Goal: Task Accomplishment & Management: Use online tool/utility

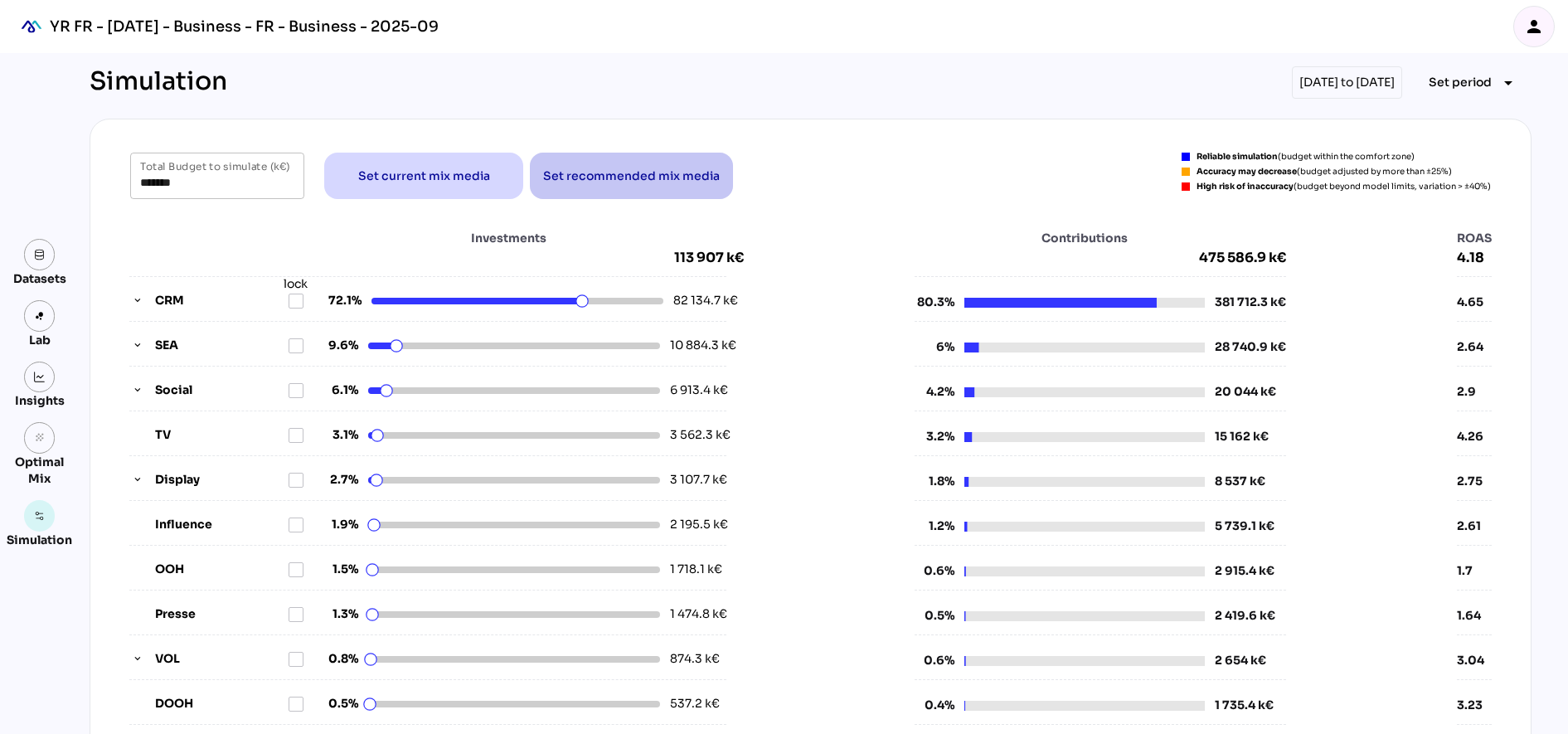
click at [608, 193] on span "Set recommended mix media" at bounding box center [631, 176] width 176 height 40
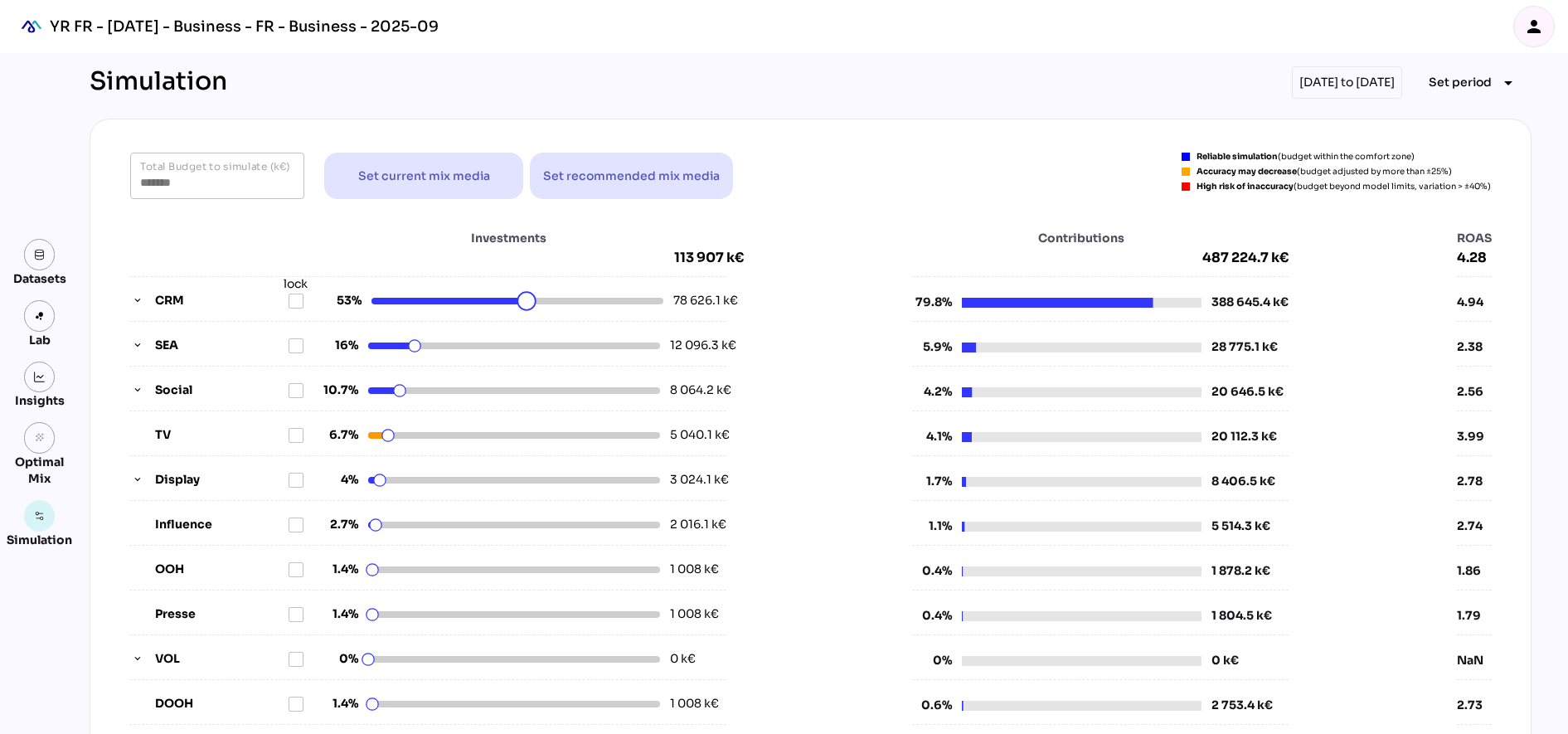
drag, startPoint x: 567, startPoint y: 304, endPoint x: 517, endPoint y: 308, distance: 50.2
click at [517, 308] on html "YR FR - Sep 2025 - Business - FR - Business - 2025-09 person Datasets Lab Insig…" at bounding box center [784, 677] width 1568 height 1354
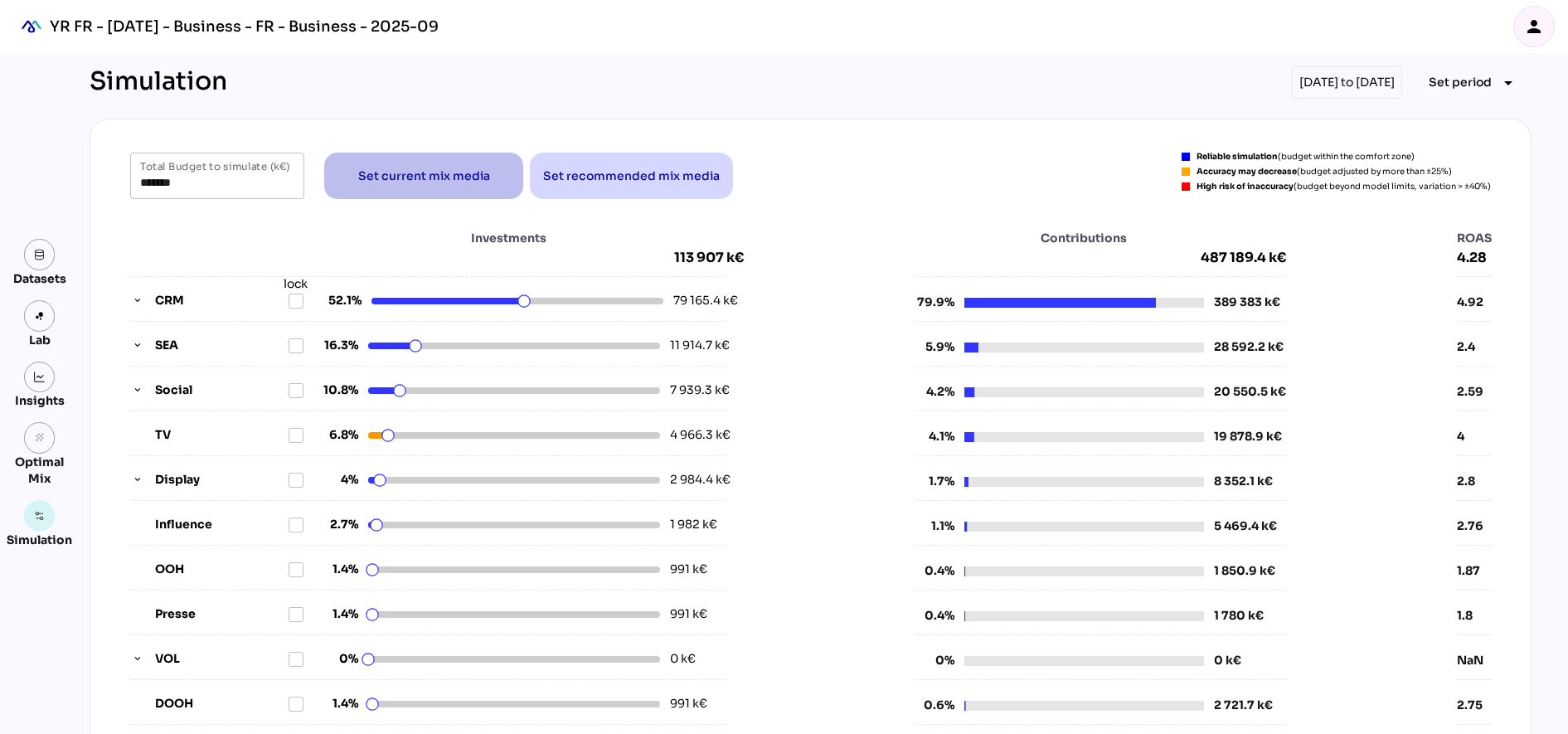
click at [408, 172] on span "Set current mix media" at bounding box center [424, 176] width 132 height 20
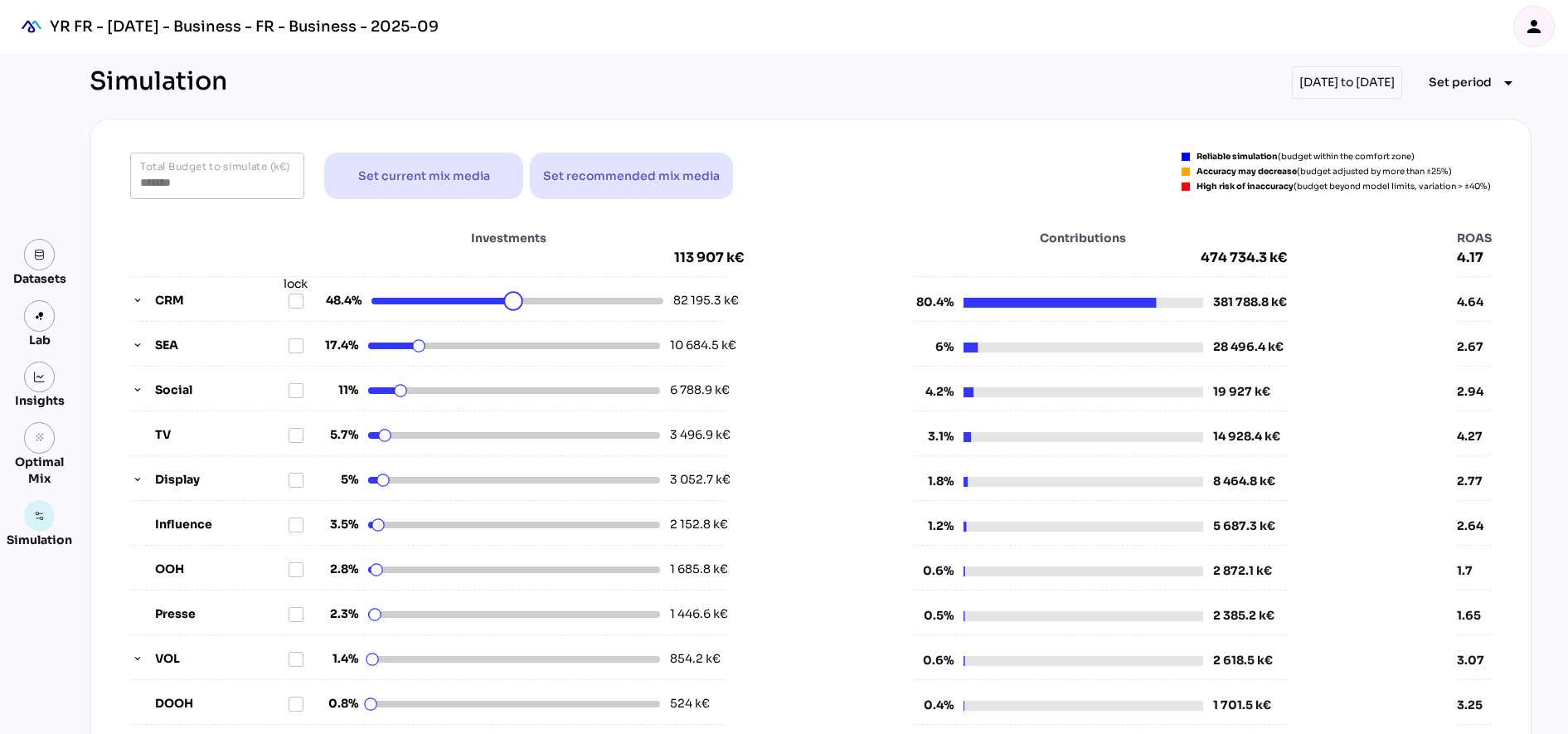
drag, startPoint x: 576, startPoint y: 301, endPoint x: 506, endPoint y: 304, distance: 70.1
click at [506, 304] on html "YR FR - Sep 2025 - Business - FR - Business - 2025-09 person Datasets Lab Insig…" at bounding box center [784, 677] width 1568 height 1354
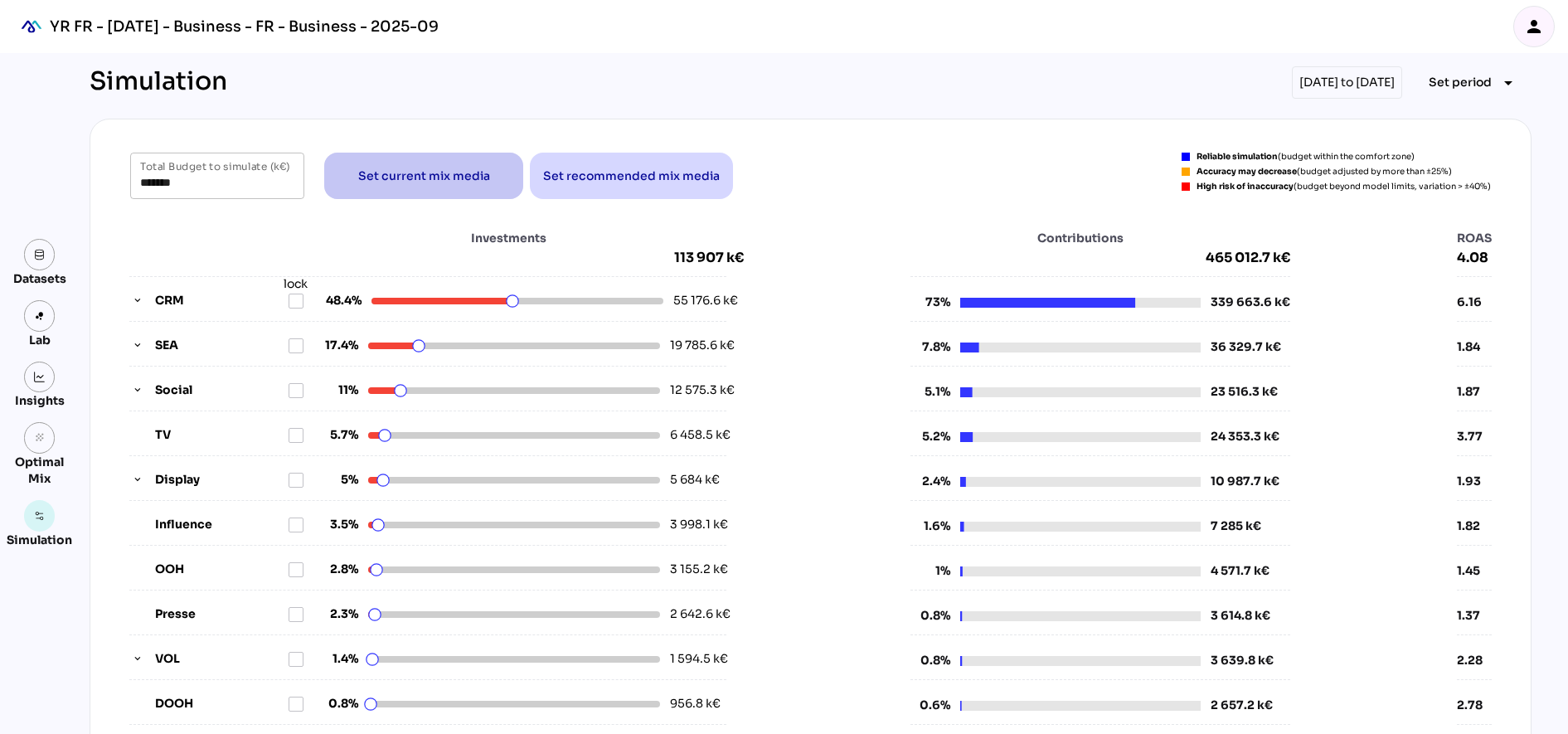
click at [487, 170] on span "Set current mix media" at bounding box center [424, 176] width 172 height 40
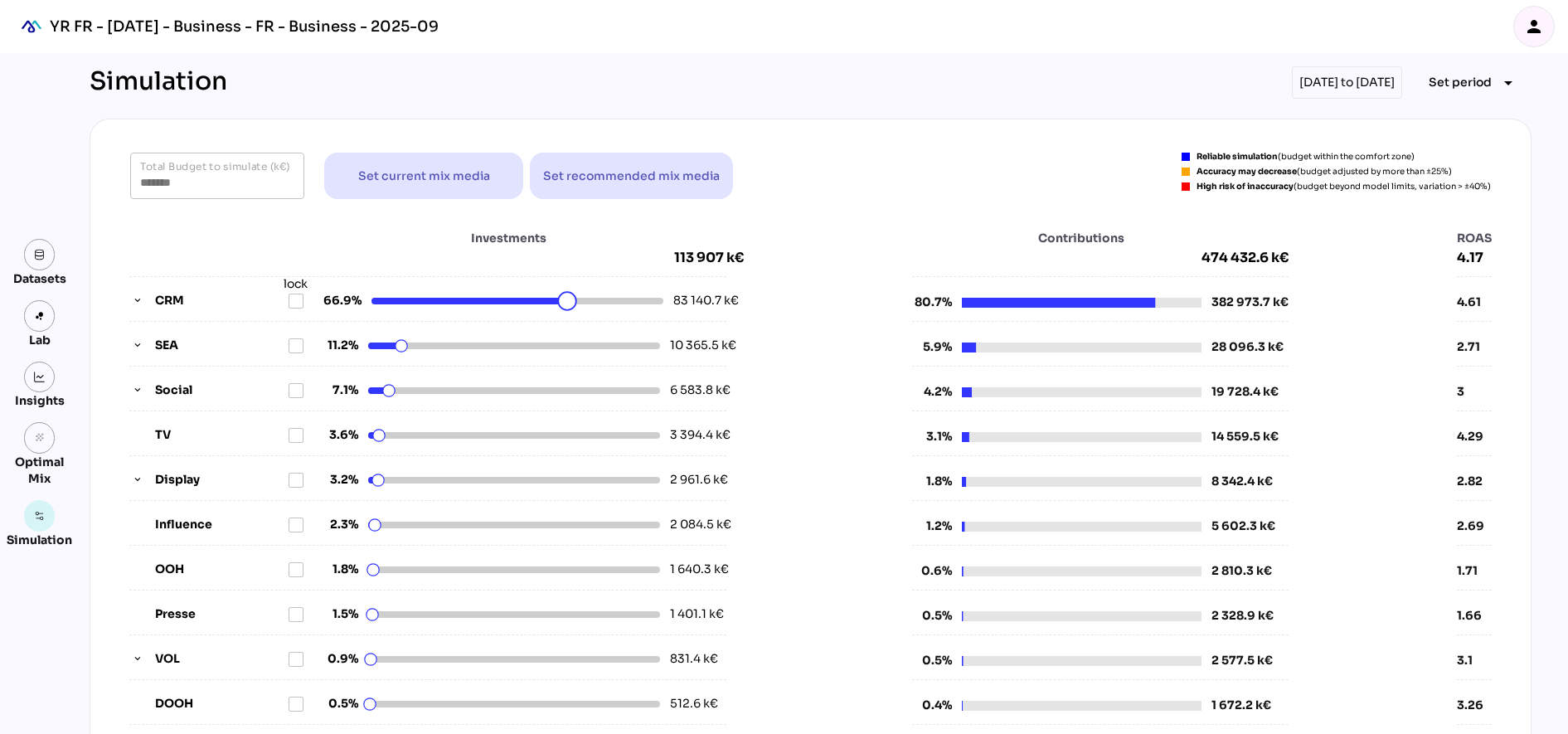
drag, startPoint x: 579, startPoint y: 302, endPoint x: 560, endPoint y: 304, distance: 19.1
click at [560, 304] on html "YR FR - Sep 2025 - Business - FR - Business - 2025-09 person Datasets Lab Insig…" at bounding box center [784, 677] width 1568 height 1354
drag, startPoint x: 559, startPoint y: 303, endPoint x: 545, endPoint y: 304, distance: 14.0
click at [545, 304] on html "YR FR - Sep 2025 - Business - FR - Business - 2025-09 person Datasets Lab Insig…" at bounding box center [784, 677] width 1568 height 1354
drag, startPoint x: 545, startPoint y: 304, endPoint x: 530, endPoint y: 307, distance: 15.3
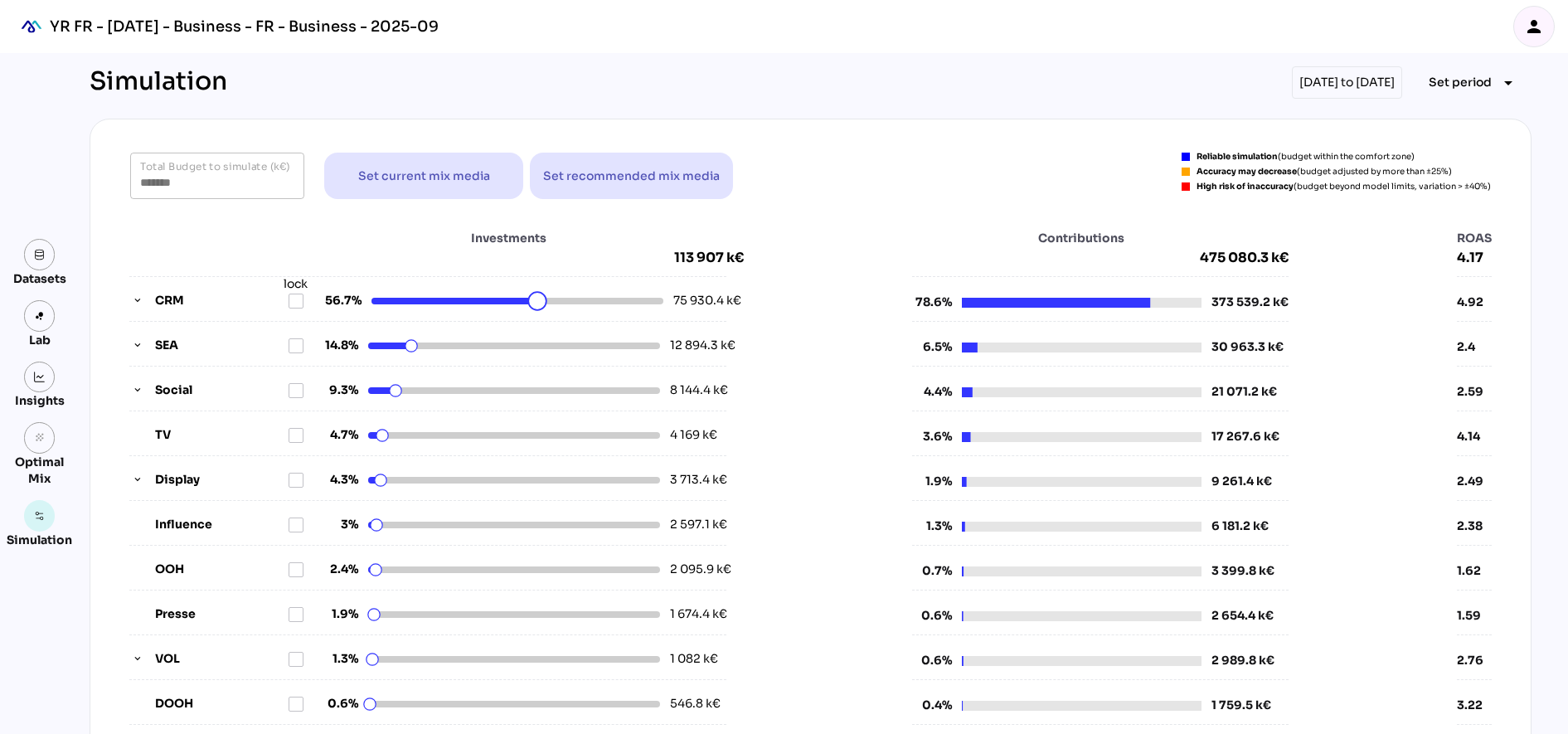
click at [530, 307] on html "YR FR - Sep 2025 - Business - FR - Business - 2025-09 person Datasets Lab Insig…" at bounding box center [784, 677] width 1568 height 1354
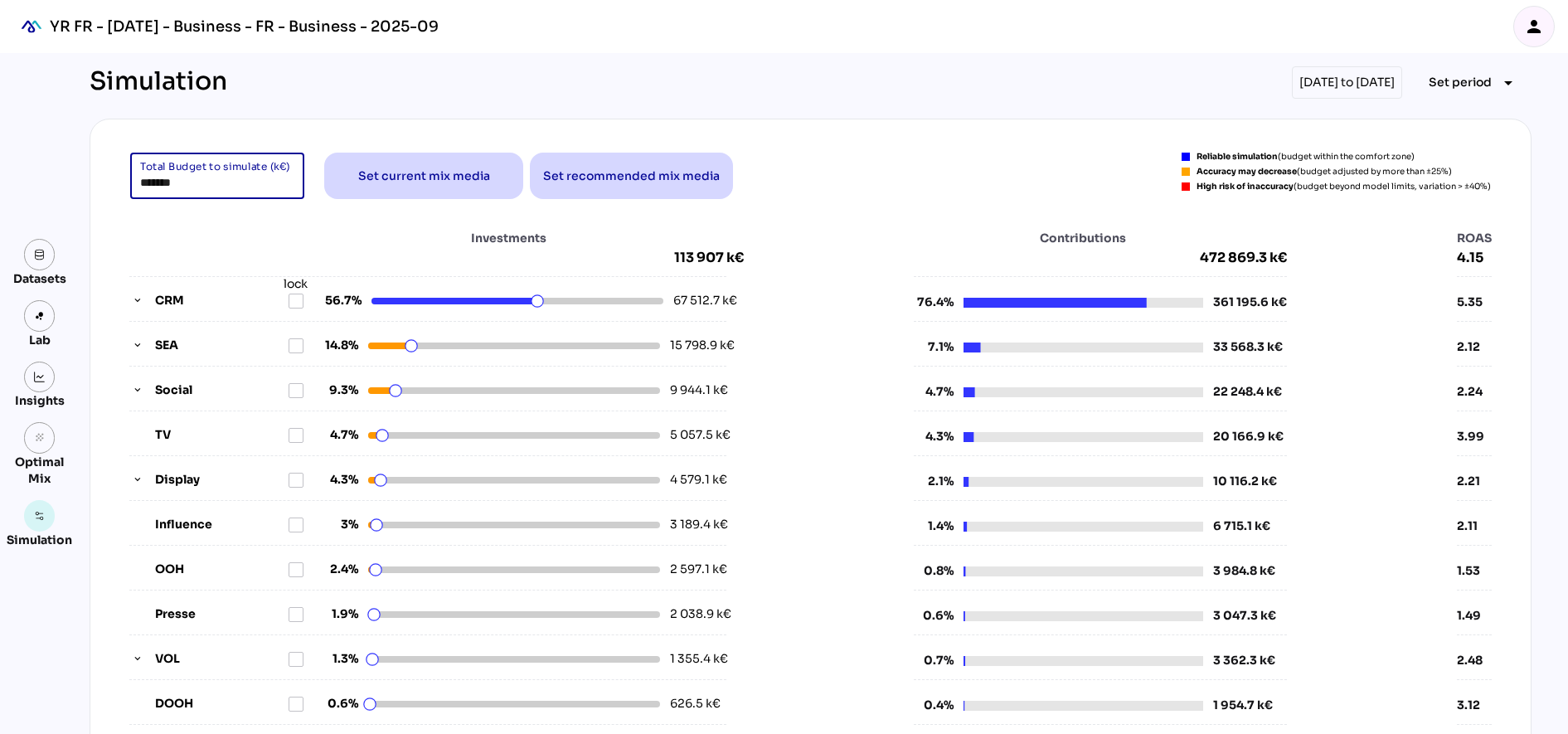
click at [191, 184] on input "*******" at bounding box center [218, 176] width 155 height 46
click at [210, 197] on input "*******" at bounding box center [218, 176] width 155 height 46
click at [197, 188] on input "*******" at bounding box center [218, 176] width 155 height 46
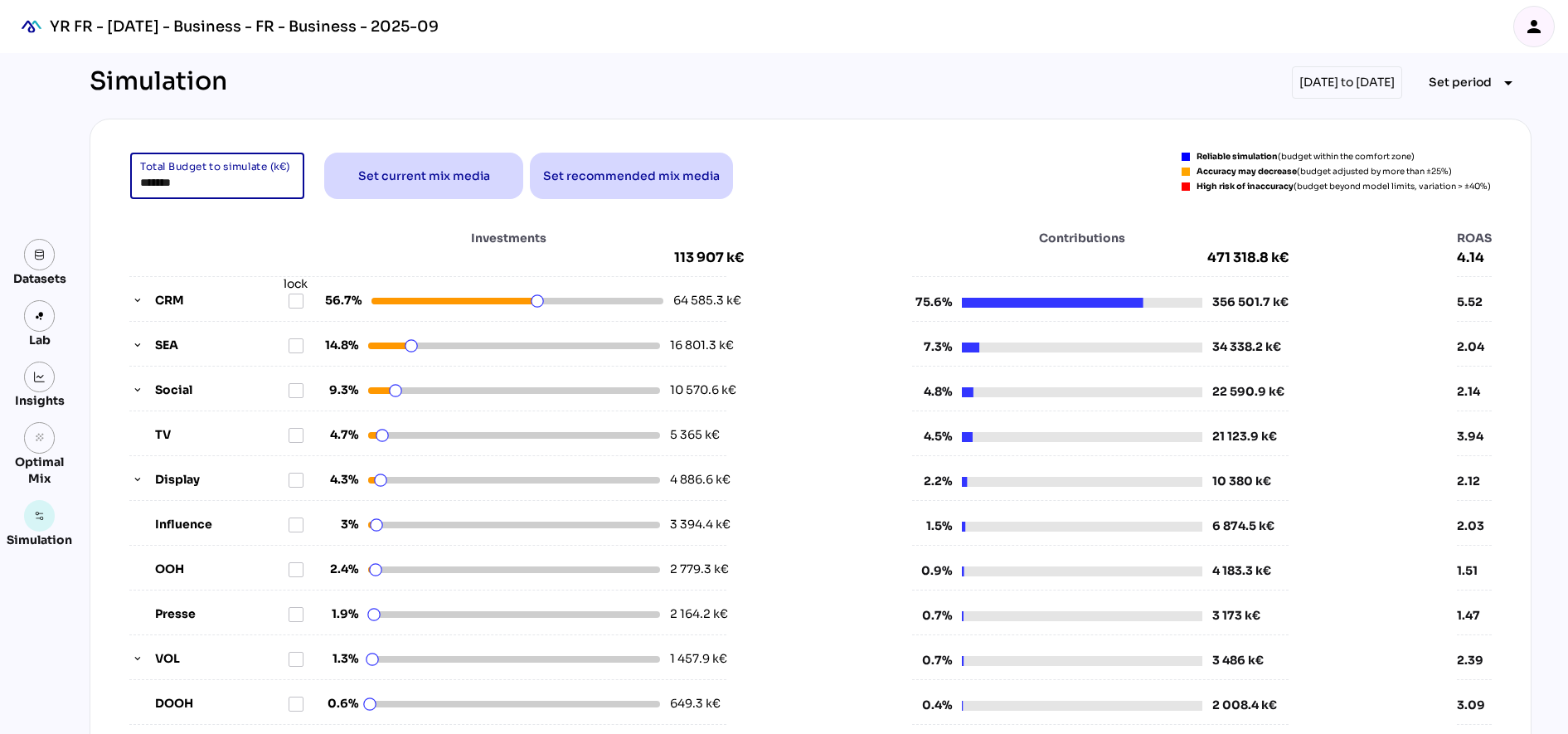
click at [197, 188] on input "*******" at bounding box center [218, 176] width 155 height 46
click at [201, 251] on div "Investments 113 907 k€" at bounding box center [436, 247] width 614 height 36
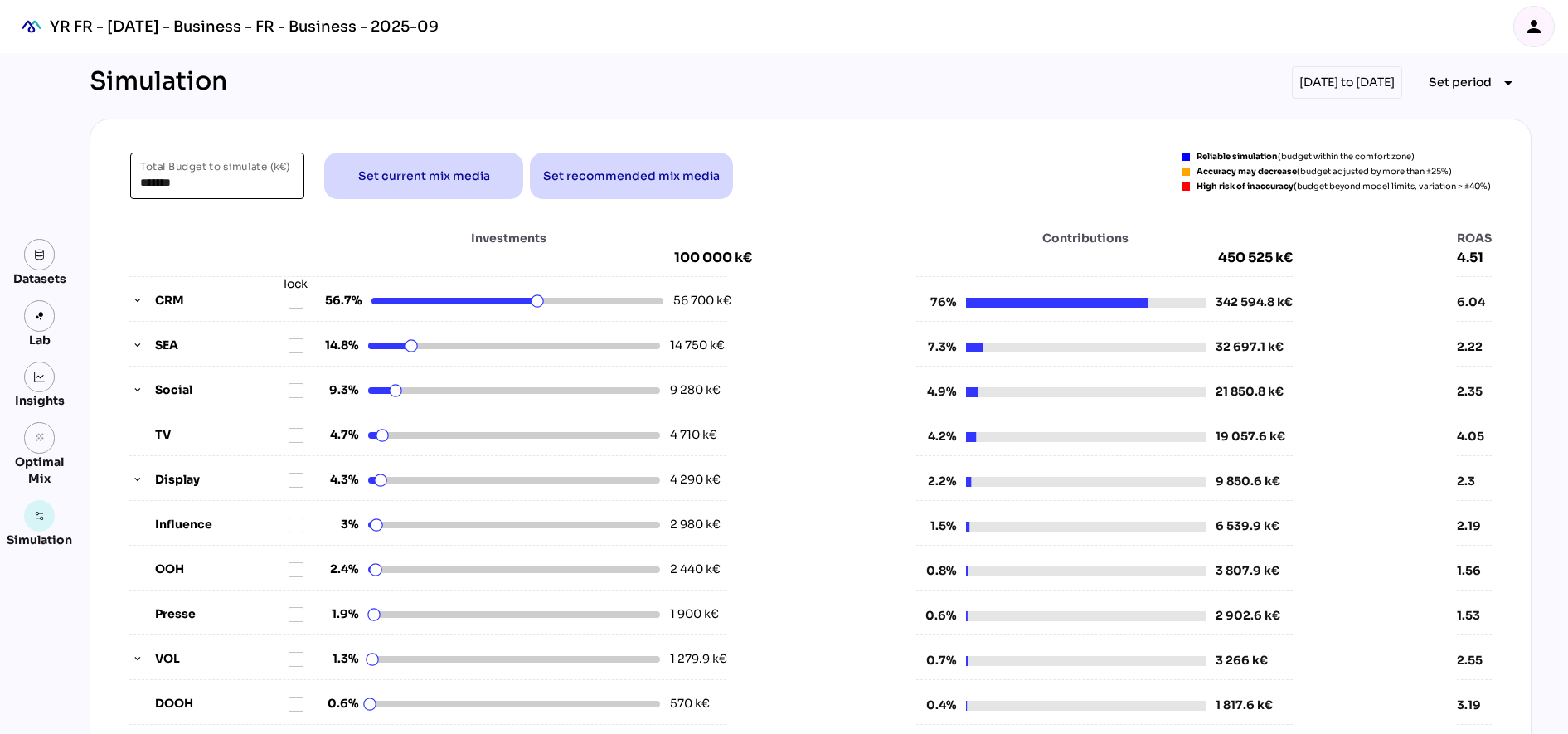
click at [170, 182] on input "*******" at bounding box center [218, 176] width 155 height 46
click at [192, 179] on input "*******" at bounding box center [218, 176] width 155 height 46
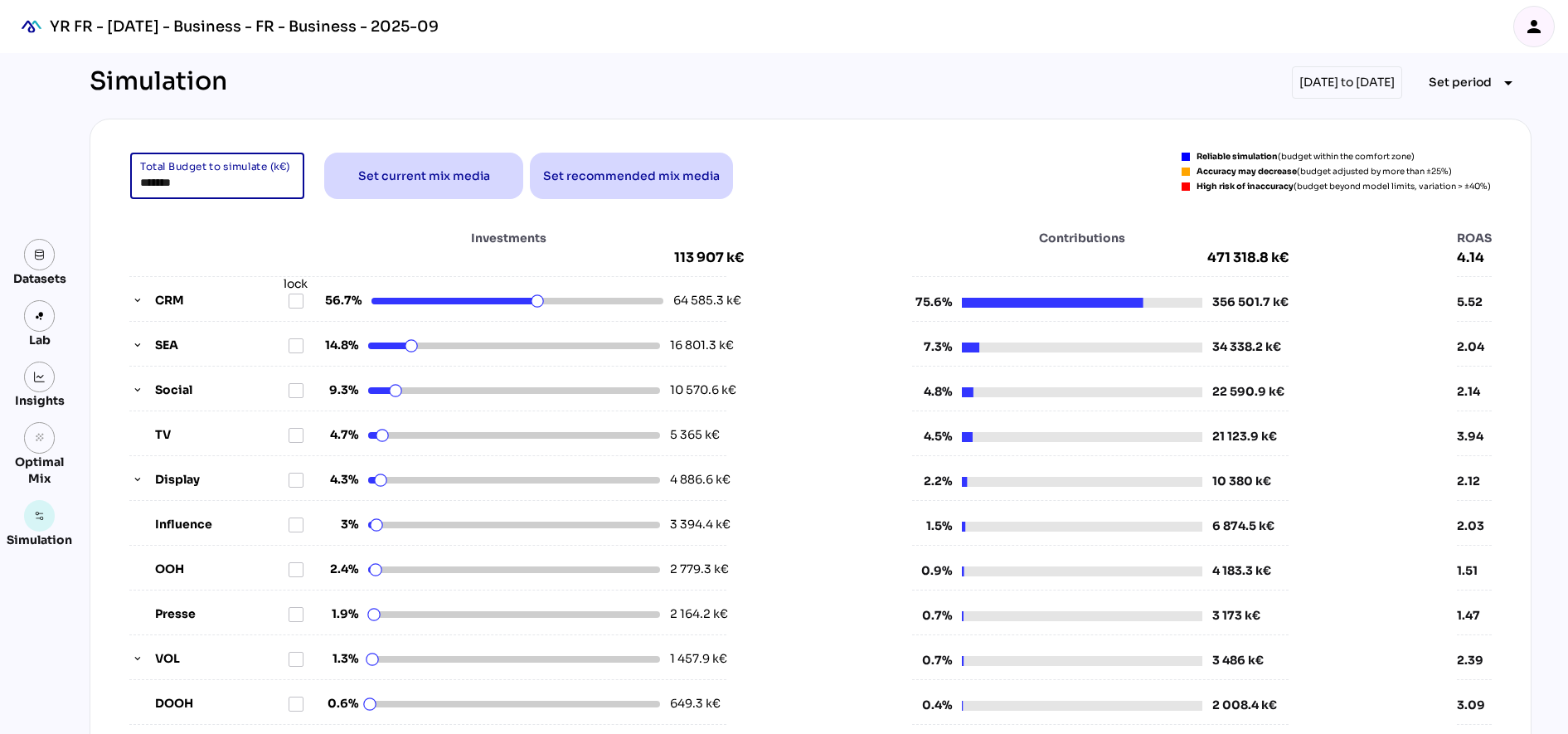
click at [192, 179] on input "*******" at bounding box center [218, 176] width 155 height 46
click at [228, 225] on div "Investments 113 907 k€ CRM lock 56.7% 64 585.3 k€ SEA 14.8% 16 801.3 k€ Social …" at bounding box center [810, 517] width 1401 height 609
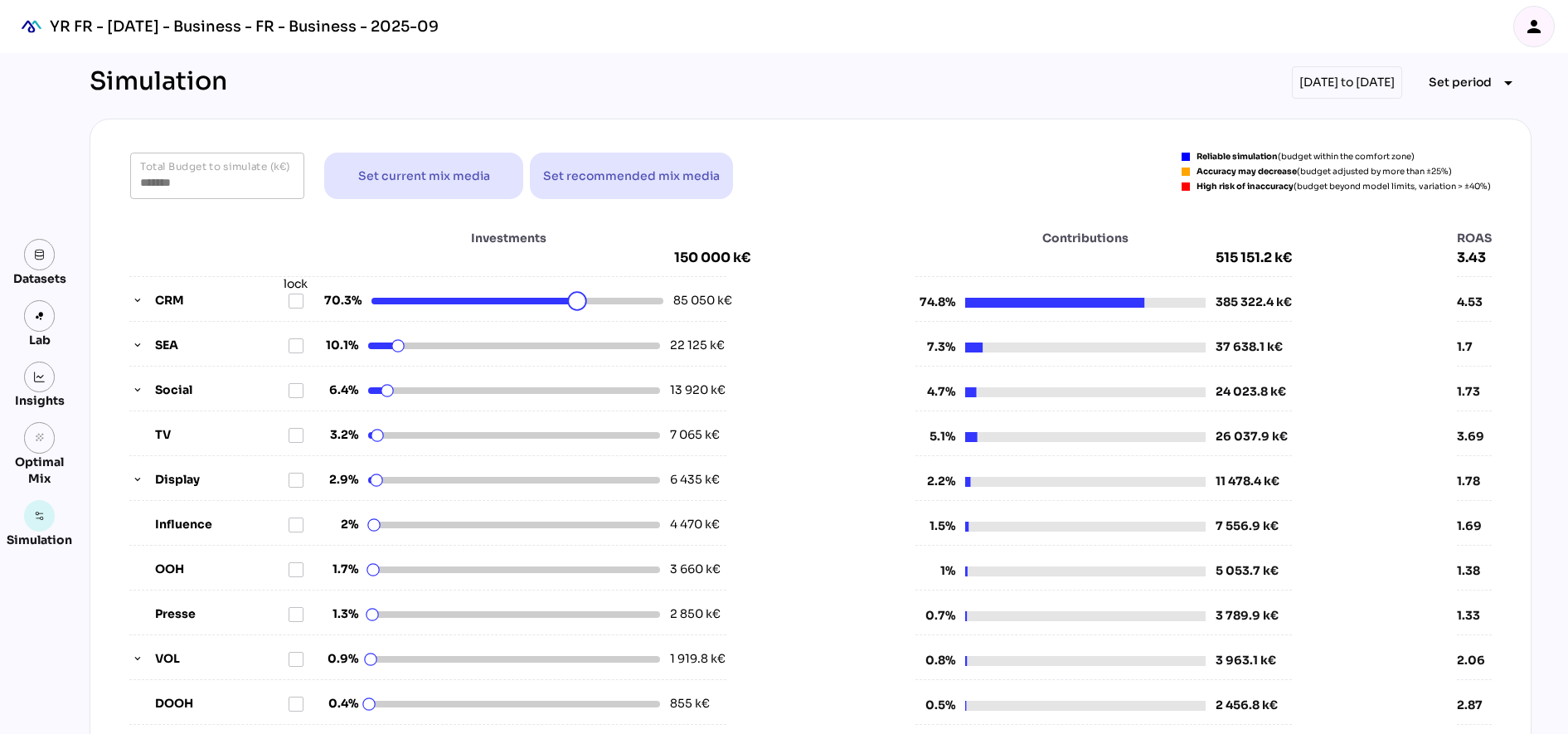
drag, startPoint x: 529, startPoint y: 299, endPoint x: 570, endPoint y: 298, distance: 41.0
click at [570, 298] on html "YR FR - Sep 2025 - Business - FR - Business - 2025-09 person Datasets Lab Insig…" at bounding box center [784, 677] width 1568 height 1354
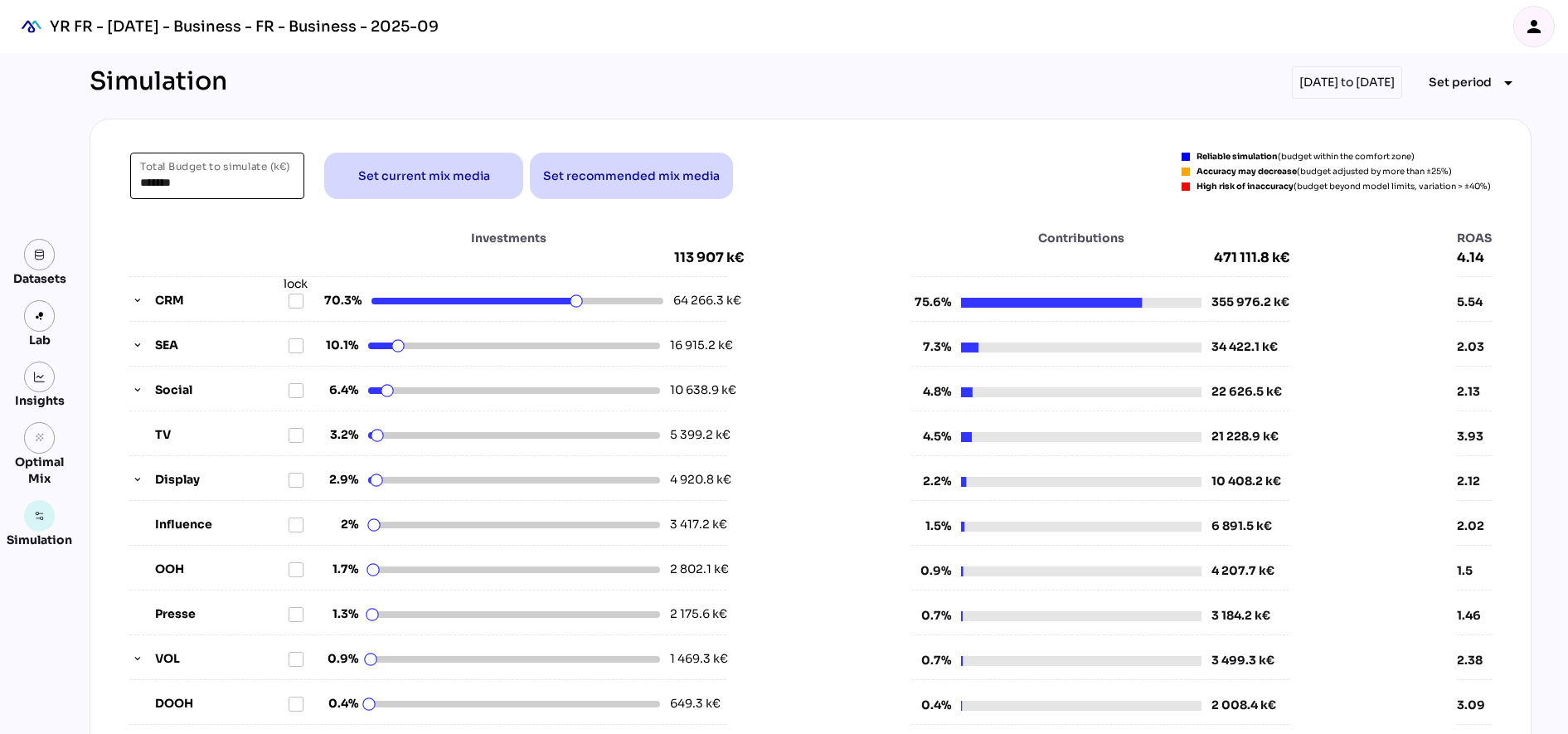
click at [167, 177] on input "*******" at bounding box center [218, 176] width 155 height 46
click at [273, 230] on div "Investments 113 907 k€" at bounding box center [436, 247] width 614 height 36
type input "*******"
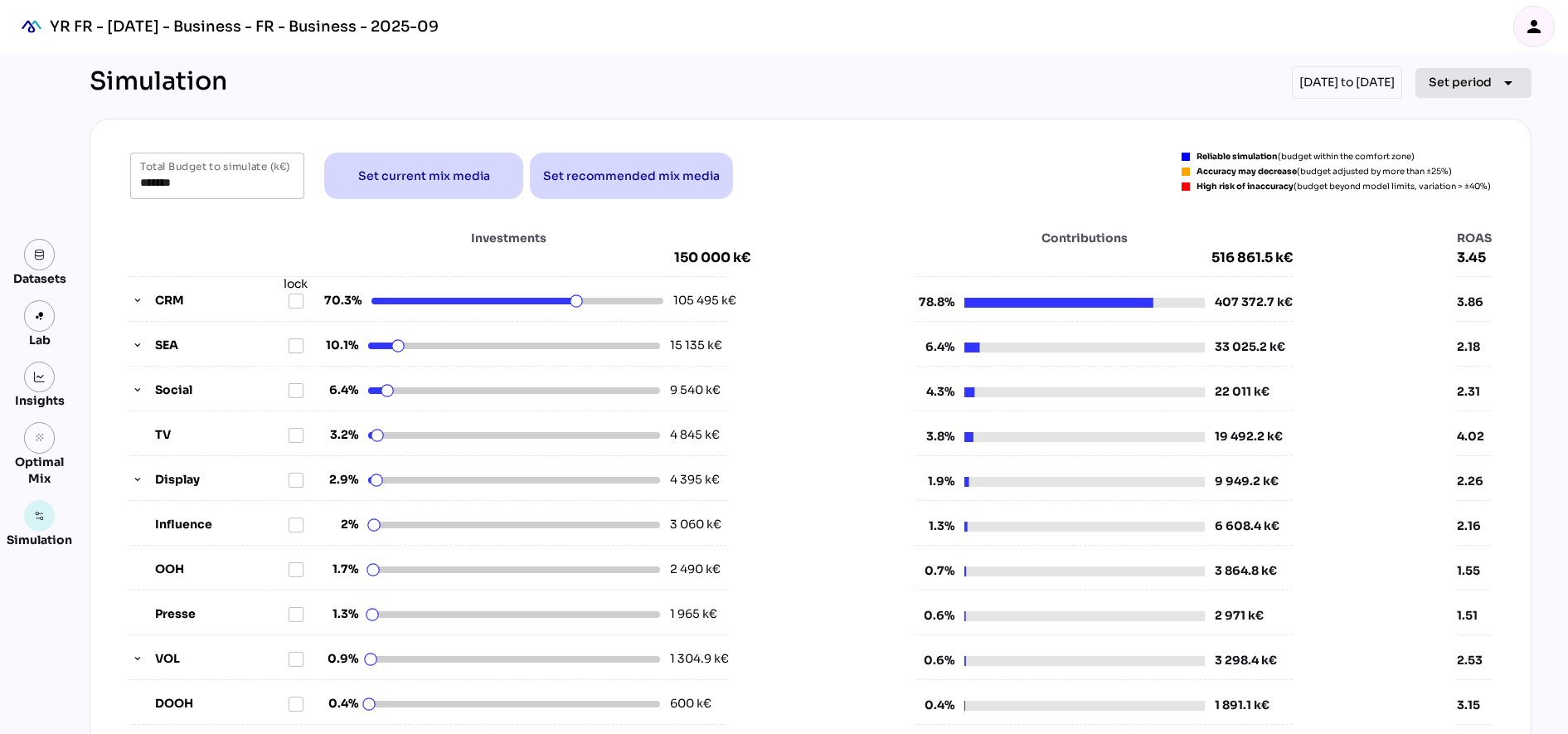
click at [1492, 87] on span "Set period" at bounding box center [1460, 82] width 63 height 20
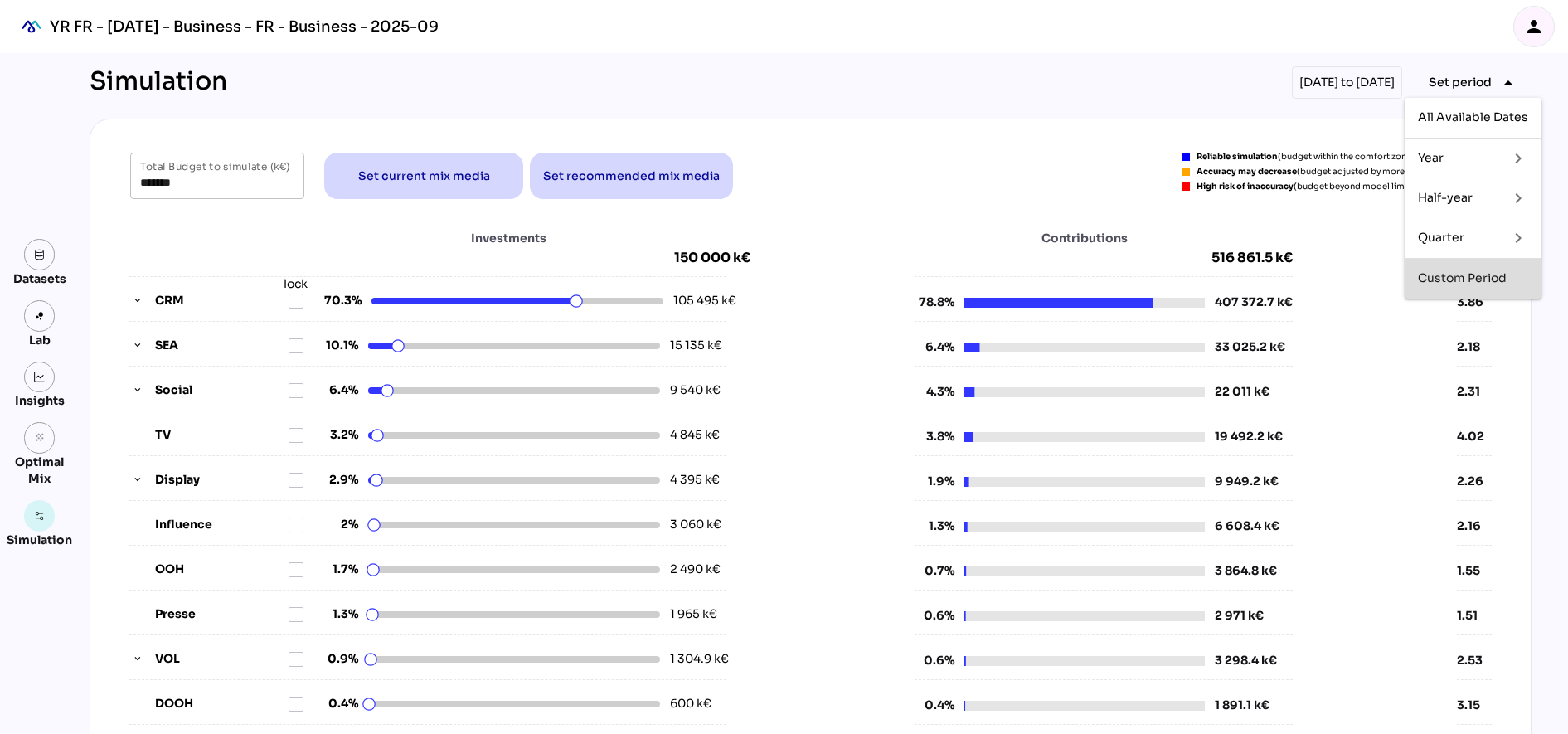
click at [1490, 268] on div "Custom Period" at bounding box center [1472, 279] width 110 height 27
click at [1193, 85] on div "Simulation 01/01/2023 to 30/06/2025 Set period arrow_drop_down" at bounding box center [811, 82] width 1442 height 32
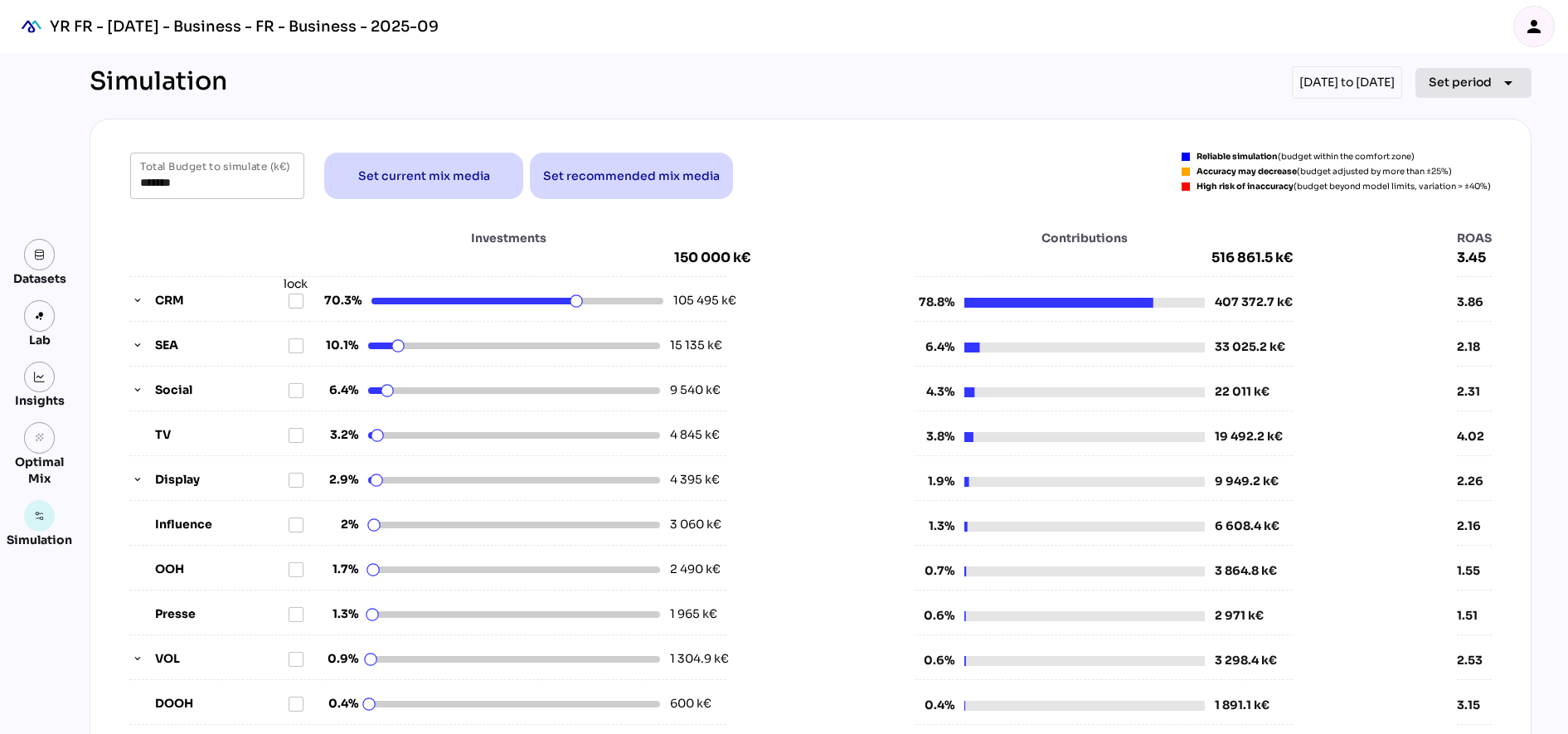
click at [1492, 88] on span "Set period" at bounding box center [1460, 82] width 63 height 20
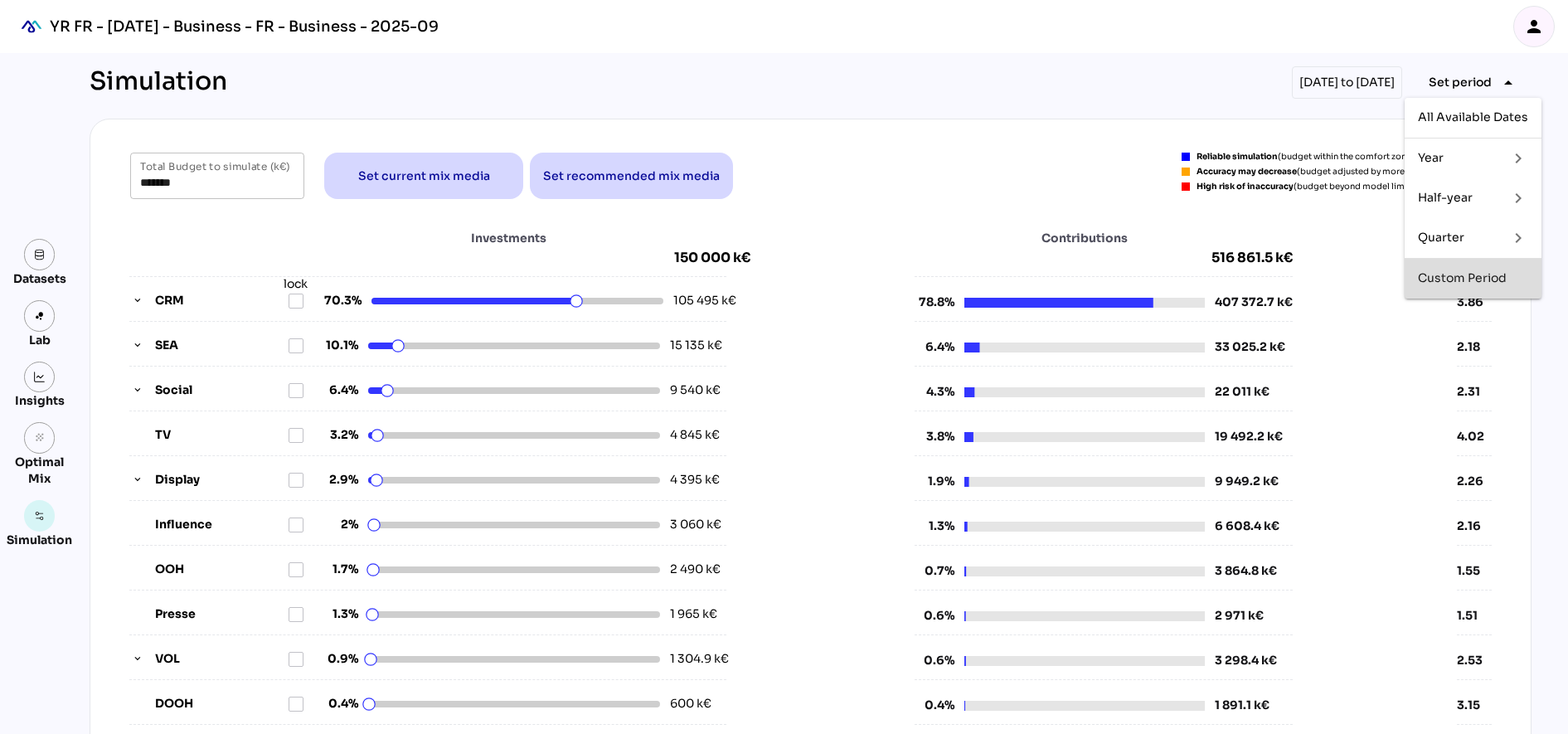
click at [1475, 283] on div "Custom Period" at bounding box center [1472, 278] width 110 height 14
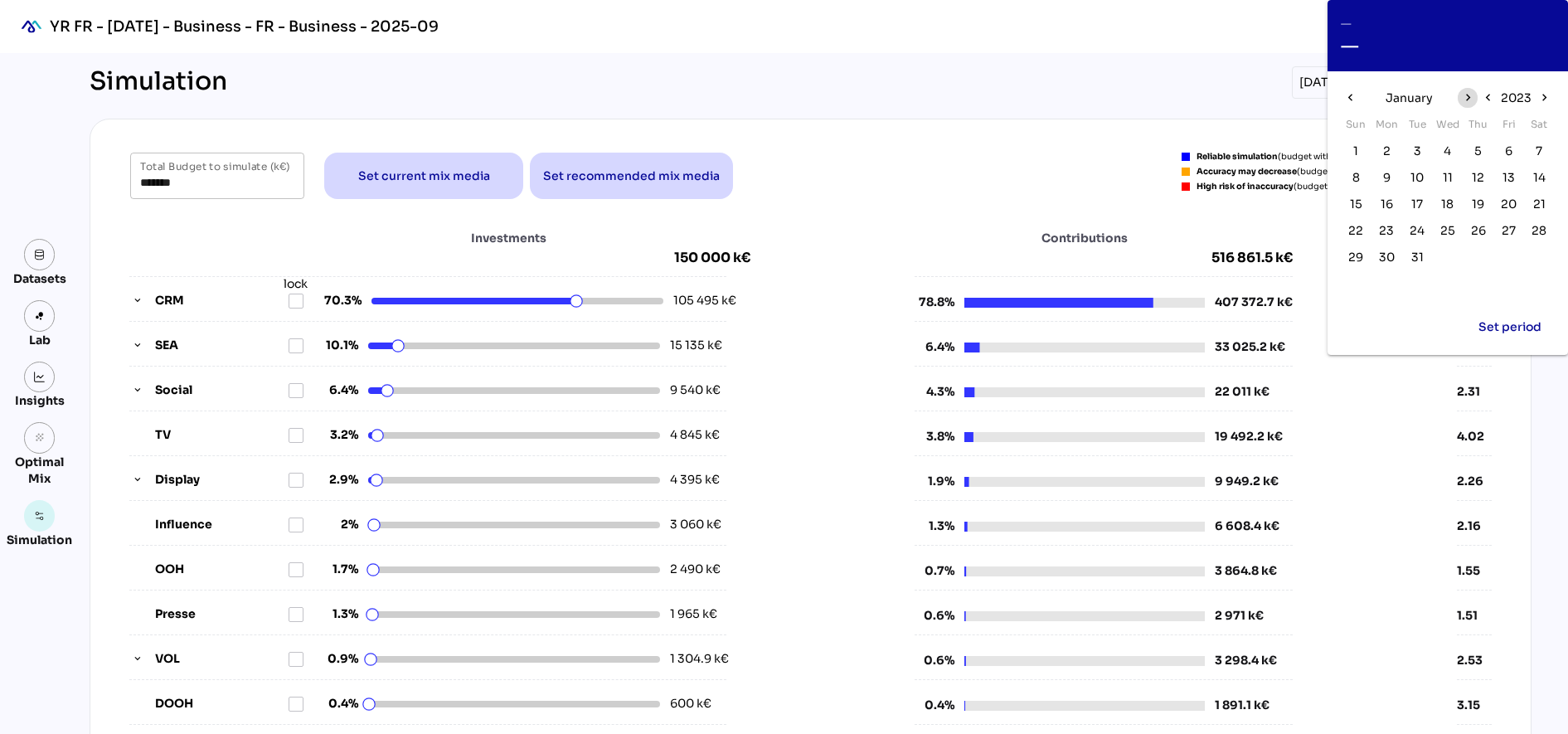
click at [1465, 100] on icon "chevron_right" at bounding box center [1467, 98] width 14 height 14
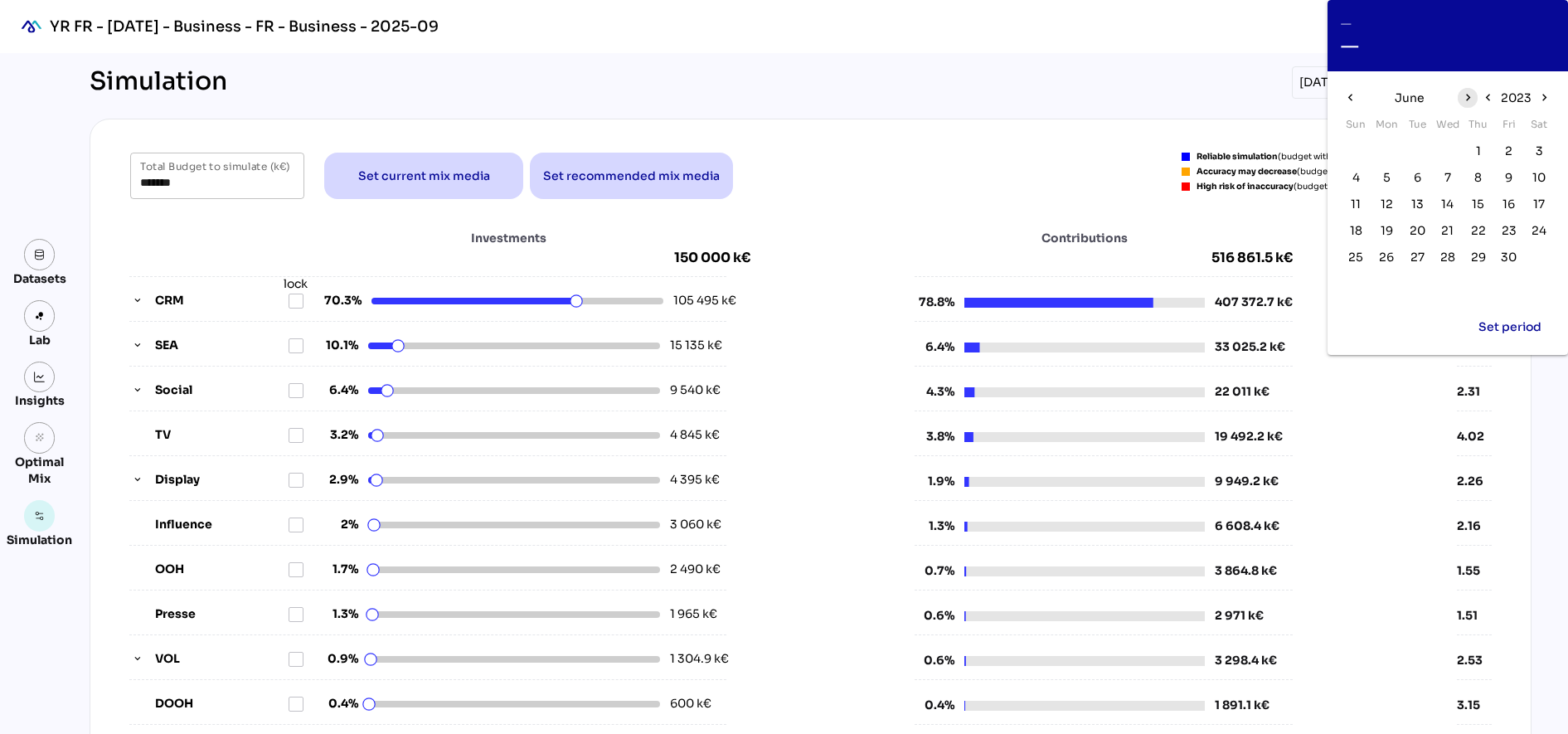
click at [1465, 100] on icon "chevron_right" at bounding box center [1467, 98] width 14 height 14
click at [1544, 147] on span "1" at bounding box center [1539, 151] width 18 height 18
click at [1550, 99] on icon "chevron_right" at bounding box center [1544, 98] width 14 height 14
click at [1494, 96] on icon "chevron_left" at bounding box center [1486, 98] width 14 height 14
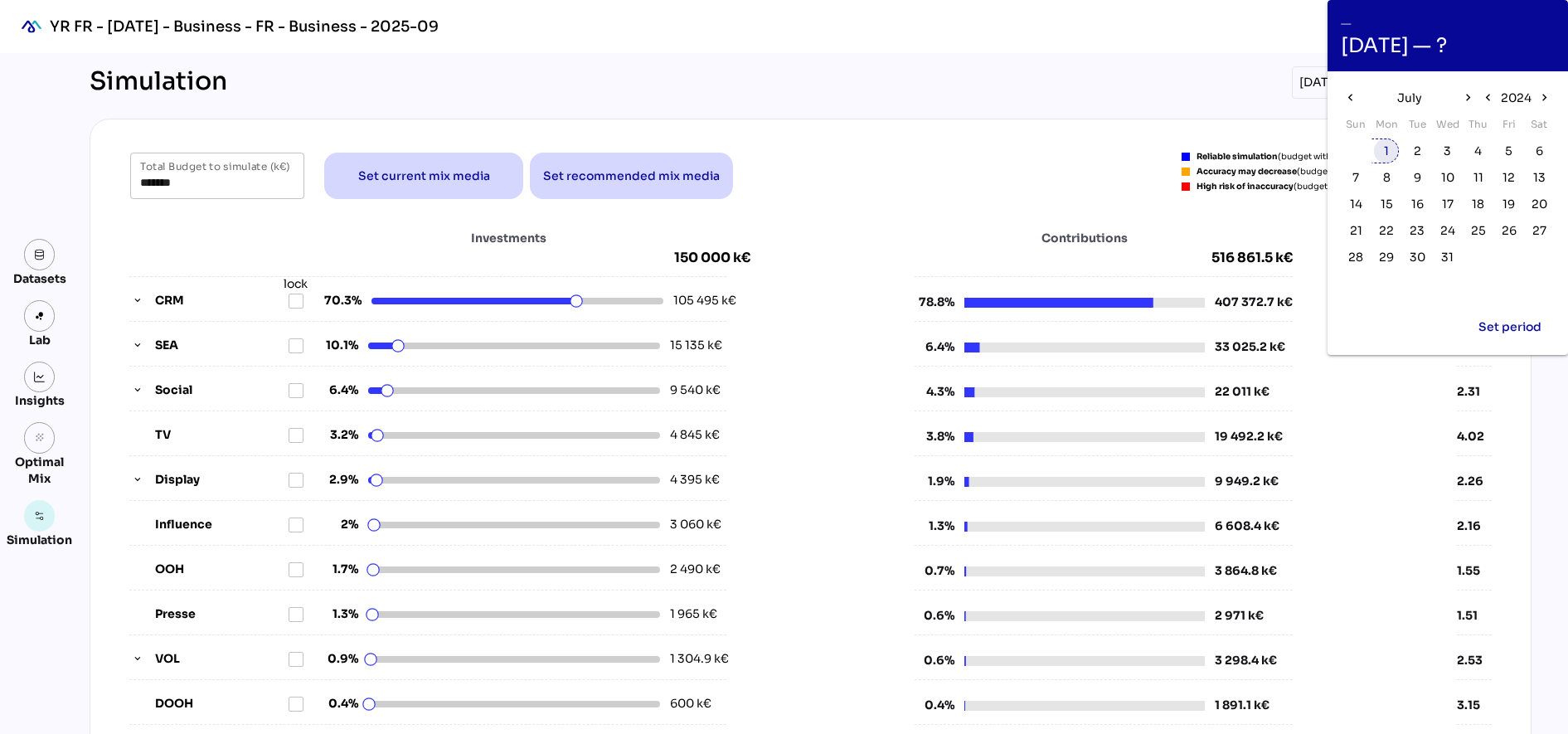
click at [1382, 150] on span "1" at bounding box center [1386, 151] width 18 height 18
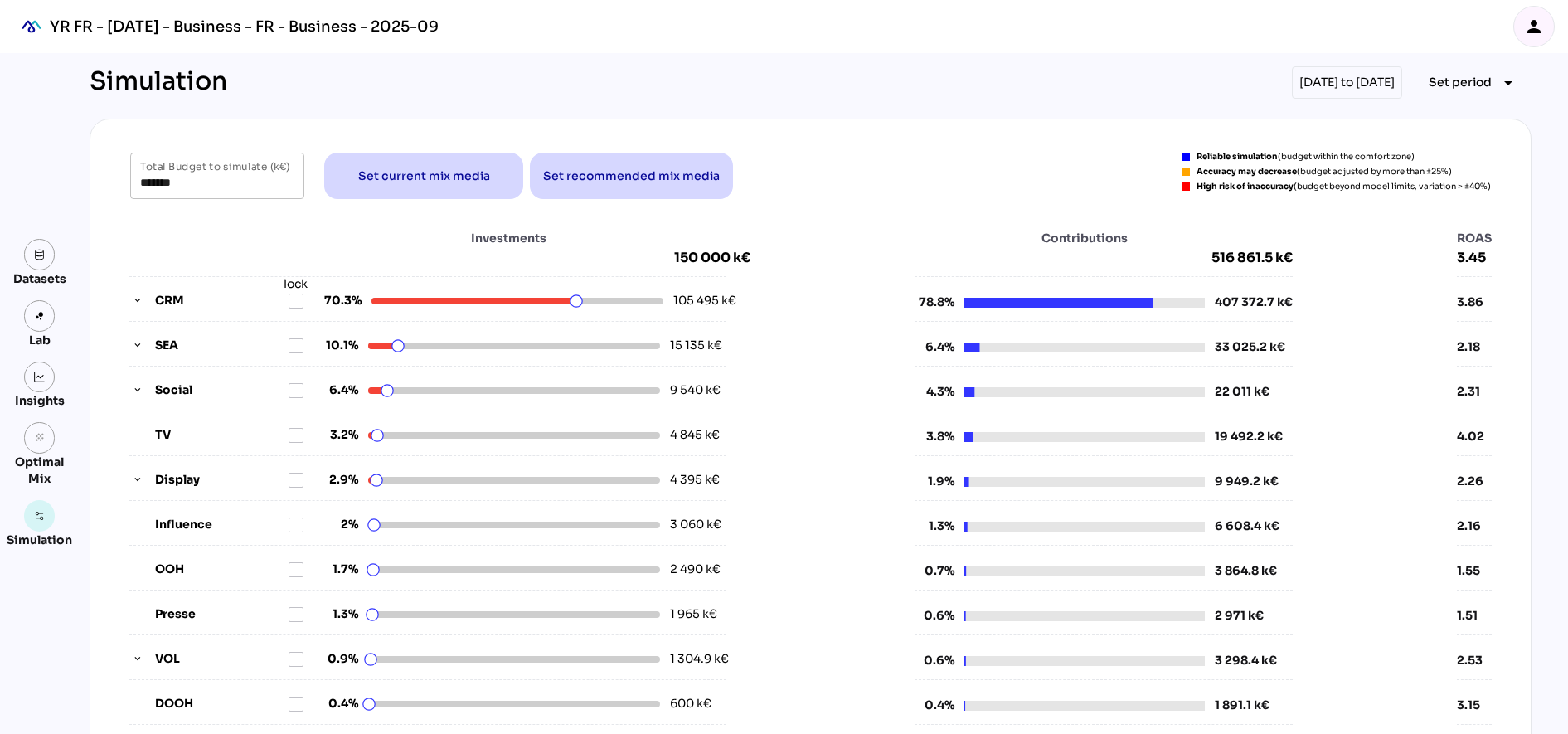
click at [1385, 81] on div "01/07/2023 to 01/07/2024" at bounding box center [1346, 82] width 110 height 32
click at [1355, 85] on div "01/07/2023 to 01/07/2024" at bounding box center [1346, 82] width 110 height 32
click at [1506, 85] on icon "arrow_drop_down" at bounding box center [1508, 83] width 20 height 20
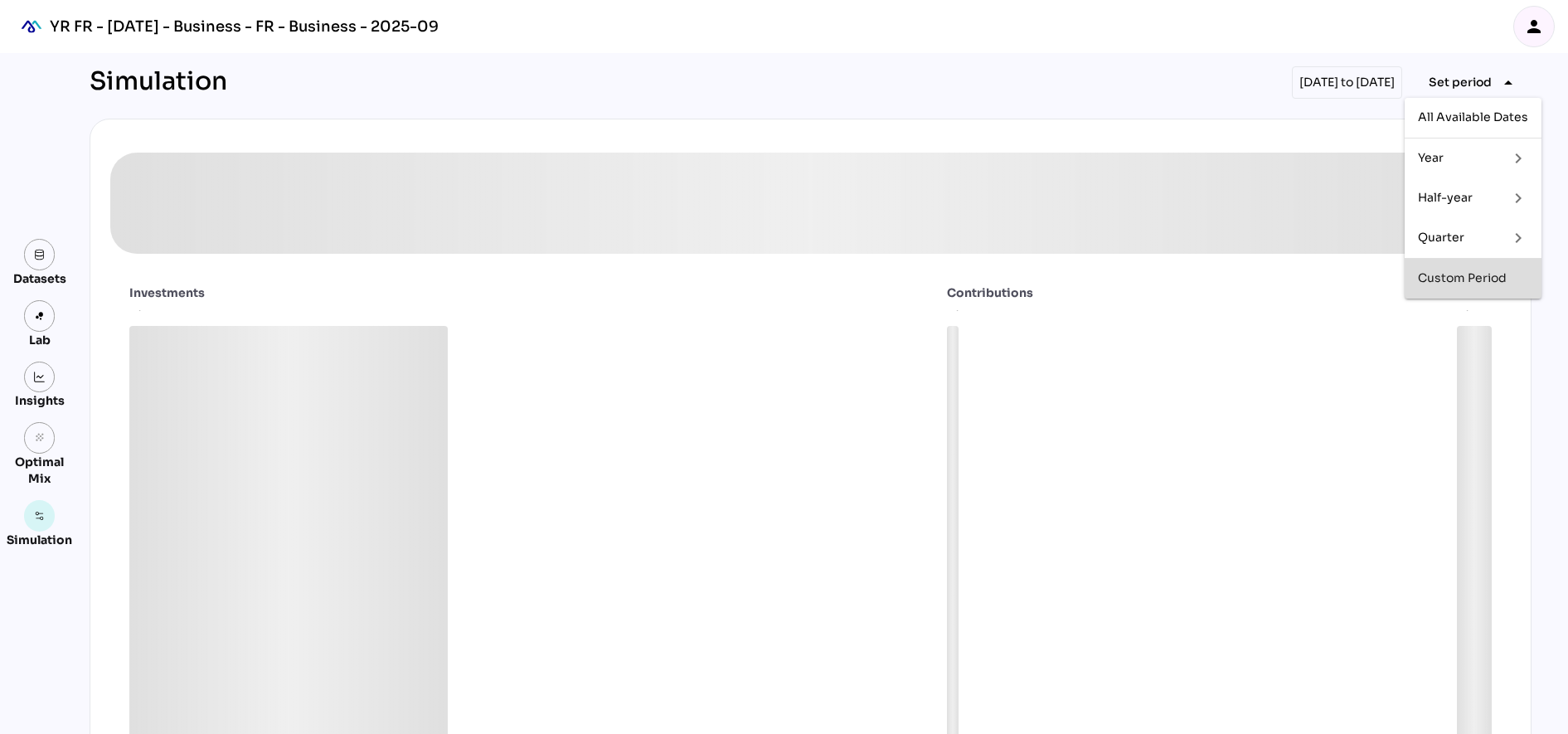
click at [1457, 275] on div "Custom Period" at bounding box center [1472, 278] width 110 height 14
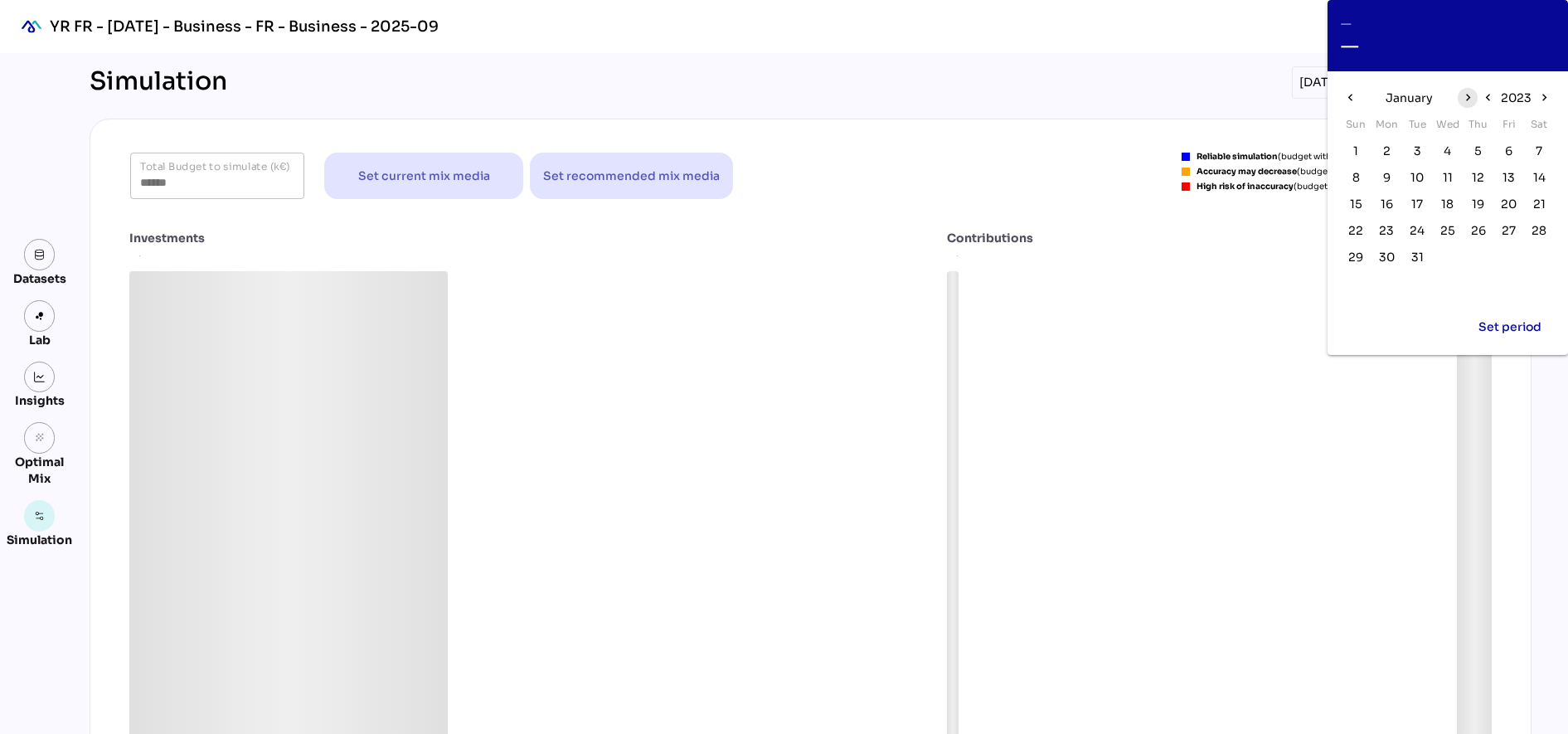
click at [1473, 103] on icon "chevron_right" at bounding box center [1467, 98] width 14 height 14
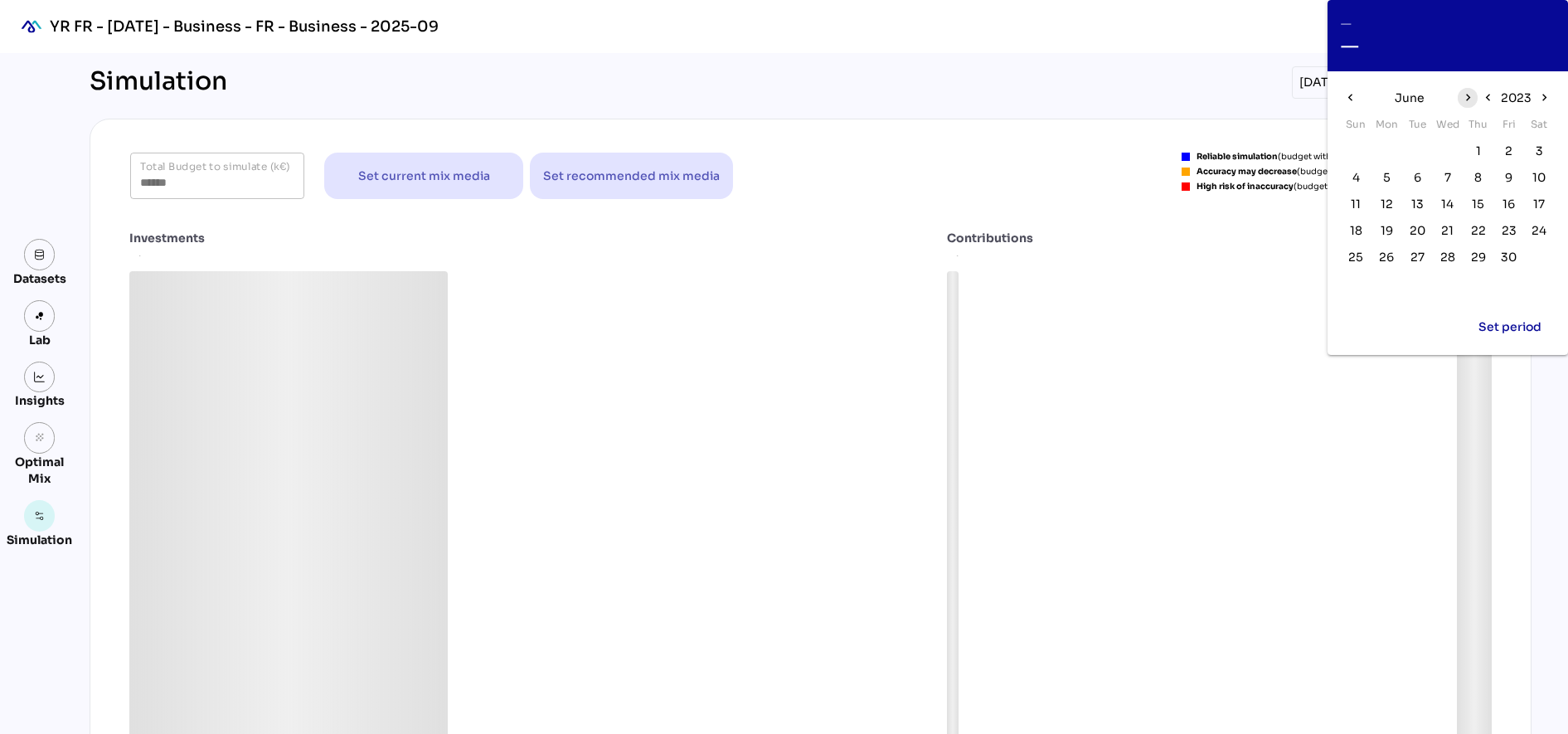
click at [1473, 103] on icon "chevron_right" at bounding box center [1467, 98] width 14 height 14
click at [1540, 92] on icon "chevron_right" at bounding box center [1544, 98] width 14 height 14
click at [1388, 154] on span "1" at bounding box center [1386, 151] width 5 height 18
click at [1475, 98] on icon "chevron_right" at bounding box center [1467, 98] width 14 height 14
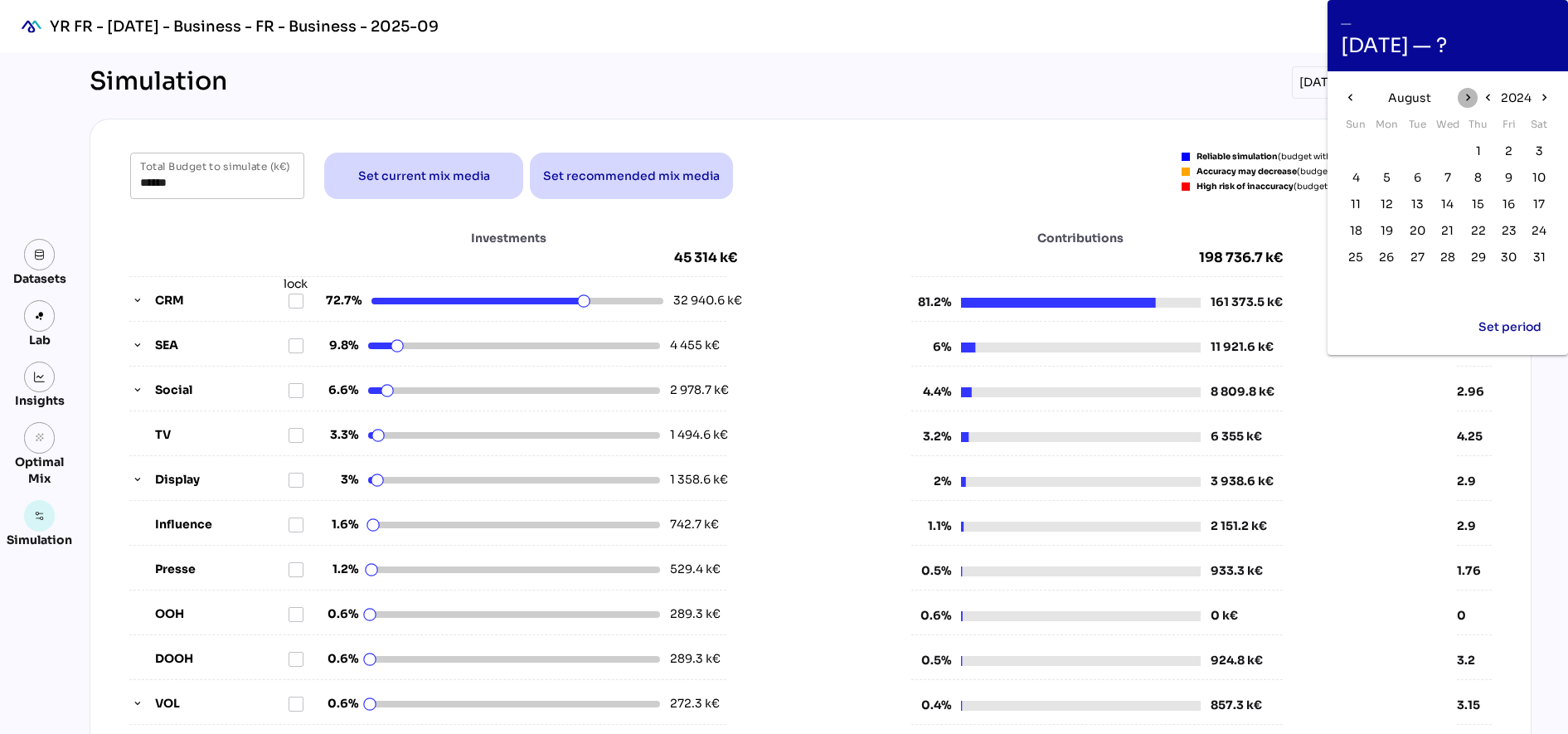
click at [1475, 98] on icon "chevron_right" at bounding box center [1467, 98] width 14 height 14
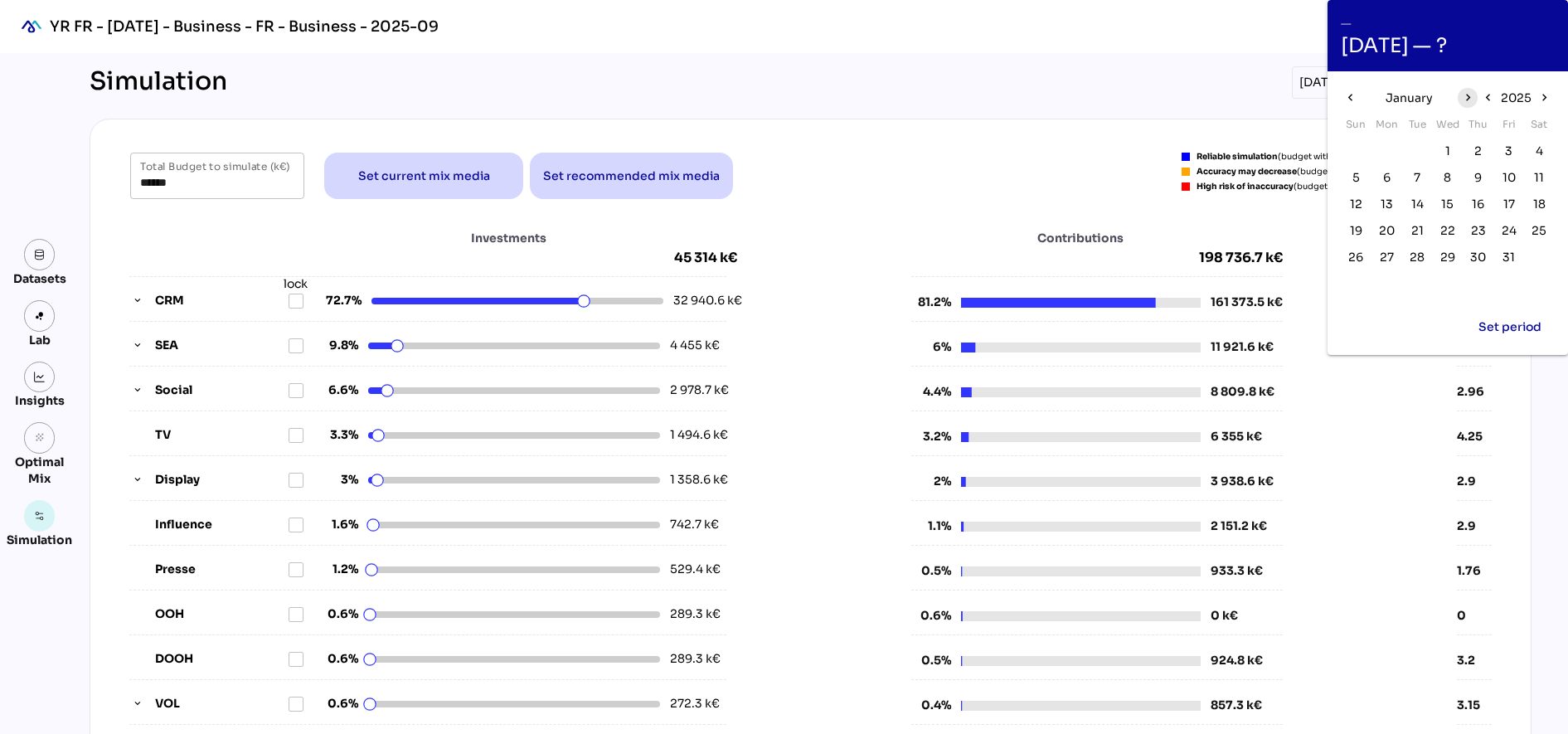
click at [1475, 98] on icon "chevron_right" at bounding box center [1467, 98] width 14 height 14
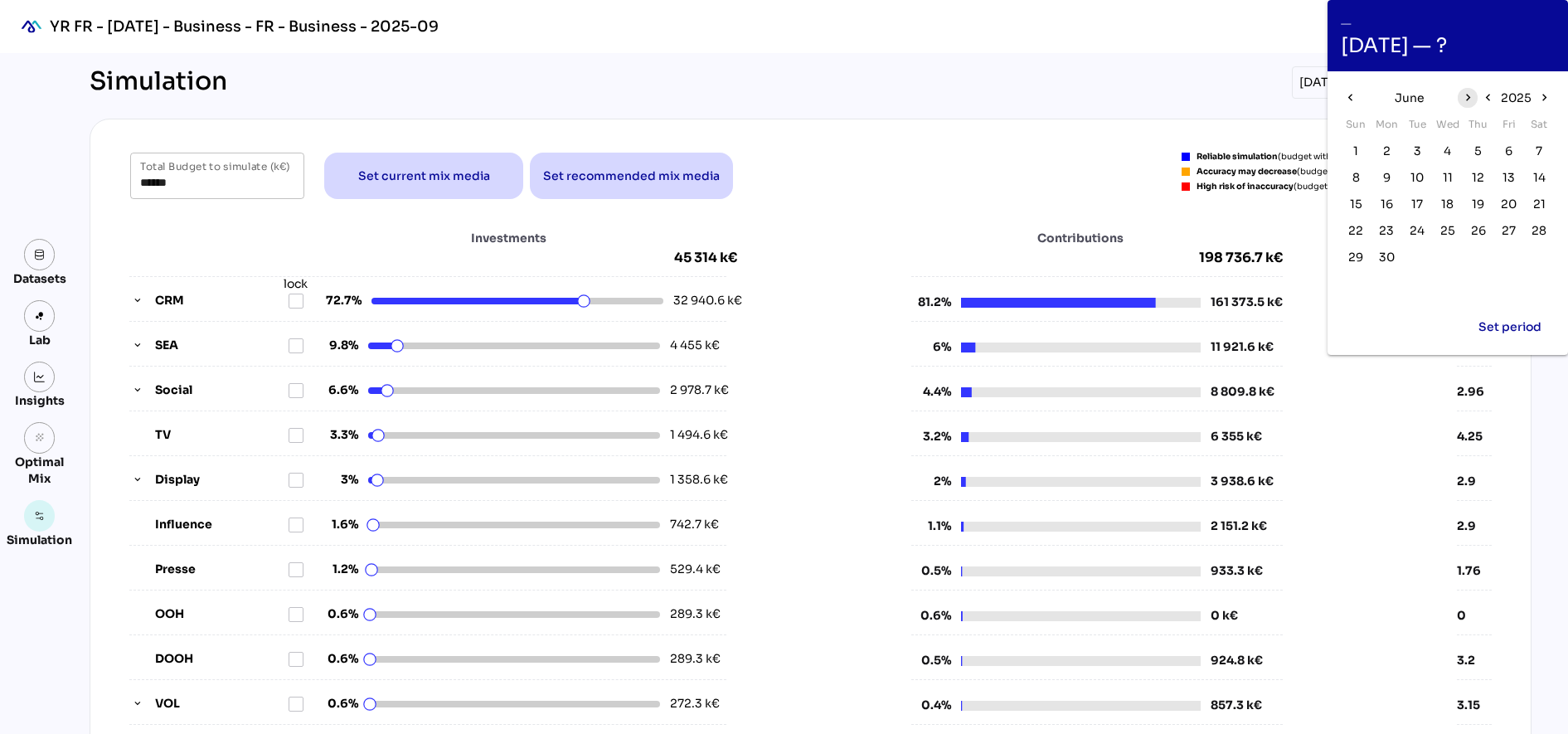
click at [1475, 98] on icon "chevron_right" at bounding box center [1467, 98] width 14 height 14
click at [1354, 97] on icon "chevron_left" at bounding box center [1350, 98] width 14 height 14
click at [1386, 254] on span "30" at bounding box center [1386, 257] width 16 height 18
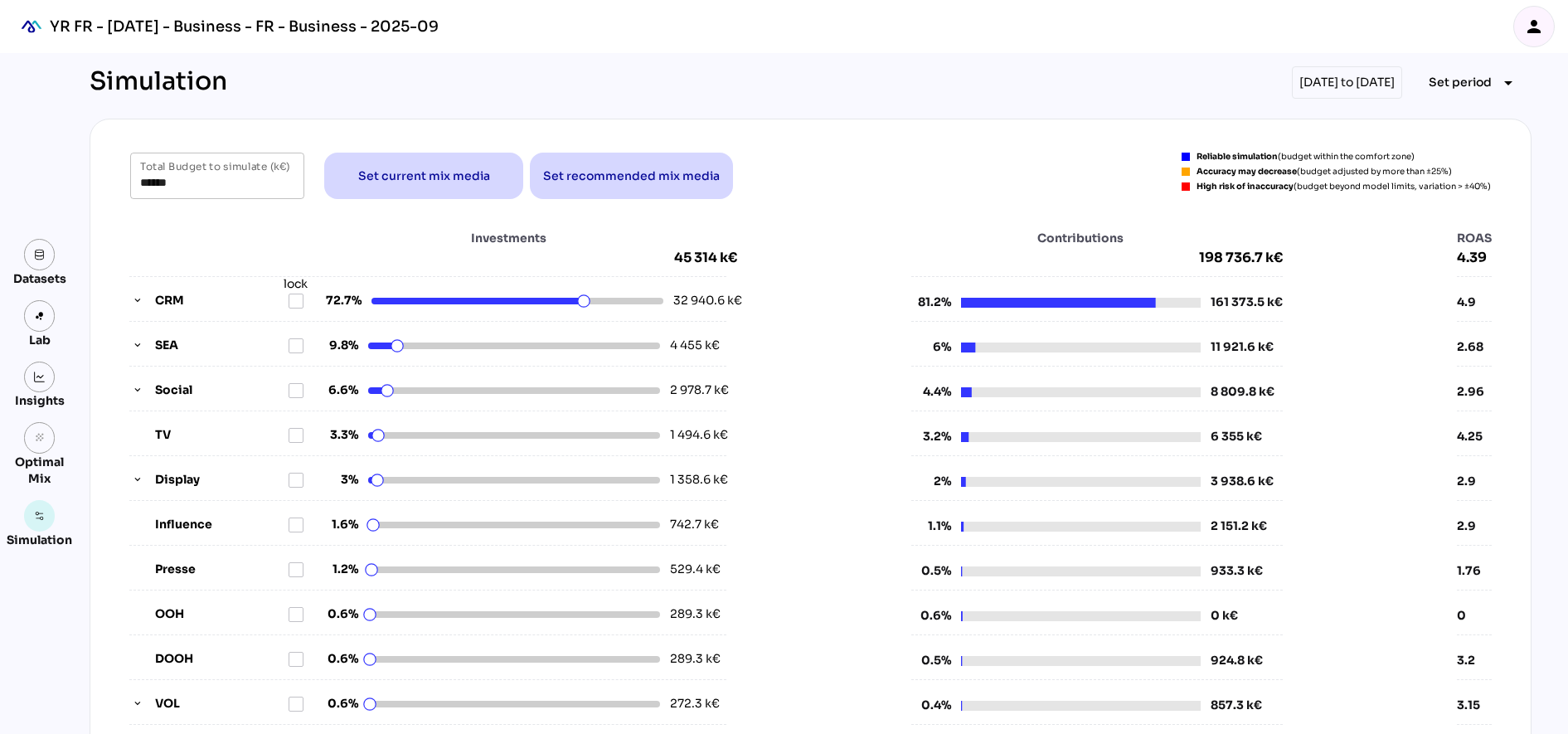
click at [1328, 92] on div "[DATE] to [DATE]" at bounding box center [1346, 82] width 110 height 32
type input "******"
click at [1333, 82] on div "[DATE] to [DATE]" at bounding box center [1346, 82] width 110 height 32
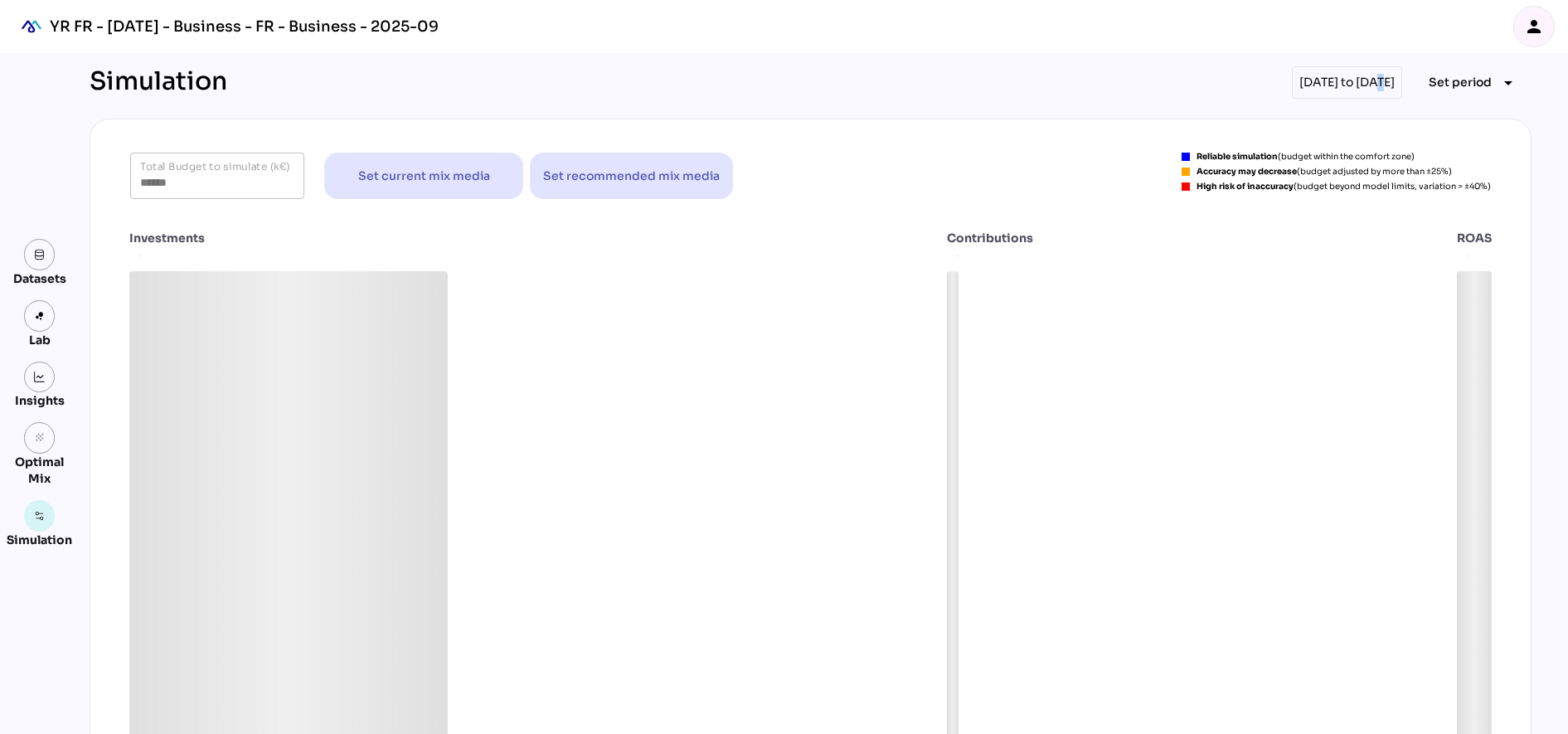
click at [1333, 82] on div "[DATE] to [DATE]" at bounding box center [1346, 82] width 110 height 32
click at [1198, 82] on div "Simulation 01/07/2024 to 30/06/2025 Set period arrow_drop_down" at bounding box center [811, 82] width 1442 height 32
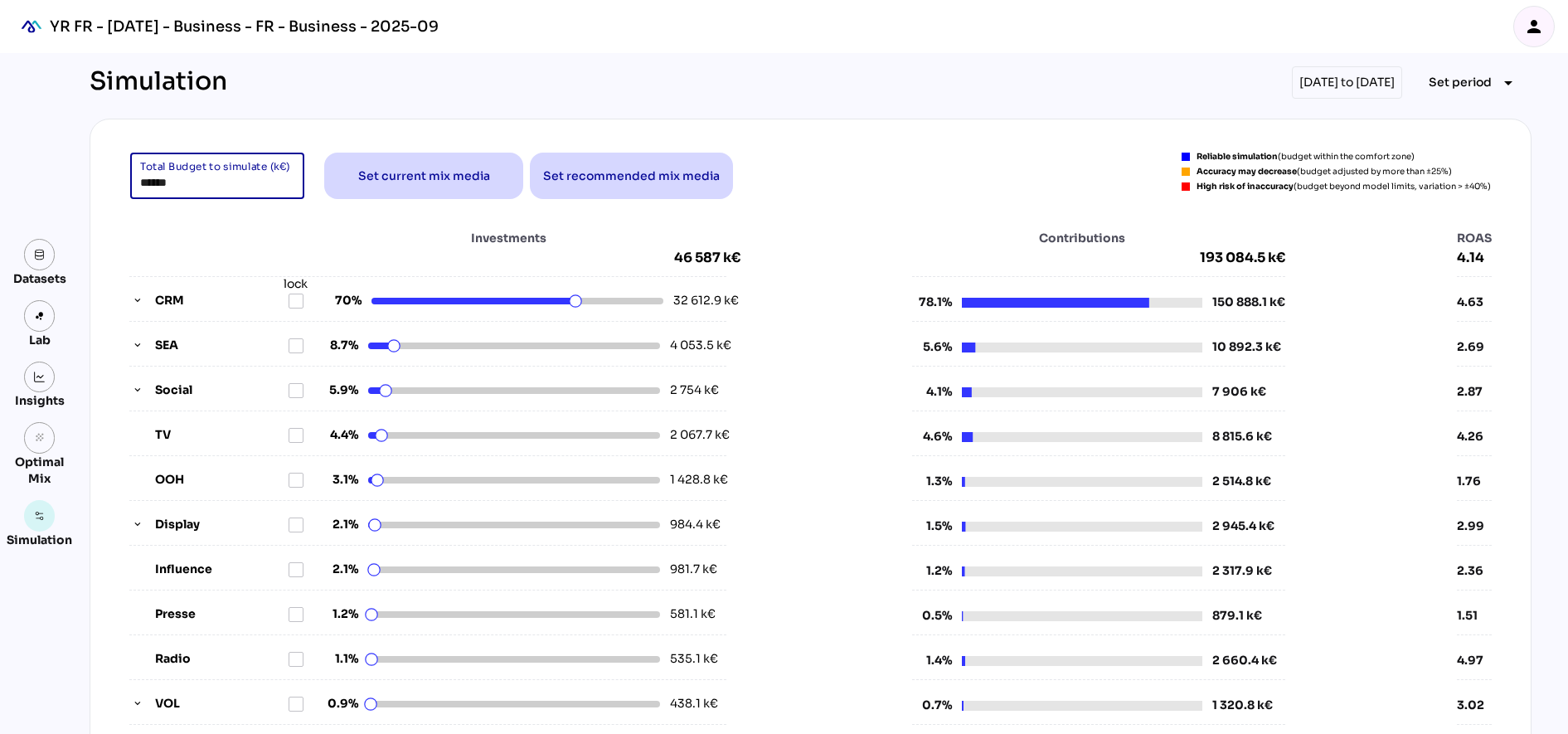
click at [188, 185] on input "******" at bounding box center [218, 176] width 155 height 46
click at [665, 159] on span "Set recommended mix media" at bounding box center [631, 176] width 176 height 40
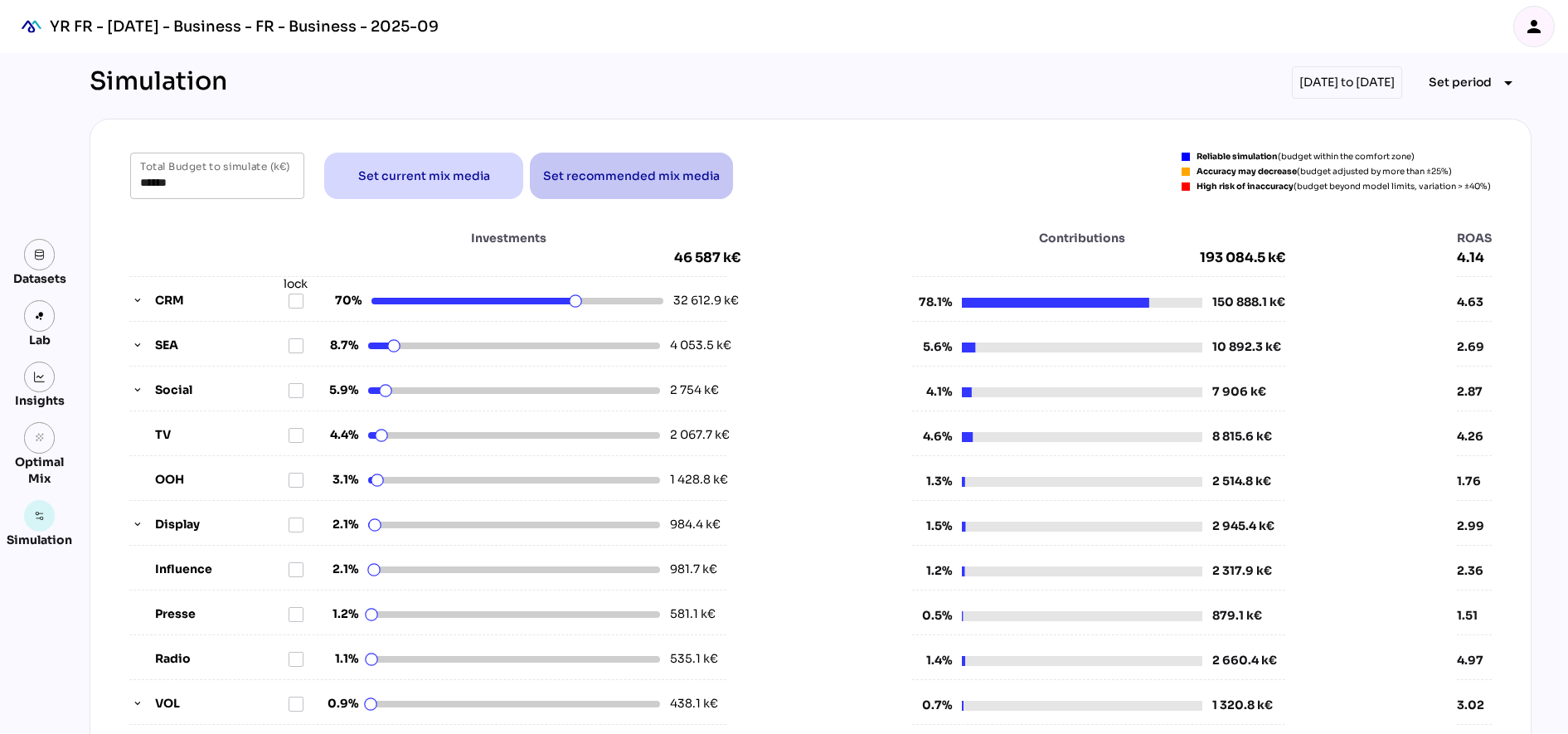
click at [590, 175] on span "Set recommended mix media" at bounding box center [631, 176] width 176 height 20
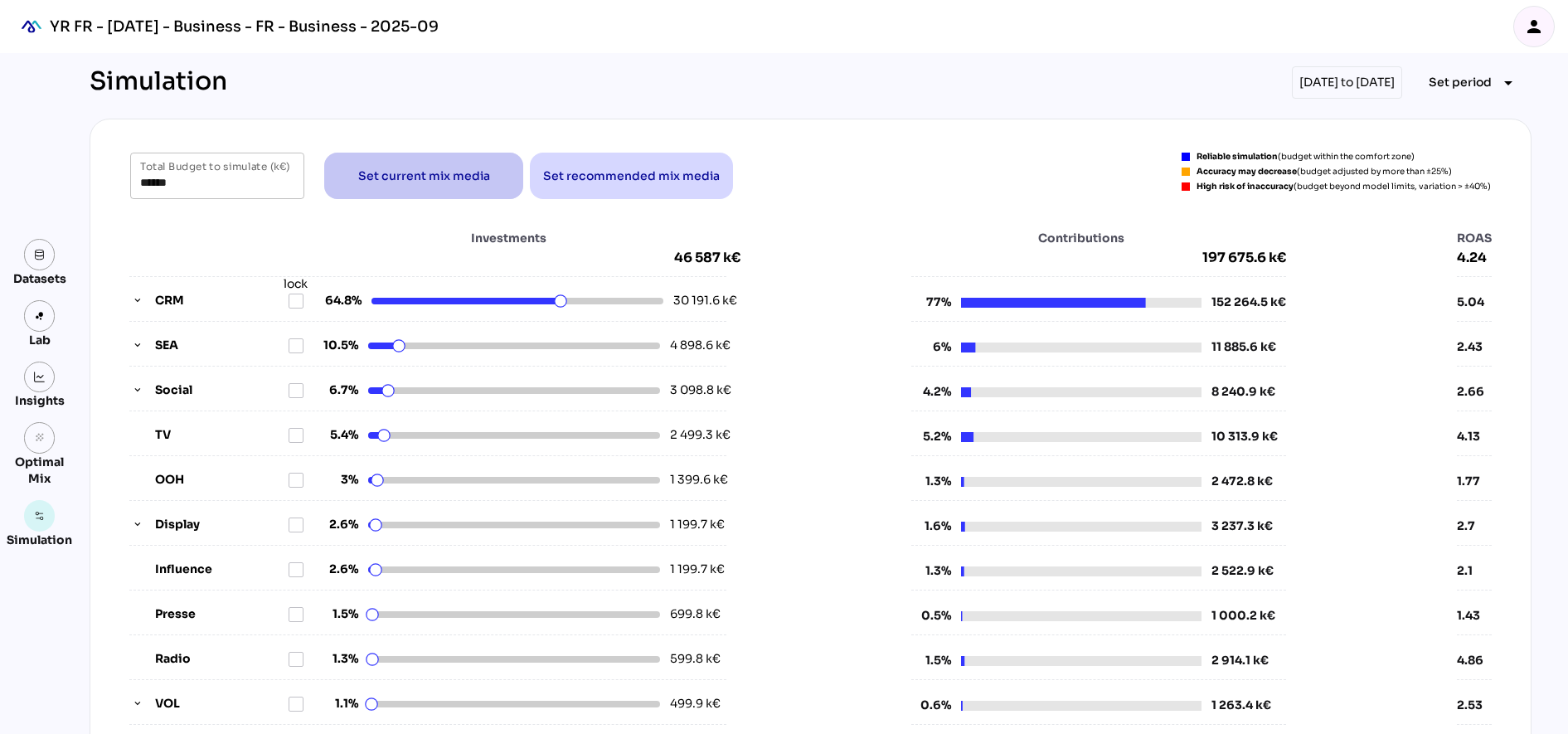
click at [439, 178] on span "Set current mix media" at bounding box center [424, 176] width 132 height 20
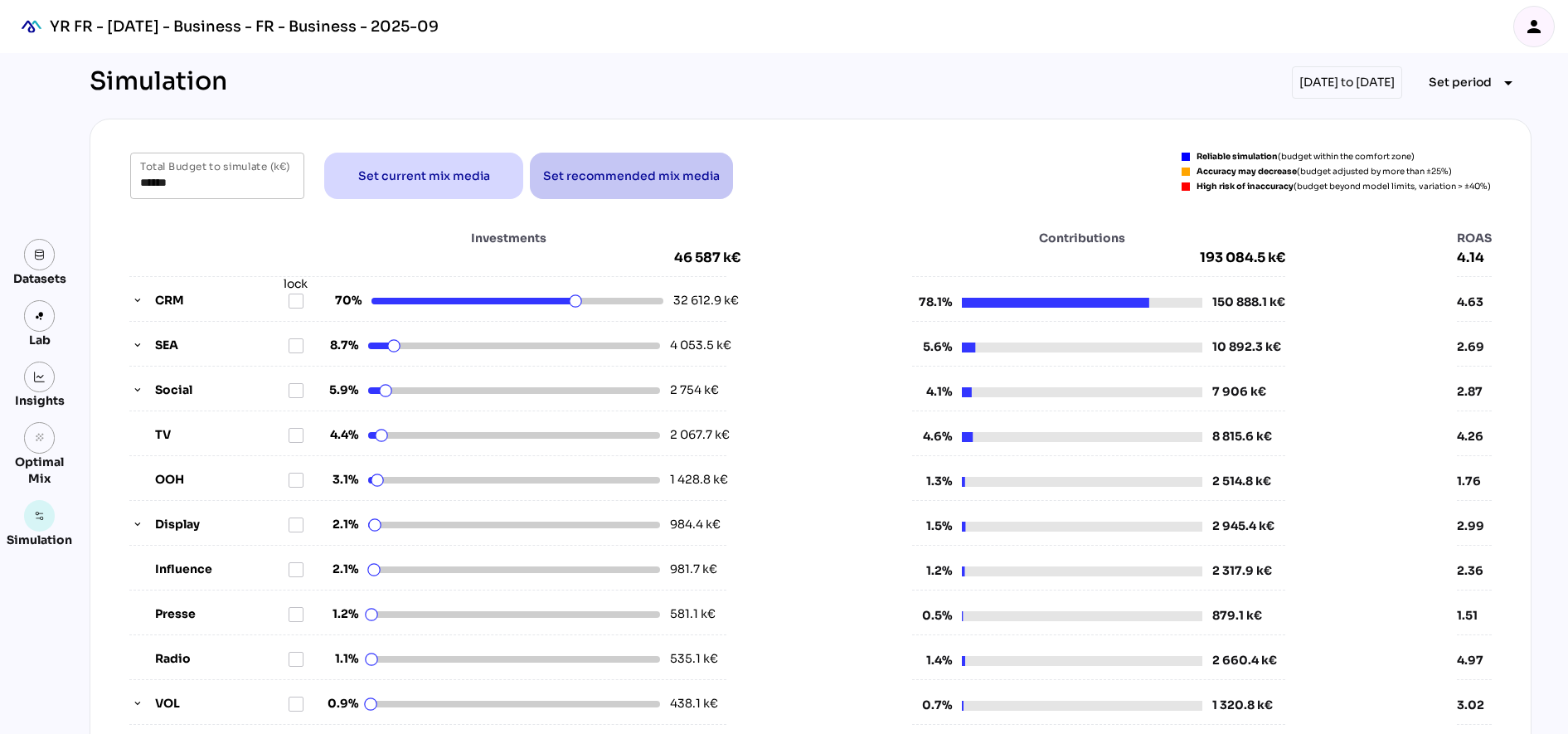
click at [604, 183] on span "Set recommended mix media" at bounding box center [631, 176] width 176 height 20
click at [134, 295] on icon "button" at bounding box center [138, 301] width 12 height 12
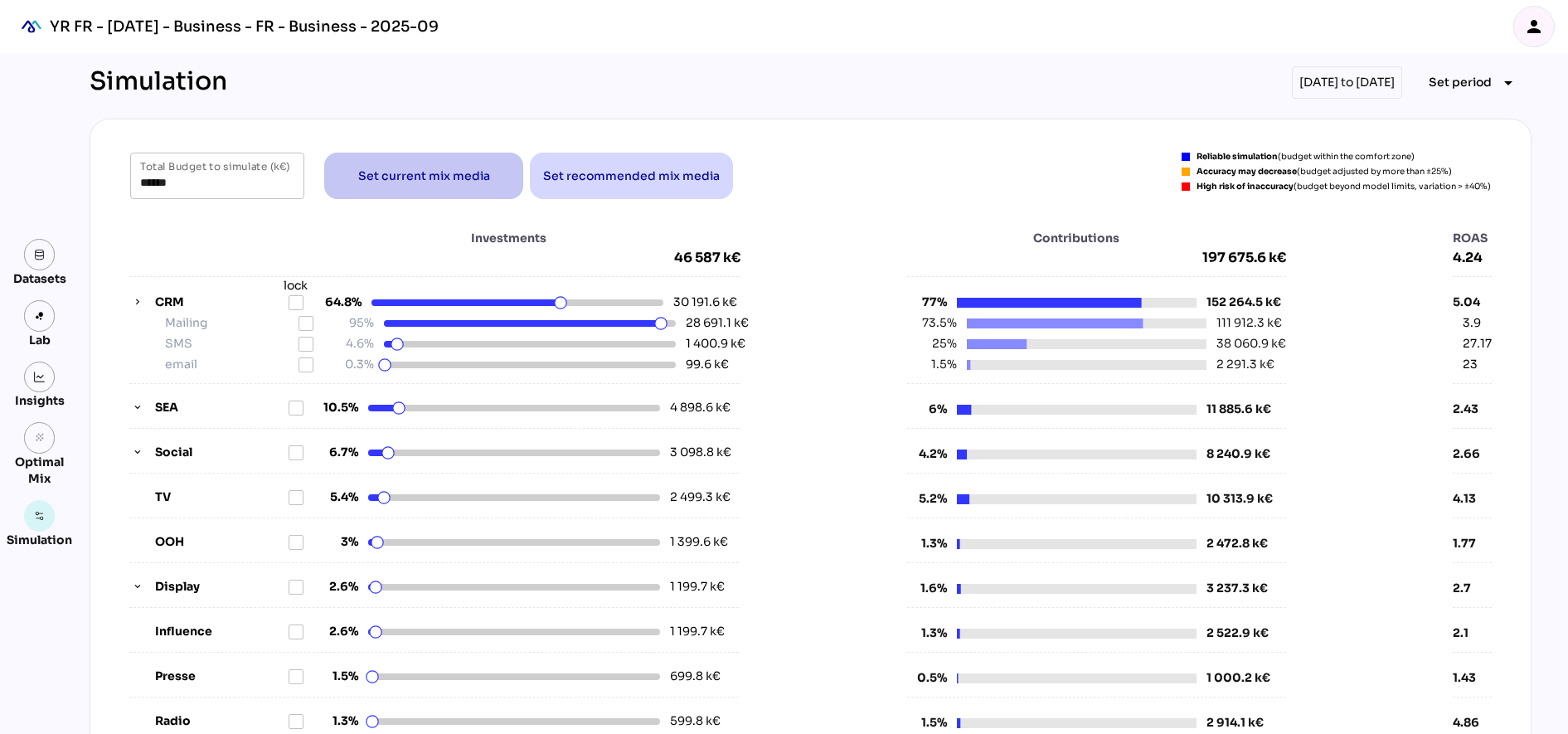
click at [480, 166] on span "Set current mix media" at bounding box center [424, 176] width 132 height 20
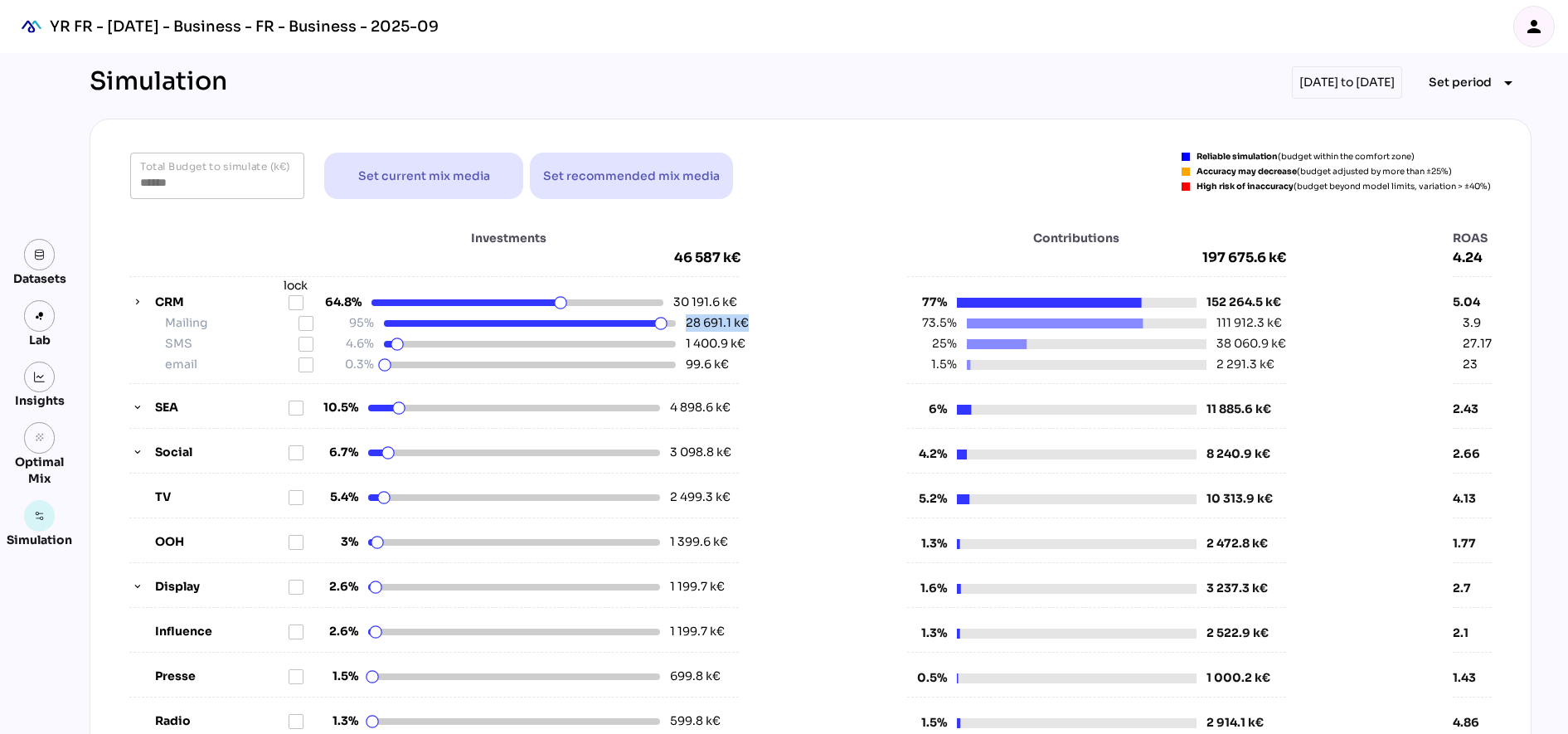
drag, startPoint x: 677, startPoint y: 323, endPoint x: 755, endPoint y: 316, distance: 78.3
click at [755, 316] on div "Investments 46 587 k€ CRM lock 64.8% 30 191.6 k€ Mailing 95% 28 691.1 k€ SMS 4.…" at bounding box center [810, 547] width 1362 height 636
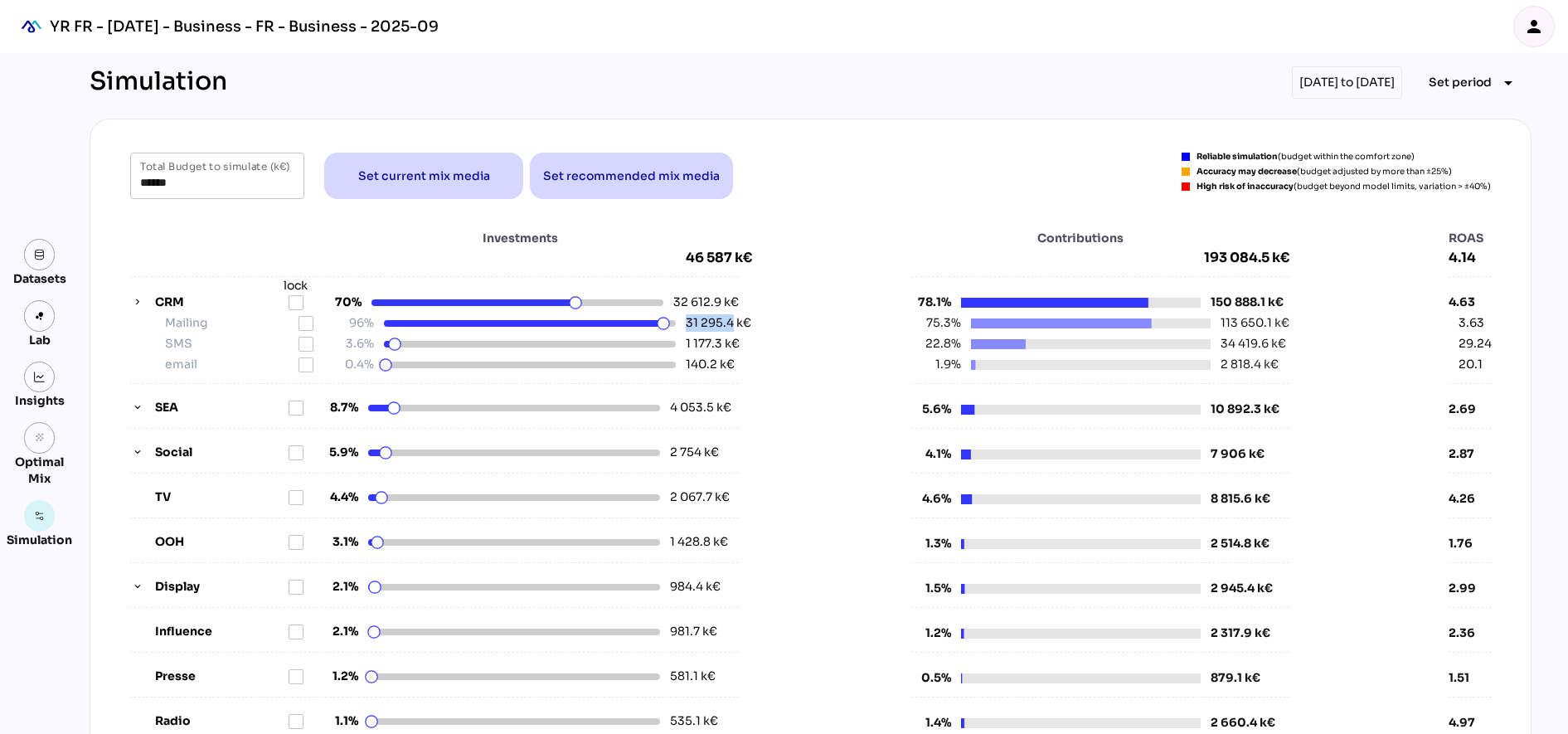
drag, startPoint x: 755, startPoint y: 316, endPoint x: 724, endPoint y: 326, distance: 32.6
click at [724, 326] on div "Mailing 96% 31 295.4 k€" at bounding box center [439, 323] width 599 height 18
drag, startPoint x: 724, startPoint y: 326, endPoint x: 744, endPoint y: 341, distance: 25.0
click at [744, 341] on div "CRM lock 70% 32 612.9 k€ Mailing 96% 31 295.4 k€ SMS 3.6% 1 177.3 k€ email 0.4%…" at bounding box center [440, 572] width 623 height 590
drag, startPoint x: 744, startPoint y: 341, endPoint x: 898, endPoint y: 113, distance: 275.1
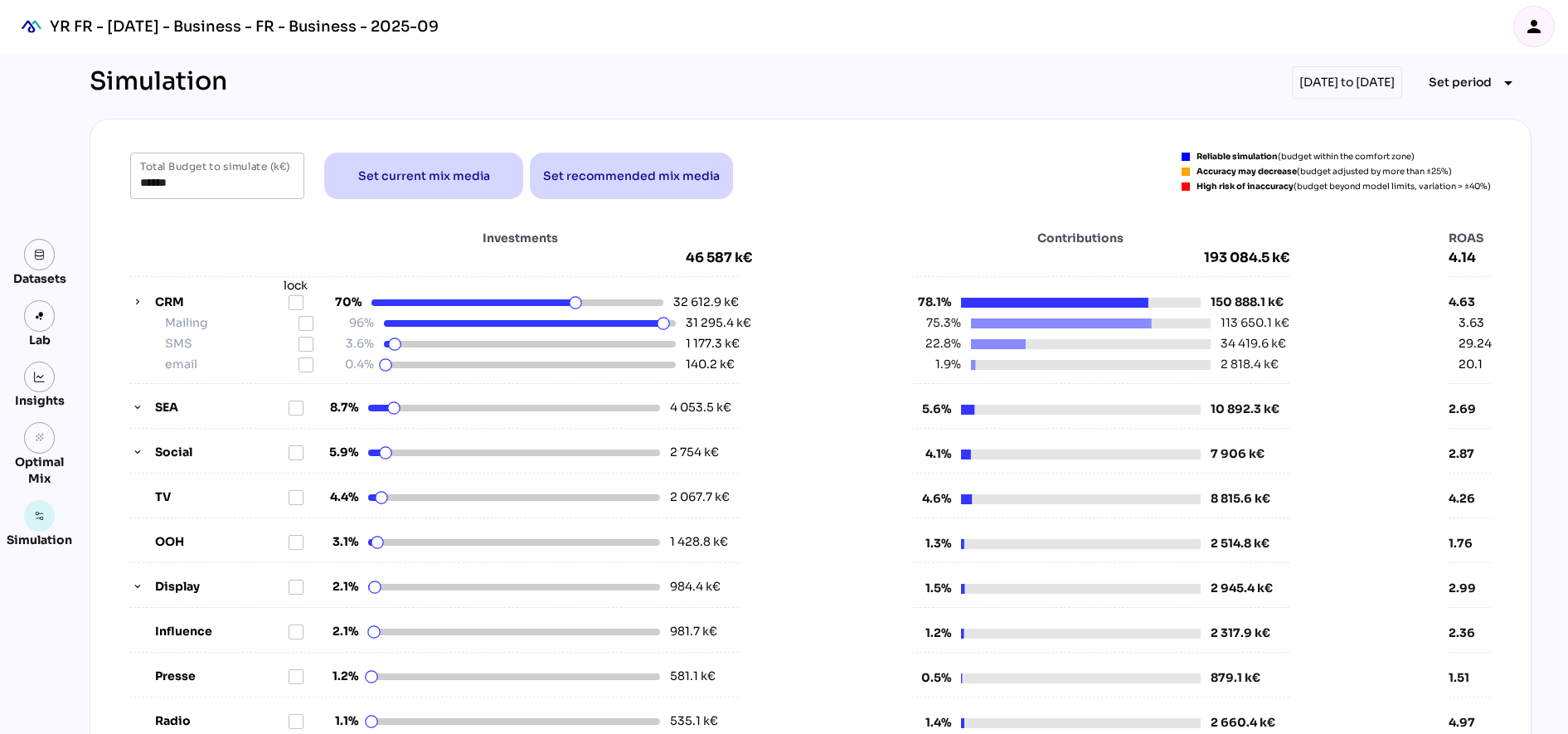
click at [898, 113] on div "Simulation 01/07/2024 to 30/06/2025 Set period arrow_drop_down ****** Total Bud…" at bounding box center [811, 735] width 1469 height 1364
click at [395, 182] on span "Set current mix media" at bounding box center [424, 176] width 132 height 20
drag, startPoint x: 1205, startPoint y: 259, endPoint x: 1299, endPoint y: 254, distance: 94.1
click at [1299, 254] on div "Investments 46 587 k€ CRM lock 70% 32 612.9 k€ Mailing 96% 31 295.4 k€ SMS 3.6%…" at bounding box center [810, 547] width 1362 height 636
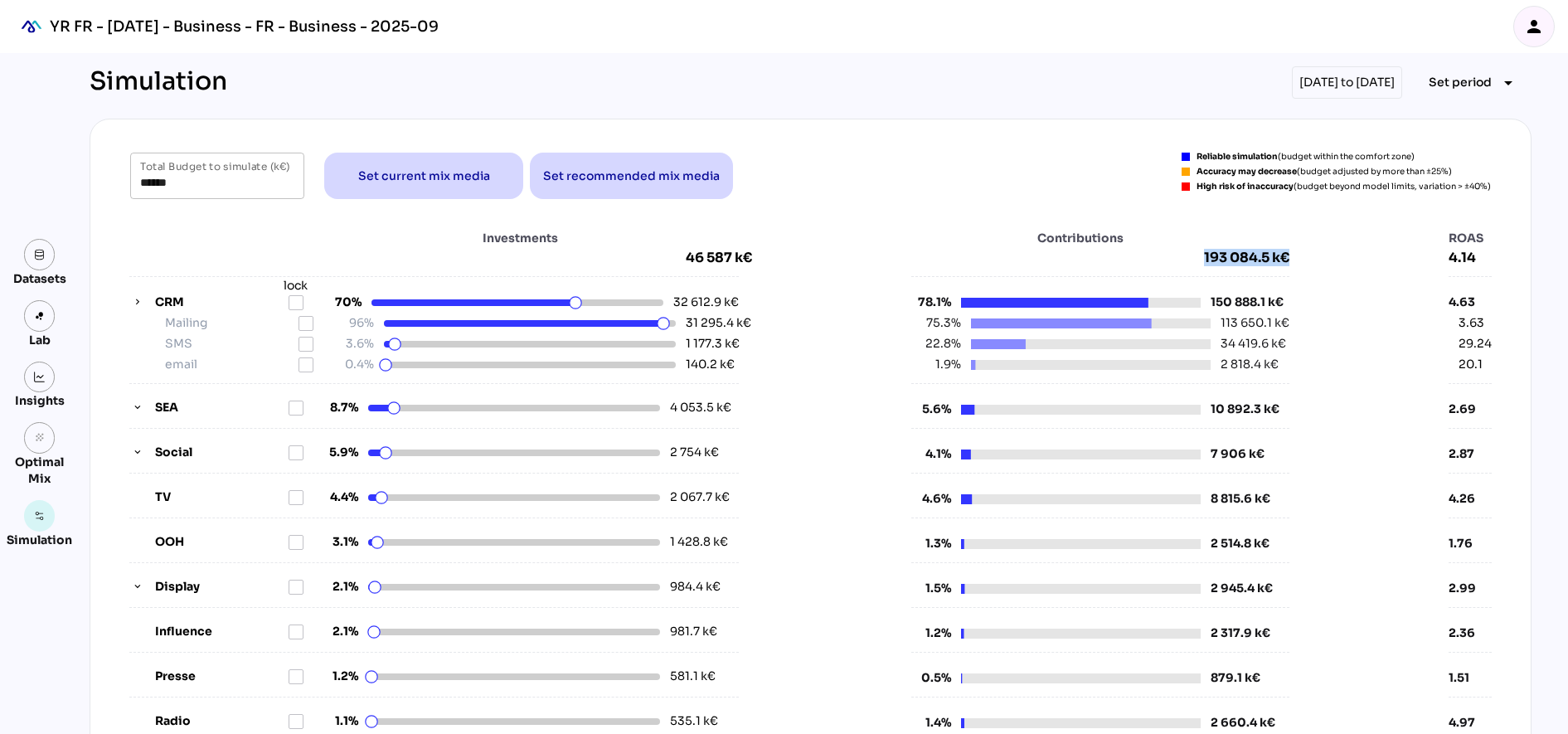
click at [1297, 257] on div "Investments 46 587 k€ CRM lock 70% 32 612.9 k€ Mailing 96% 31 295.4 k€ SMS 3.6%…" at bounding box center [810, 547] width 1362 height 636
click at [132, 300] on icon "button" at bounding box center [138, 303] width 12 height 12
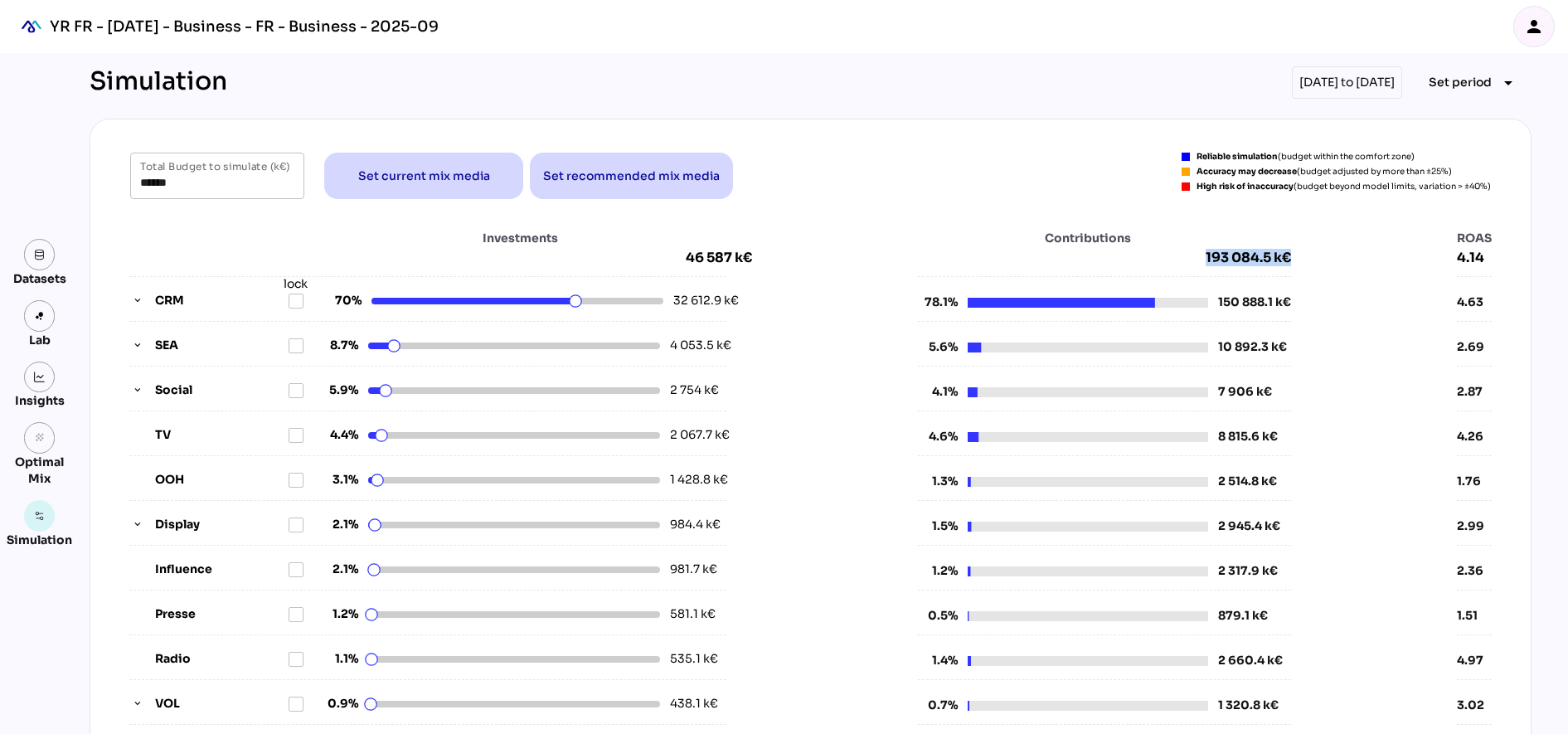
click at [1250, 259] on span "193 084.5 k€" at bounding box center [1103, 258] width 372 height 17
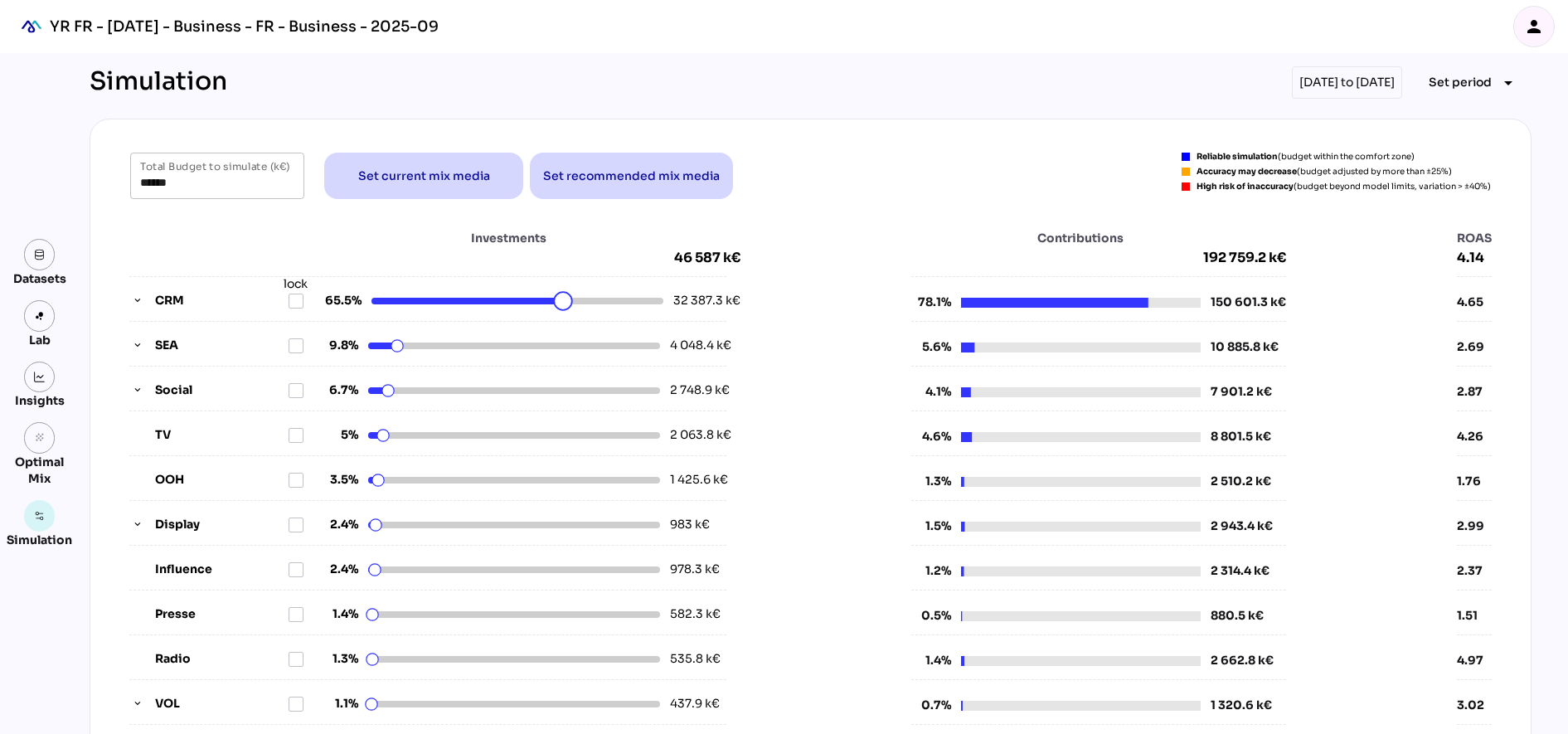
drag, startPoint x: 568, startPoint y: 295, endPoint x: 555, endPoint y: 293, distance: 13.2
click at [555, 293] on html "YR FR - Sep 2025 - Business - FR - Business - 2025-09 person Datasets Lab Insig…" at bounding box center [784, 677] width 1568 height 1354
click at [552, 300] on html "YR FR - Sep 2025 - Business - FR - Business - 2025-09 person Datasets Lab Insig…" at bounding box center [784, 677] width 1568 height 1354
click at [188, 176] on input "******" at bounding box center [218, 176] width 155 height 46
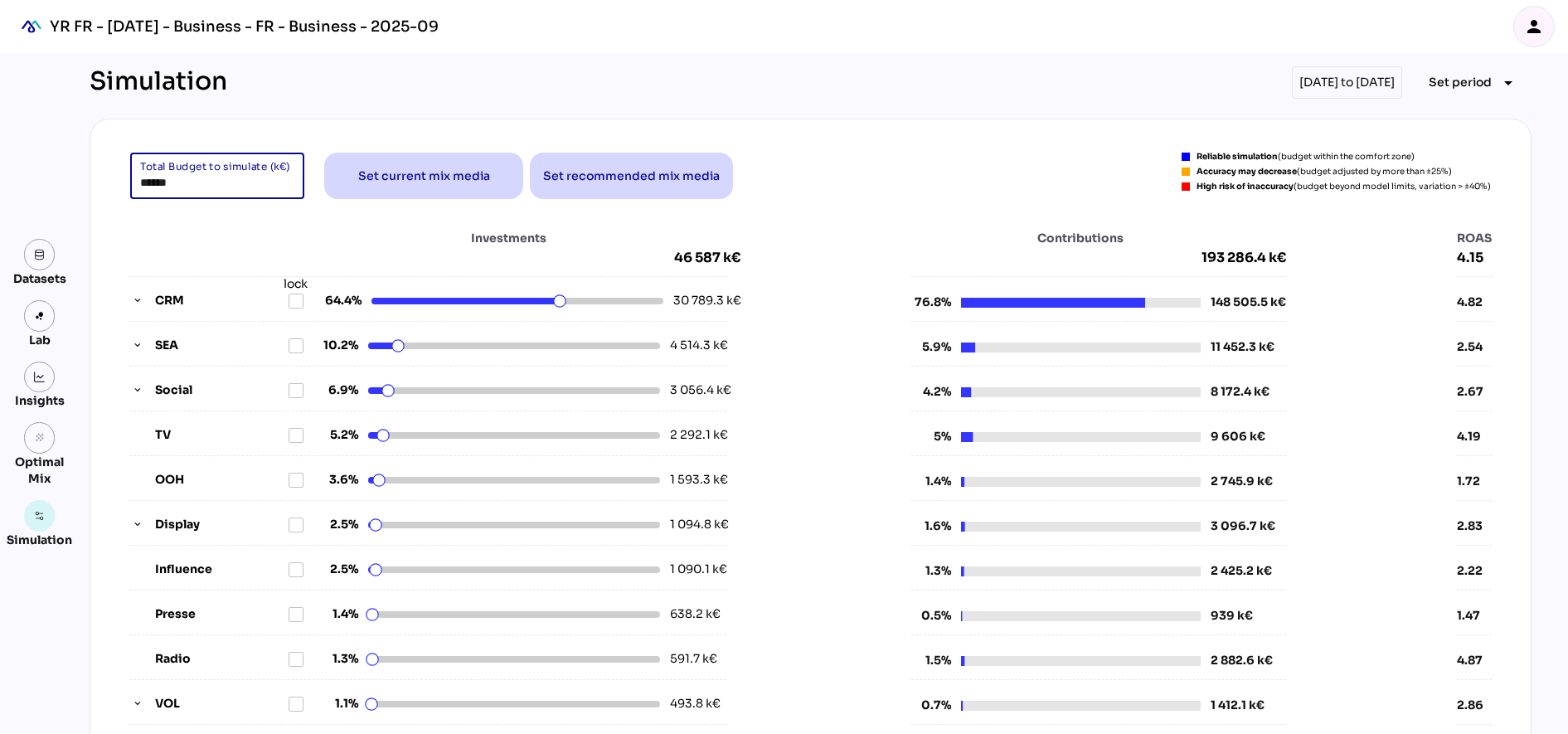
click at [188, 176] on input "******" at bounding box center [218, 176] width 155 height 46
click at [325, 225] on div "Investments 46 587 k€ CRM lock 64.4% 30 789.3 k€ SEA 10.2% 4 514.3 k€ Social 6.…" at bounding box center [810, 517] width 1401 height 609
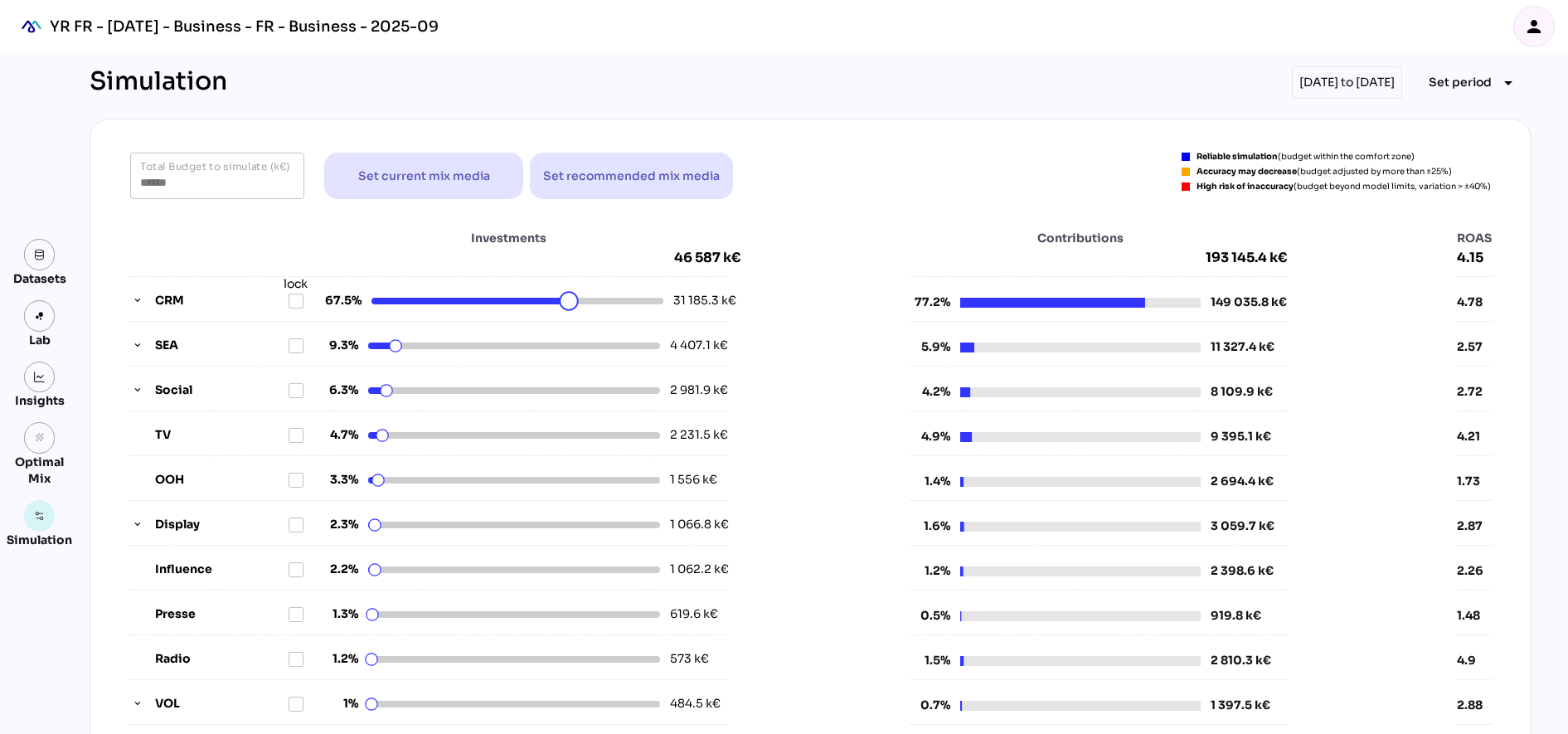
click at [561, 298] on html "YR FR - Sep 2025 - Business - FR - Business - 2025-09 person Datasets Lab Insig…" at bounding box center [784, 677] width 1568 height 1354
click at [129, 291] on div "CRM lock 67.5% 31 581.3 k€" at bounding box center [428, 293] width 597 height 34
click at [130, 293] on span "button" at bounding box center [137, 300] width 16 height 16
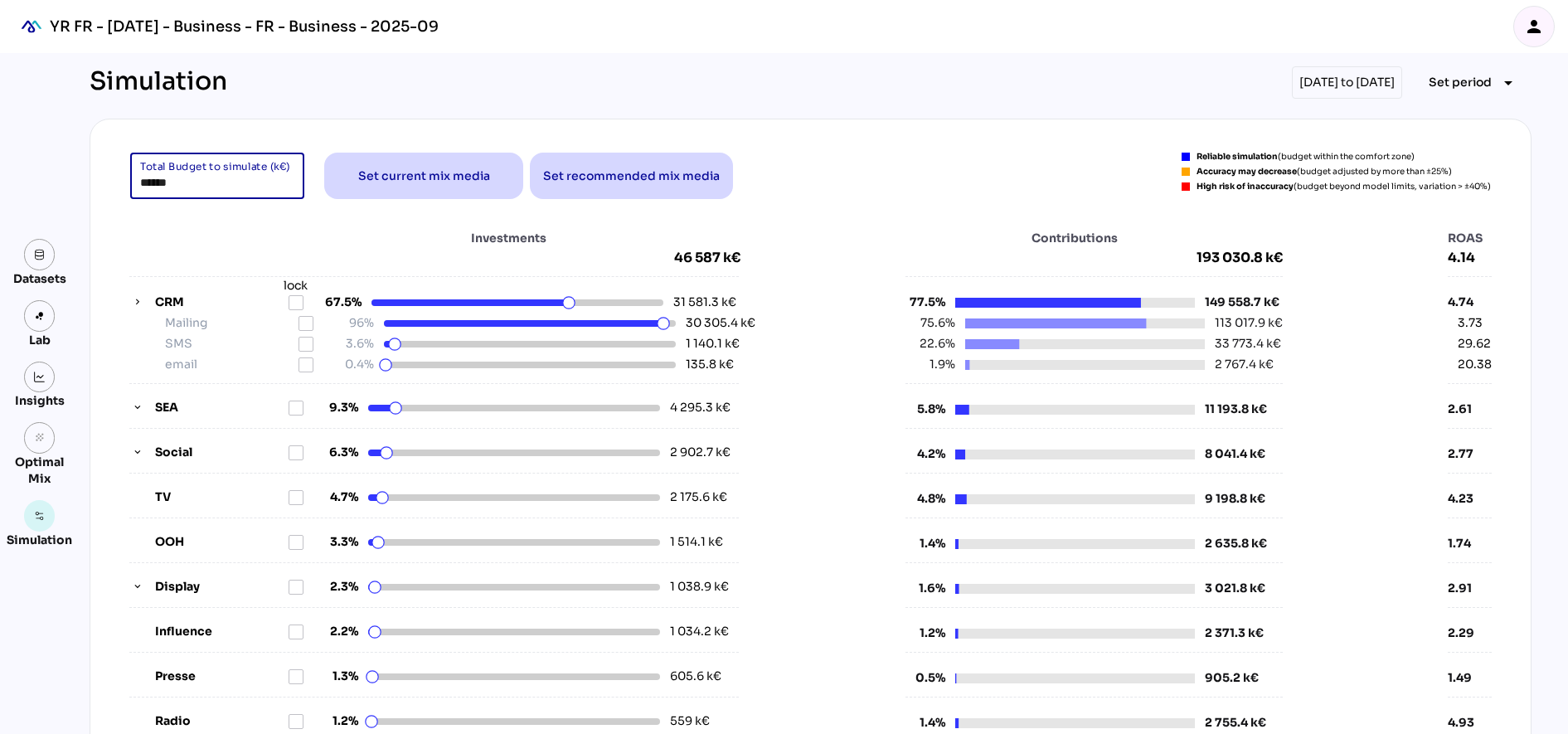
drag, startPoint x: 202, startPoint y: 186, endPoint x: -4, endPoint y: 166, distance: 207.0
click at [0, 166] on html "YR FR - Sep 2025 - Business - FR - Business - 2025-09 person Datasets Lab Insig…" at bounding box center [784, 708] width 1568 height 1417
click at [255, 230] on div "Investments 46 587 k€" at bounding box center [434, 247] width 611 height 36
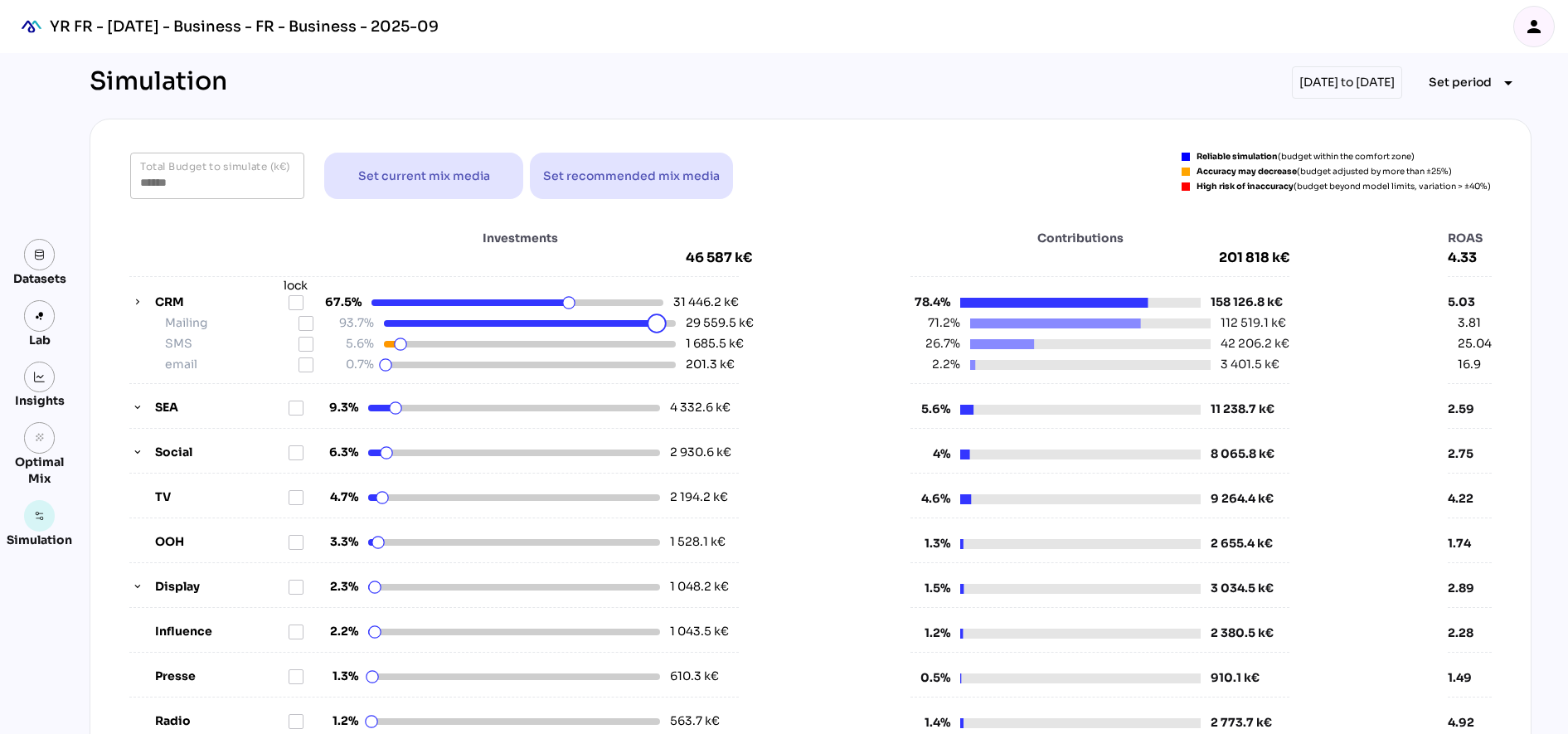
click at [650, 327] on html "YR FR - Sep 2025 - Business - FR - Business - 2025-09 person Datasets Lab Insig…" at bounding box center [784, 708] width 1568 height 1417
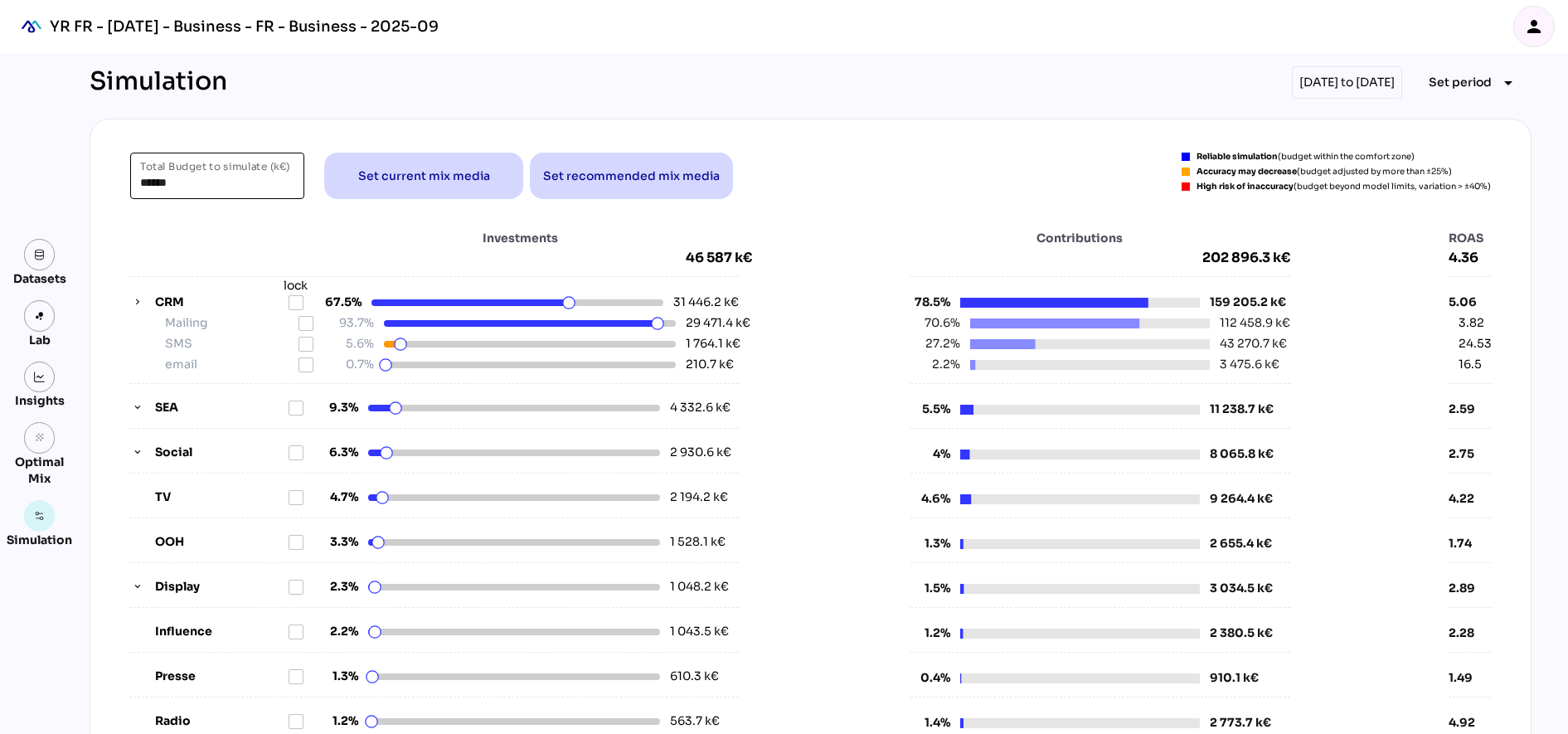
click at [153, 185] on input "******" at bounding box center [218, 176] width 155 height 46
click at [139, 222] on div "Investments 46 587 k€ CRM lock 67.5% 31 446.2 k€ Mailing 93.7% 29 471.4 k€ SMS …" at bounding box center [810, 548] width 1401 height 671
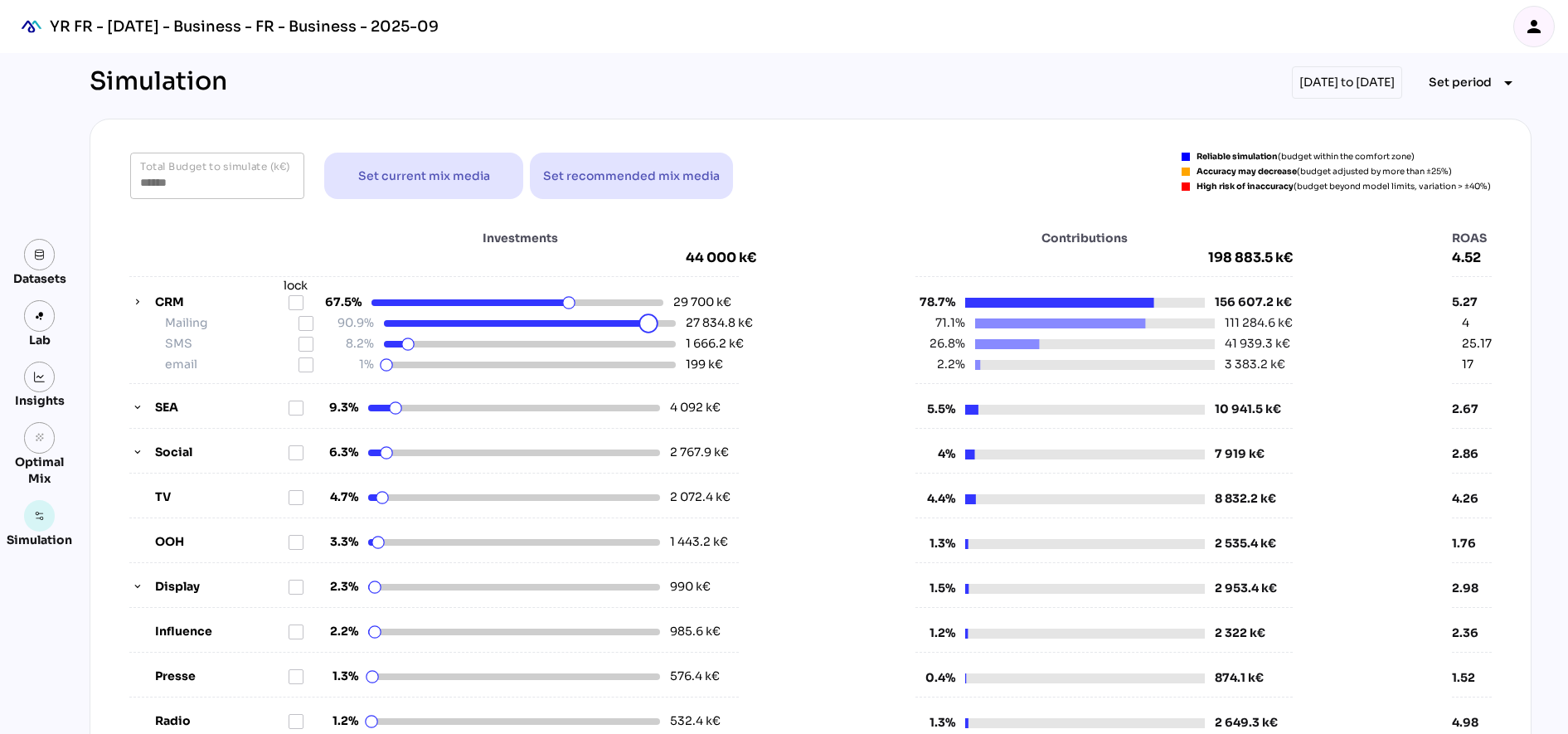
drag, startPoint x: 650, startPoint y: 326, endPoint x: 641, endPoint y: 325, distance: 9.1
click at [641, 325] on html "YR FR - Sep 2025 - Business - FR - Business - 2025-09 person Datasets Lab Insig…" at bounding box center [784, 708] width 1568 height 1417
click at [634, 325] on html "YR FR - Sep 2025 - Business - FR - Business - 2025-09 person Datasets Lab Insig…" at bounding box center [784, 708] width 1568 height 1417
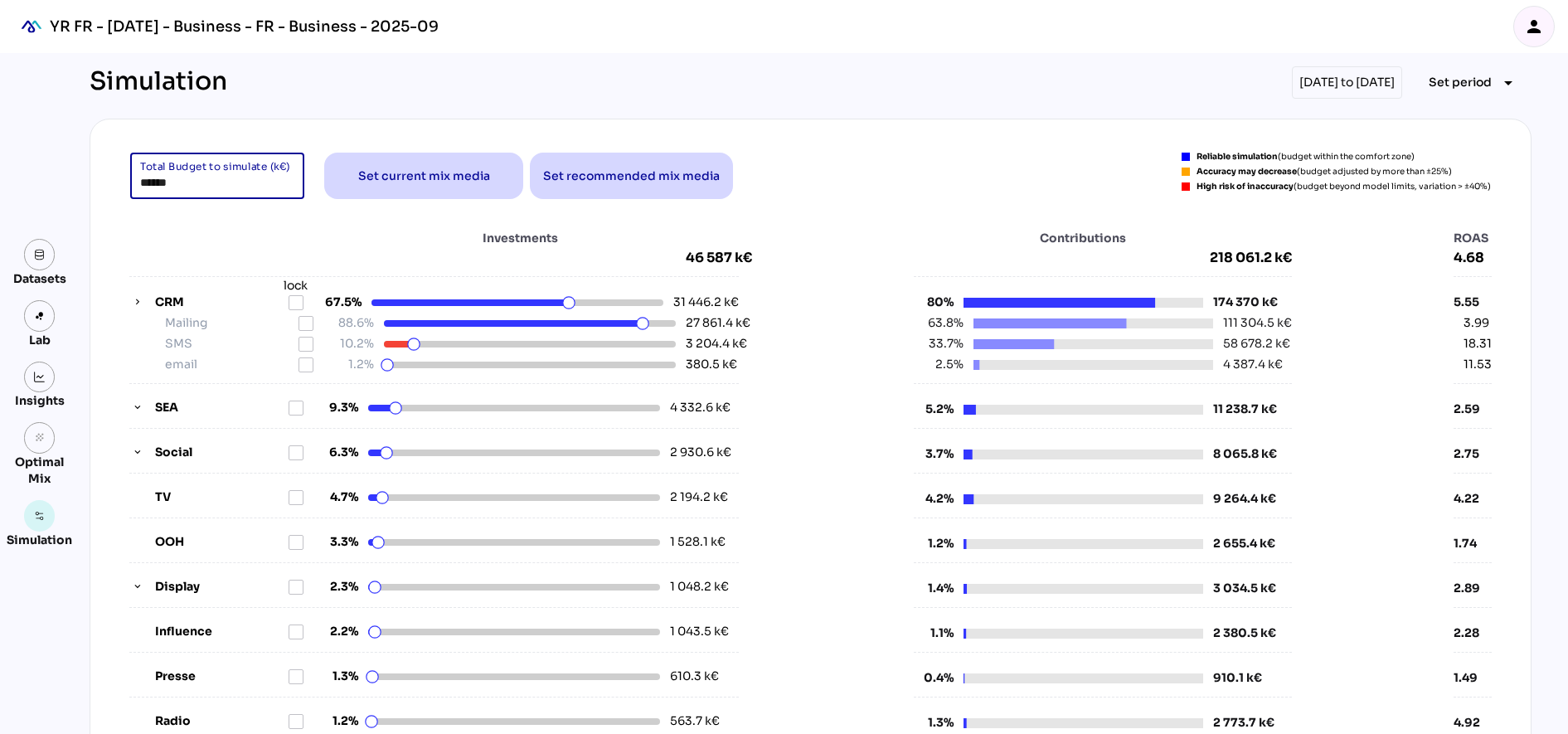
click at [216, 190] on input "******" at bounding box center [218, 176] width 155 height 46
click at [264, 240] on div "Investments 46 587 k€" at bounding box center [440, 247] width 623 height 36
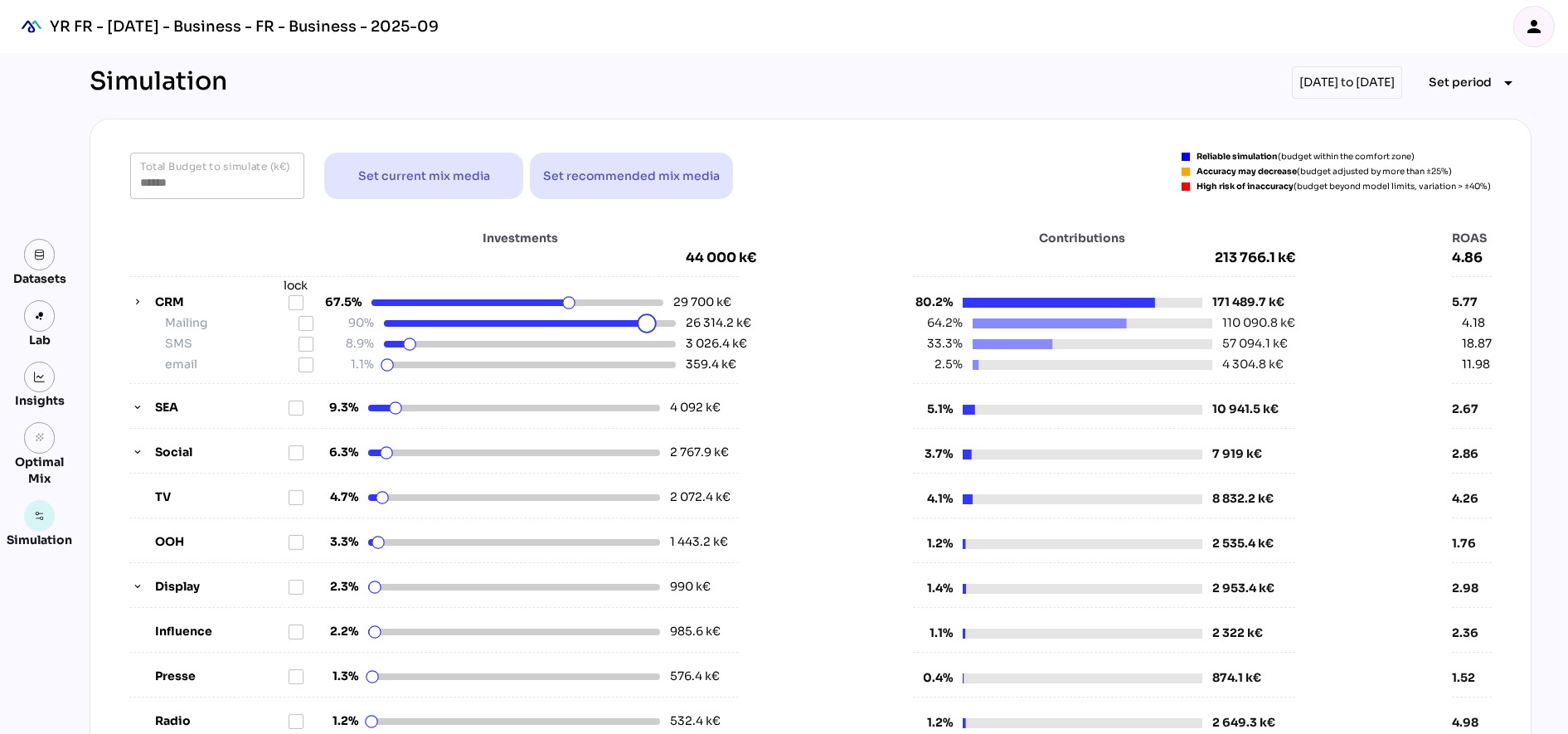
click at [639, 325] on html "YR FR - Sep 2025 - Business - FR - Business - 2025-09 person Datasets Lab Insig…" at bounding box center [784, 708] width 1568 height 1417
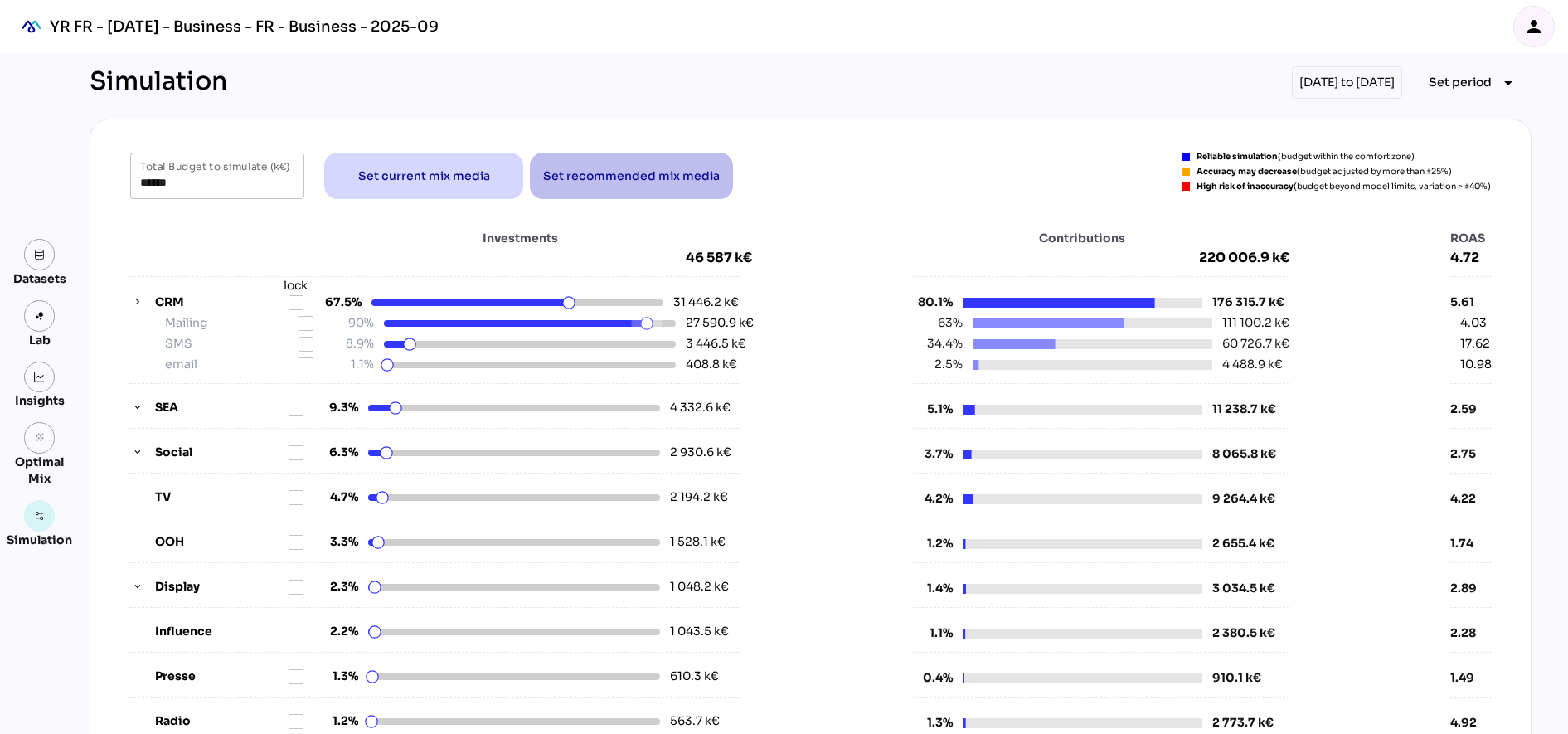
click at [645, 169] on span "Set recommended mix media" at bounding box center [631, 176] width 176 height 20
click at [624, 180] on span "Set recommended mix media" at bounding box center [631, 176] width 176 height 20
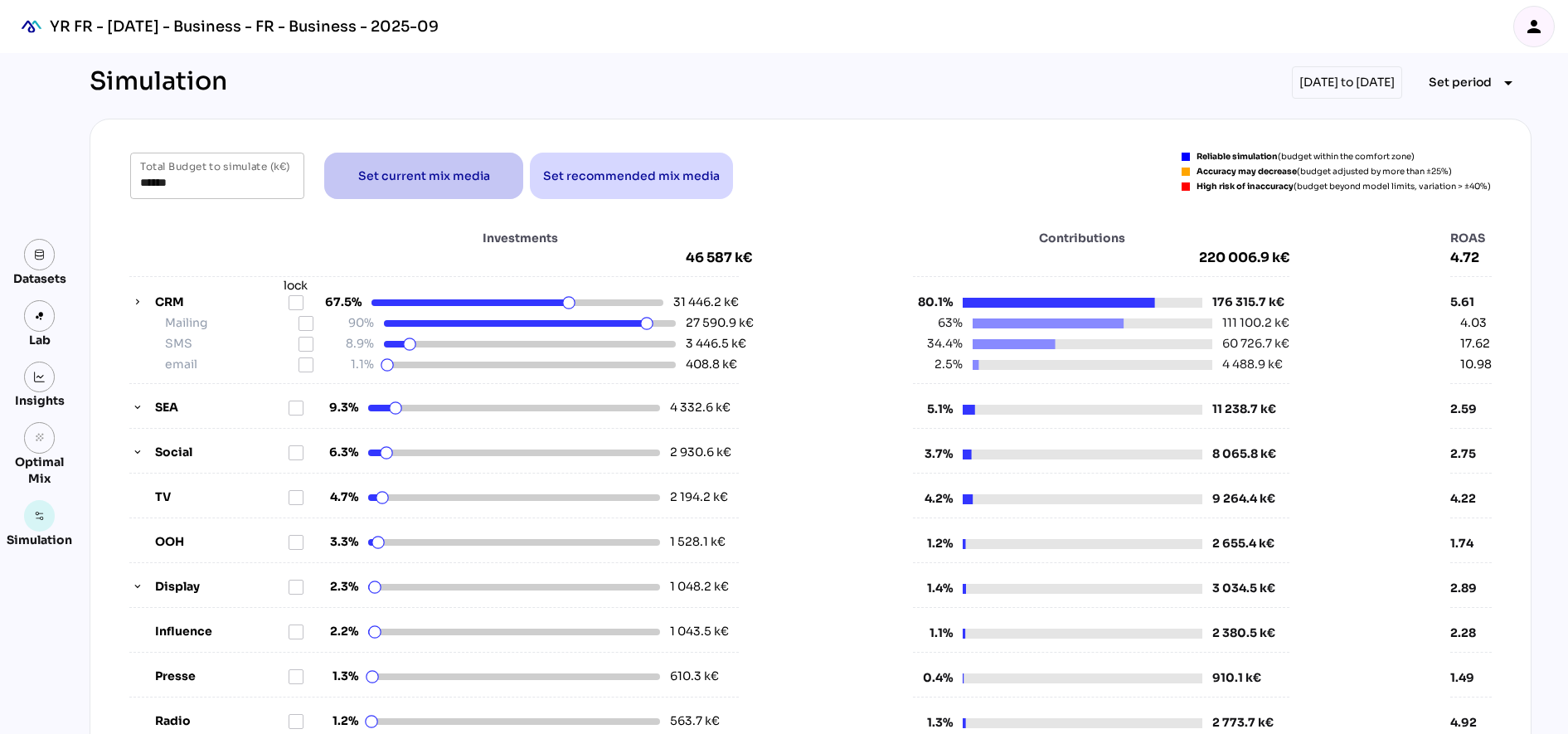
click at [434, 183] on span "Set current mix media" at bounding box center [424, 176] width 132 height 20
click at [450, 178] on span "Set current mix media" at bounding box center [424, 176] width 132 height 20
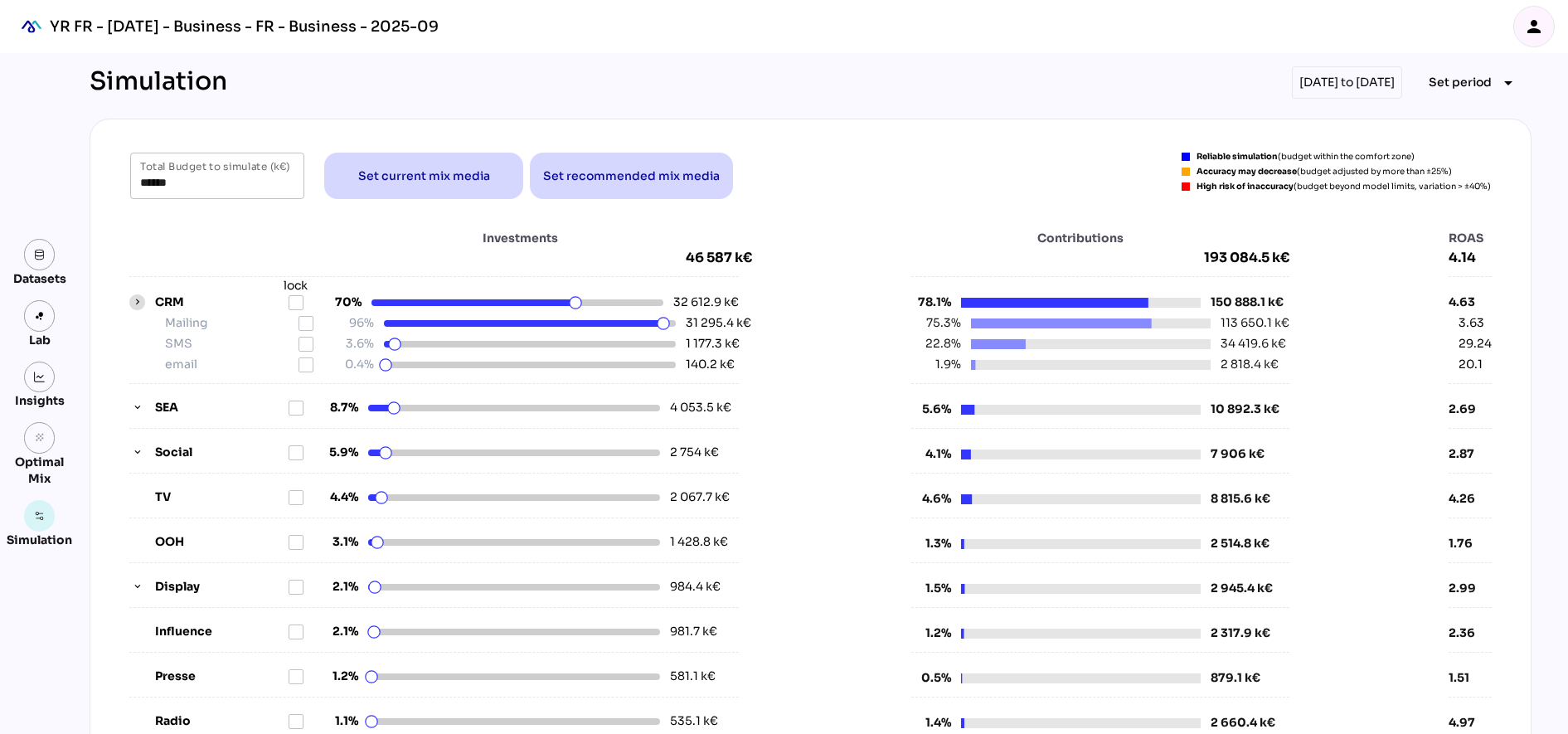
click at [132, 304] on icon "button" at bounding box center [138, 303] width 12 height 12
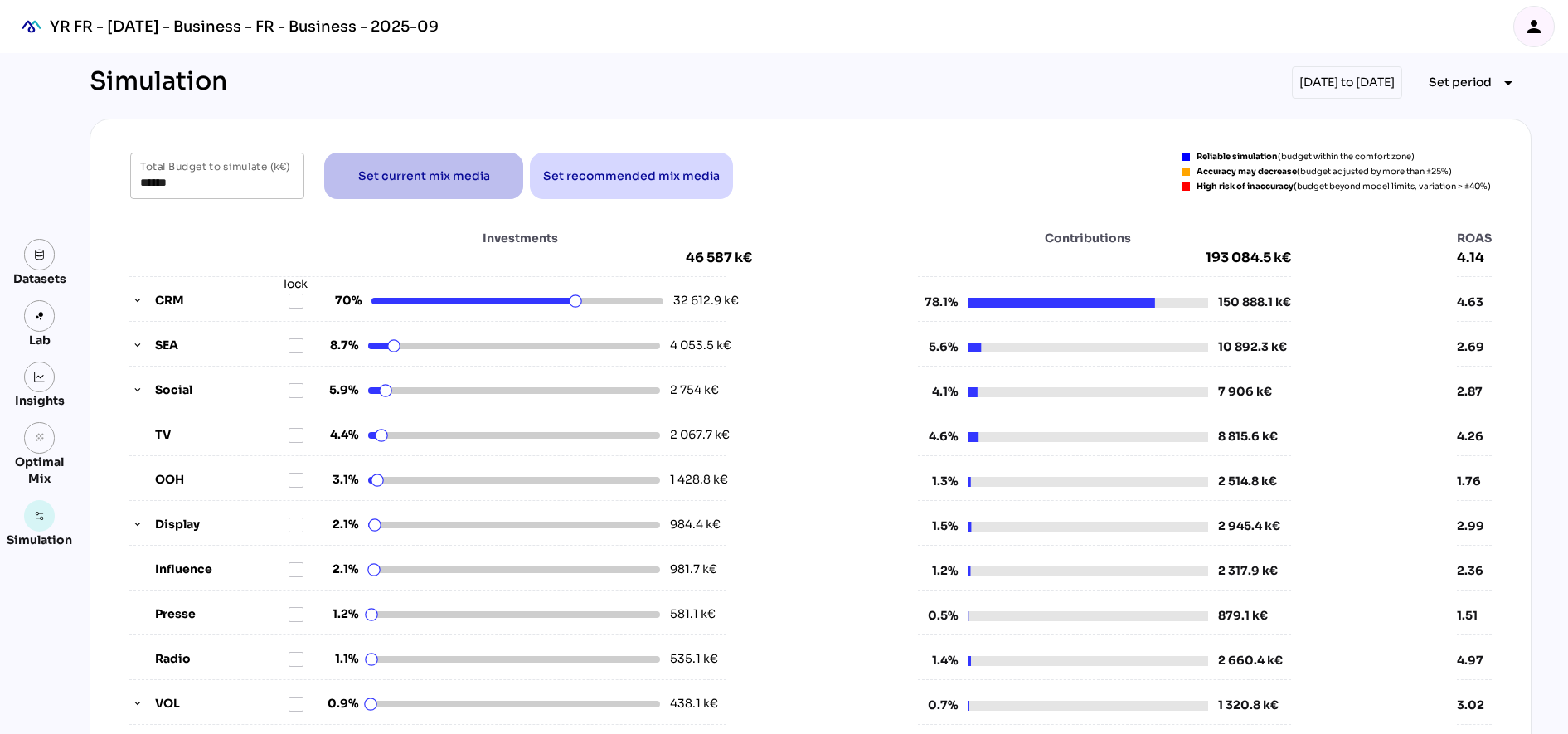
click at [374, 173] on span "Set current mix media" at bounding box center [424, 176] width 132 height 20
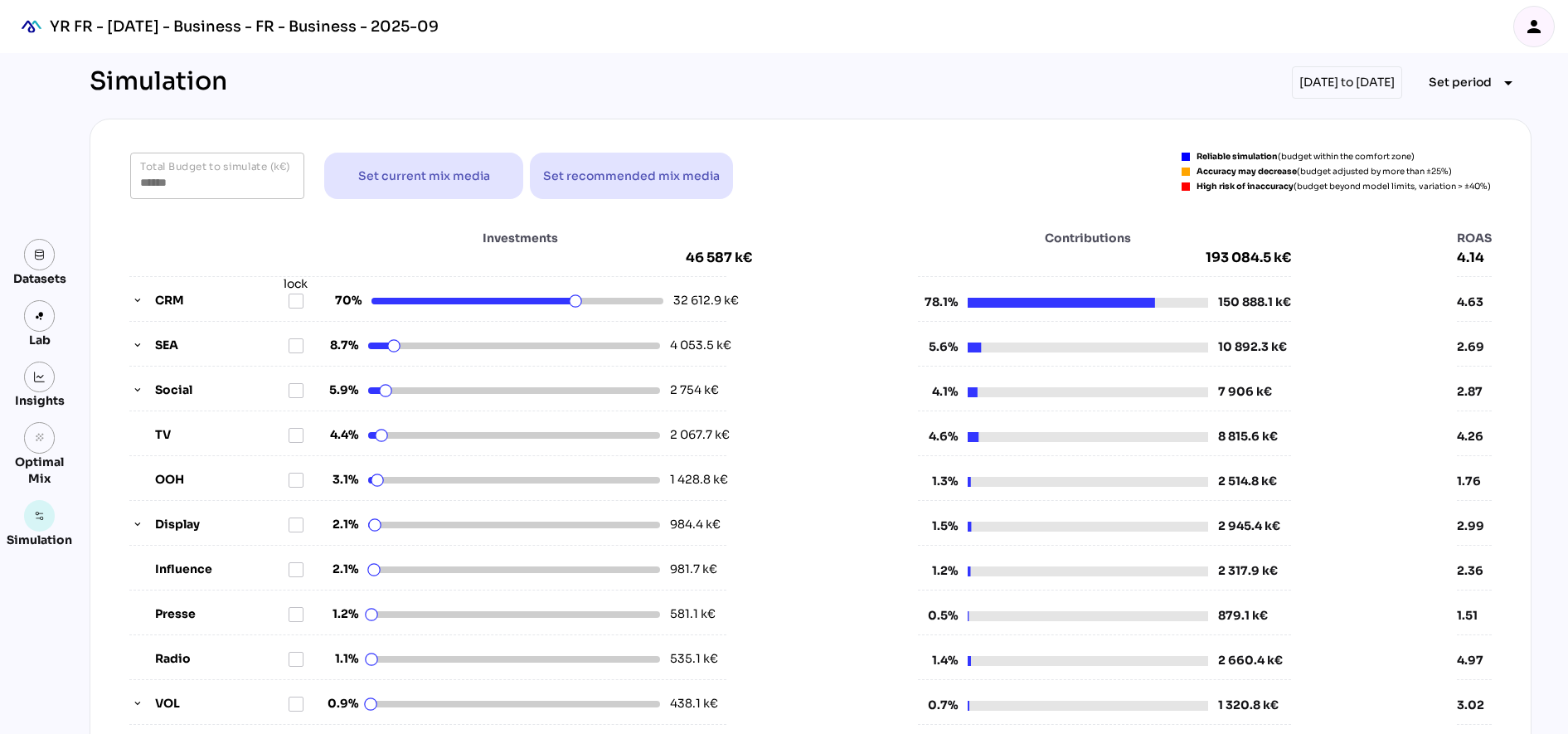
scroll to position [103, 0]
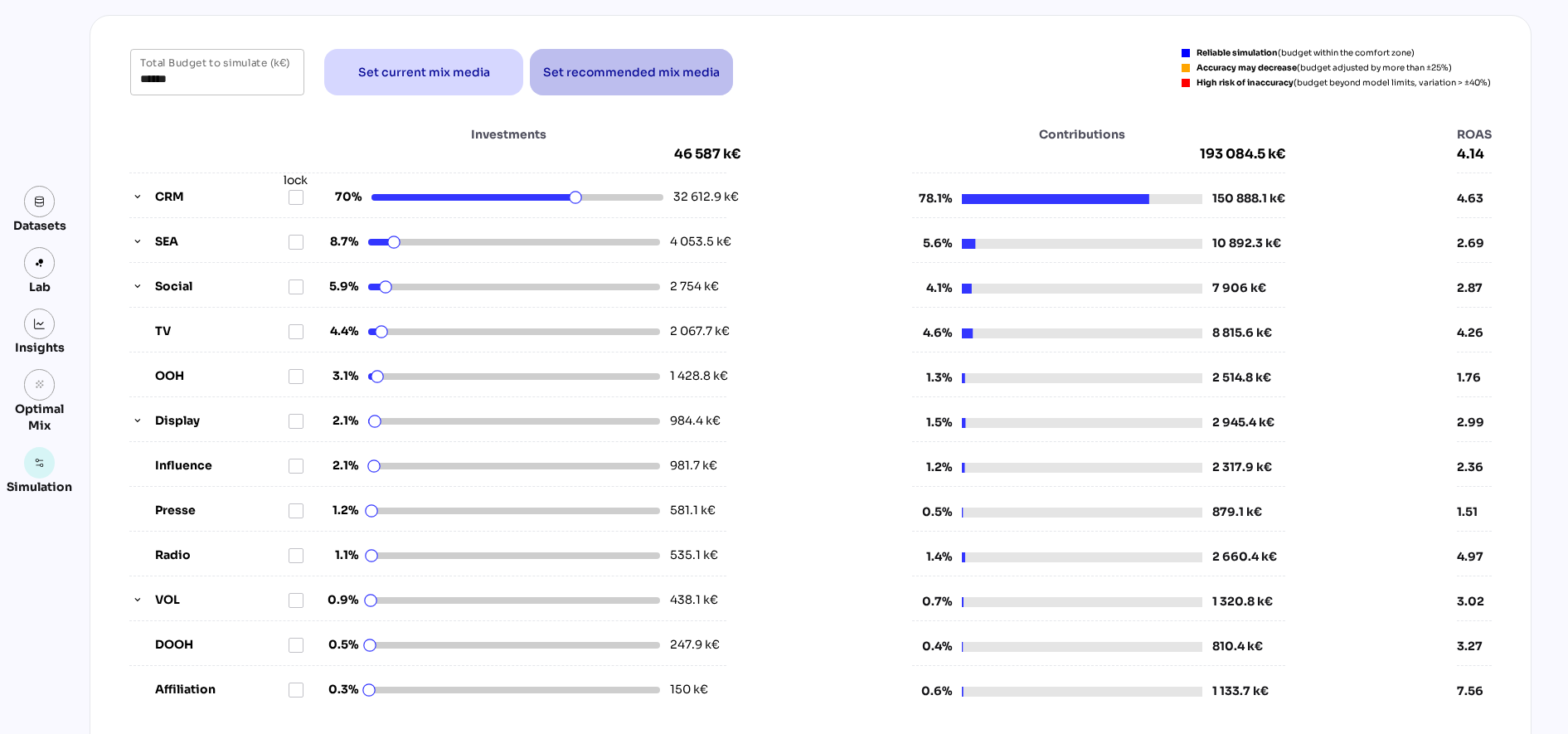
click at [575, 65] on span "Set recommended mix media" at bounding box center [631, 72] width 176 height 20
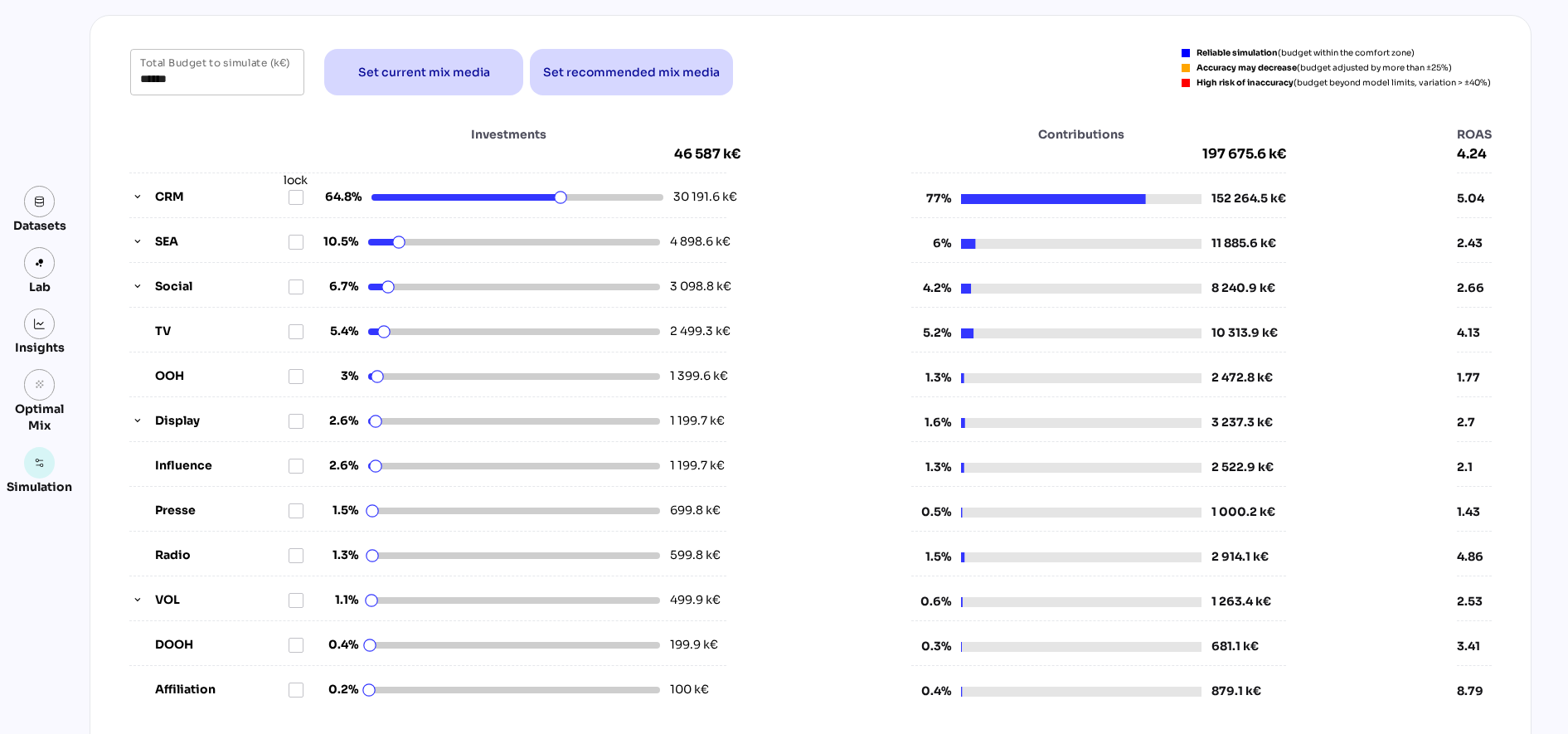
scroll to position [0, 0]
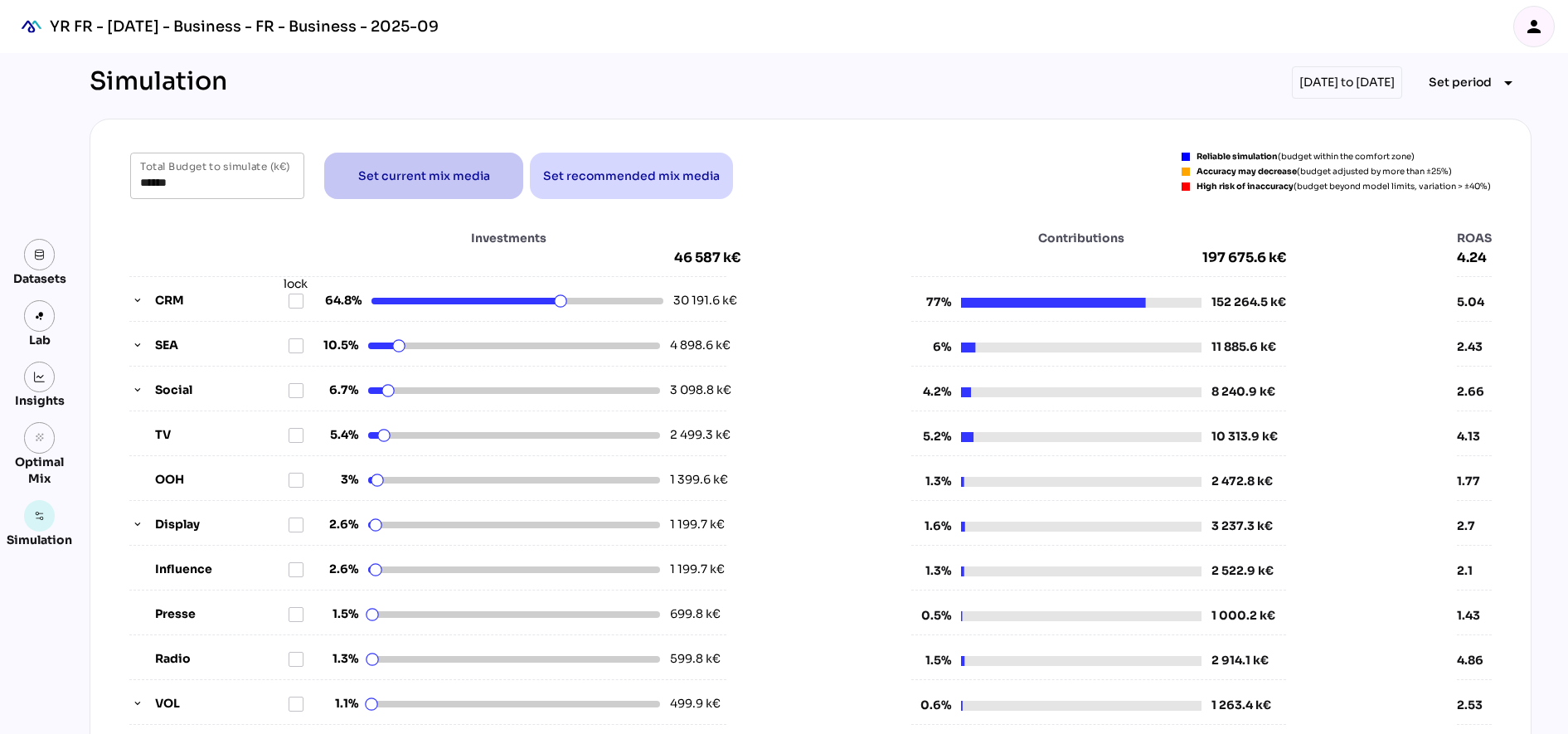
click at [429, 172] on span "Set current mix media" at bounding box center [424, 176] width 132 height 20
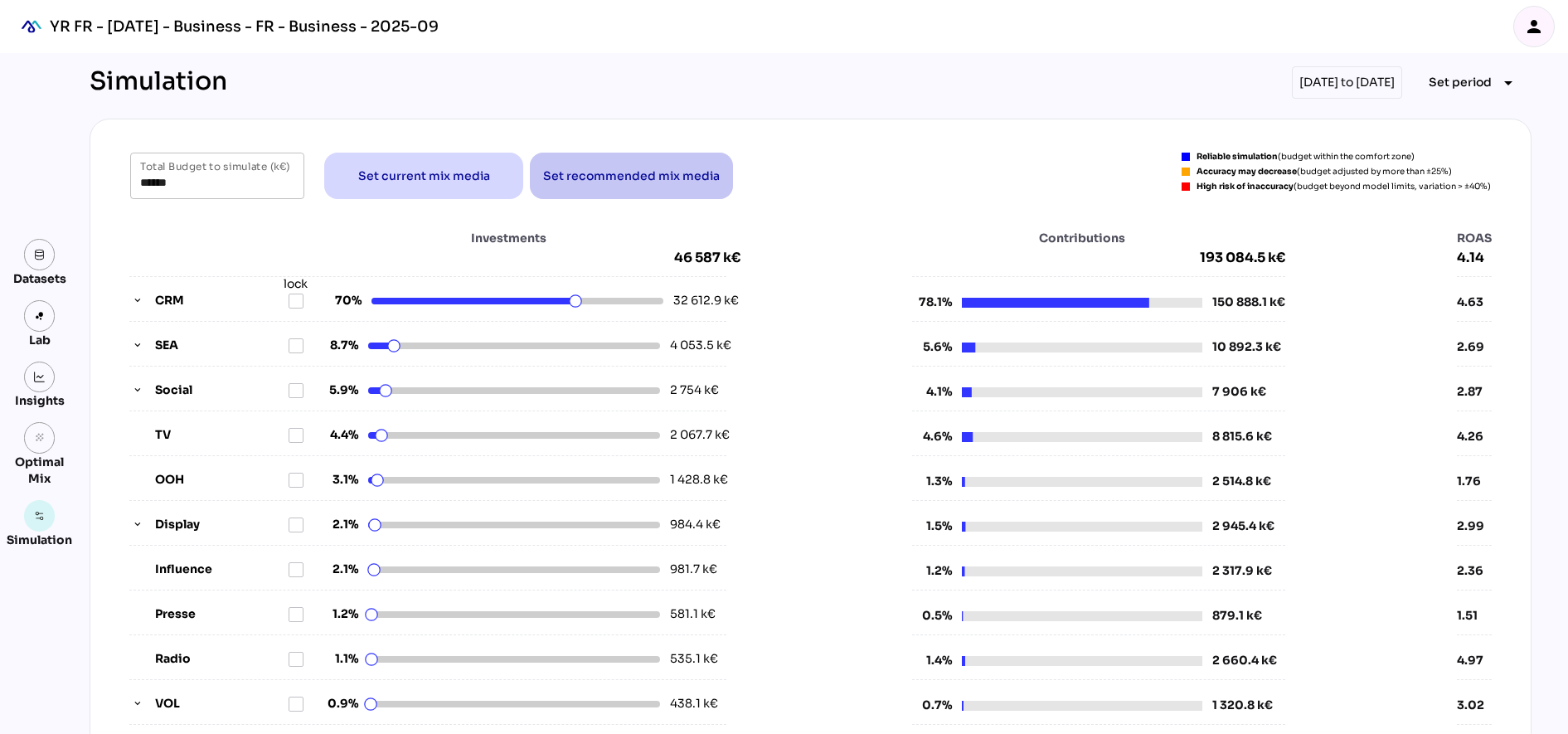
click at [592, 170] on span "Set recommended mix media" at bounding box center [631, 176] width 176 height 20
type input "******"
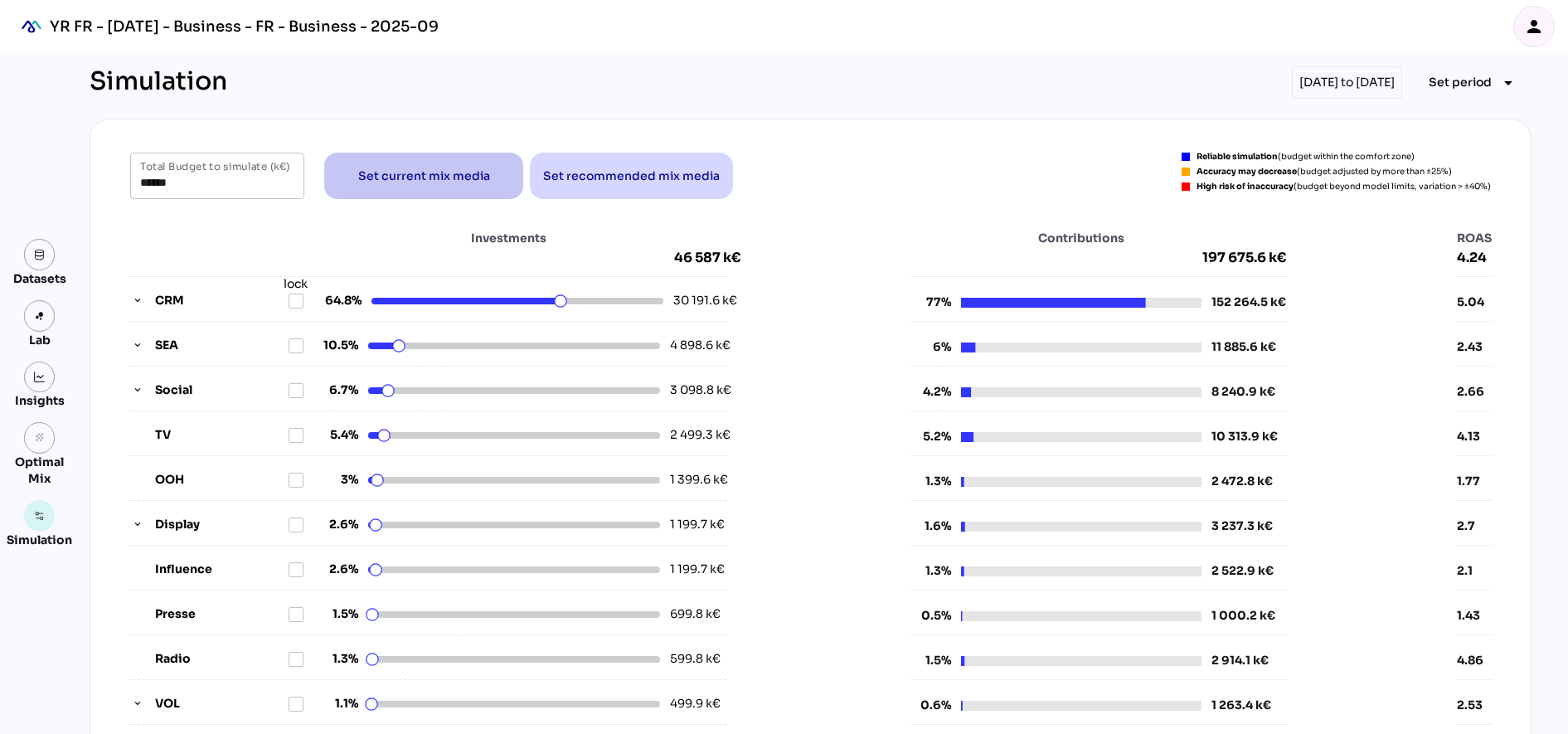
click at [421, 163] on span "Set current mix media" at bounding box center [424, 176] width 172 height 40
click at [771, 289] on div "Investments 46 587 k€ CRM lock 70% 32 612.9 k€ SEA 8.7% 4 053.5 k€ Social 5.9% …" at bounding box center [810, 516] width 1362 height 574
click at [539, 300] on html "YR FR - [DATE] - Business - FR - Business - 2025-09 person Datasets Lab Insight…" at bounding box center [784, 677] width 1568 height 1354
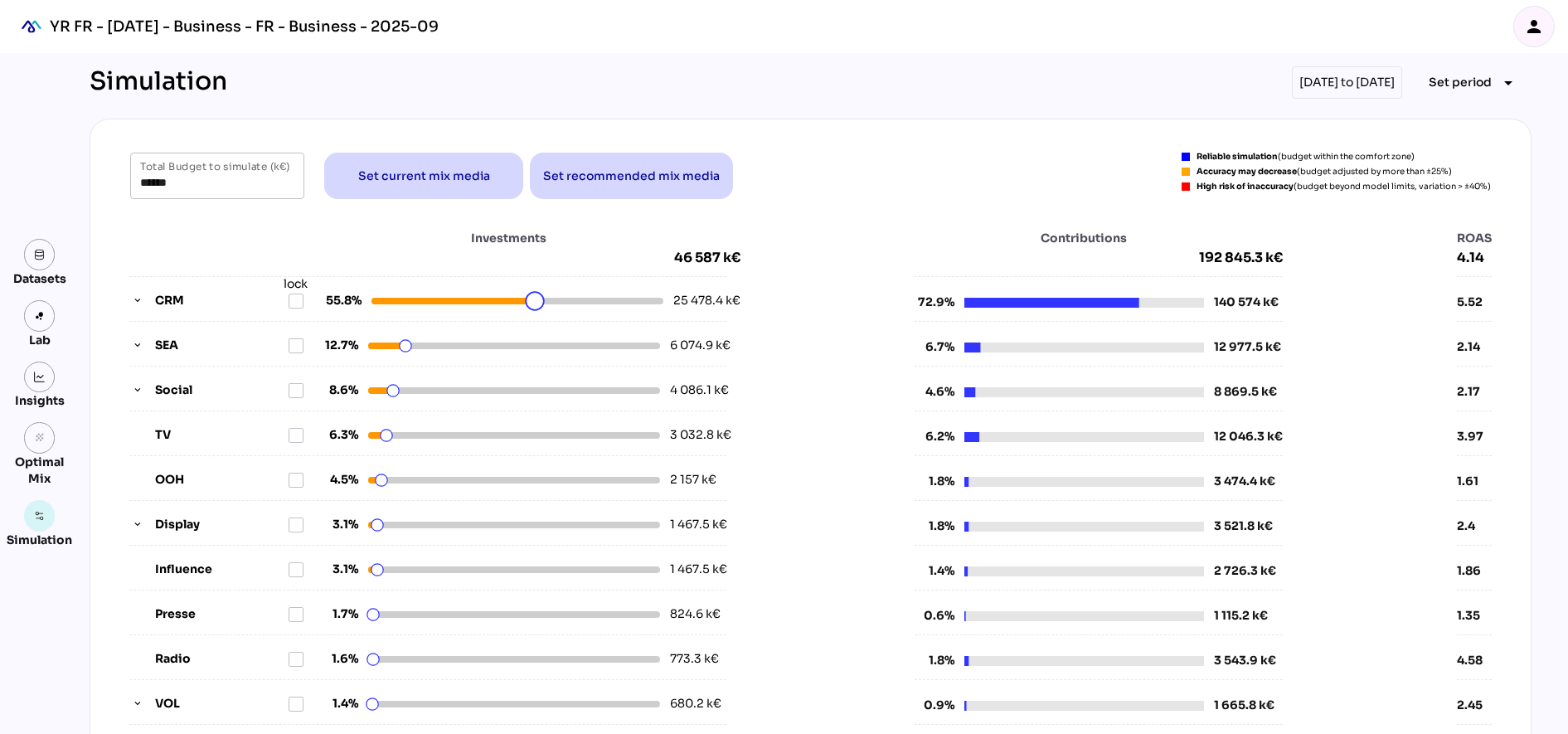
drag, startPoint x: 544, startPoint y: 298, endPoint x: 528, endPoint y: 293, distance: 16.8
click at [528, 293] on html "YR FR - Sep 2025 - Business - FR - Business - 2025-09 person Datasets Lab Insig…" at bounding box center [784, 677] width 1568 height 1354
click at [446, 184] on span "Set current mix media" at bounding box center [424, 176] width 132 height 20
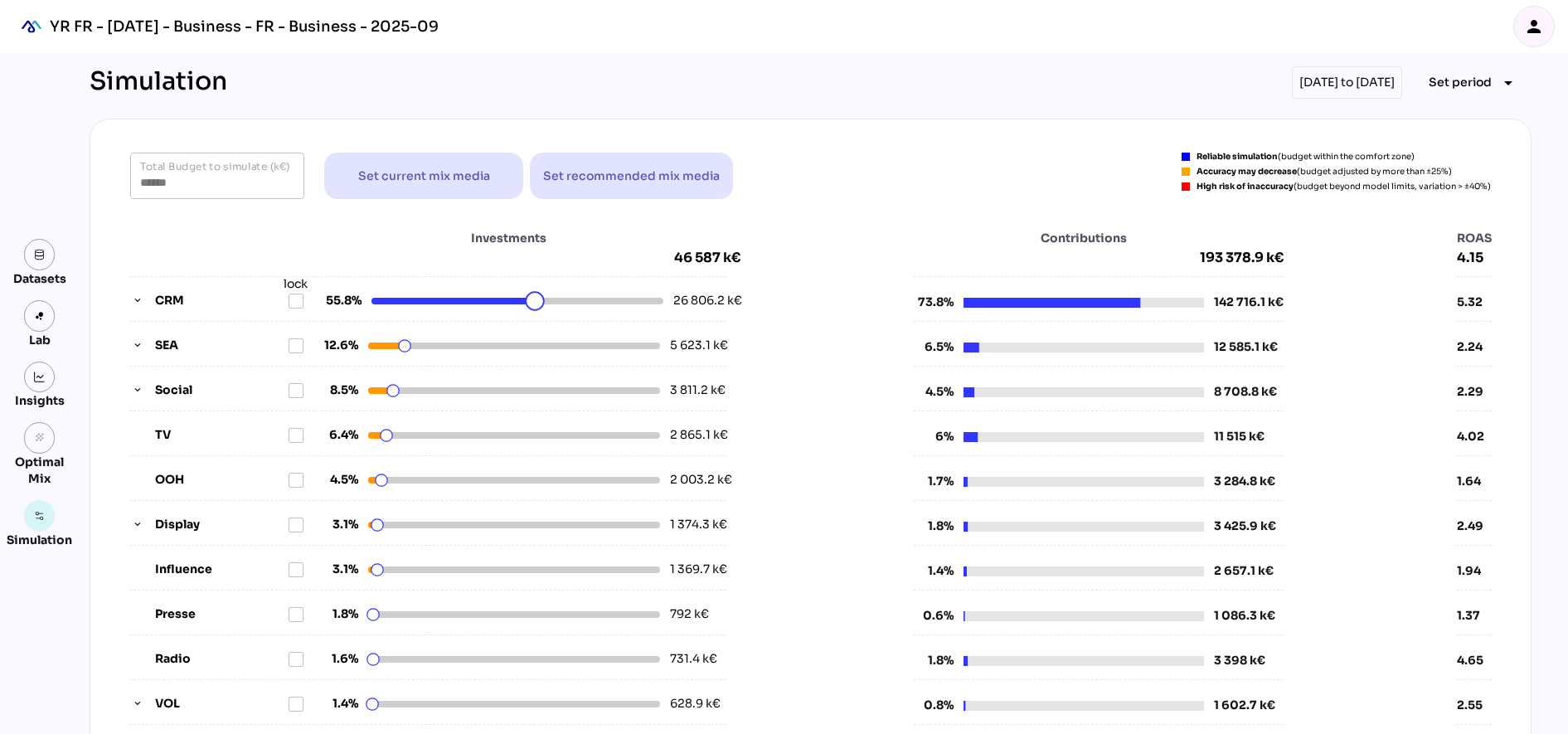
drag, startPoint x: 569, startPoint y: 304, endPoint x: 528, endPoint y: 302, distance: 41.0
click at [528, 302] on html "YR FR - Sep 2025 - Business - FR - Business - 2025-09 person Datasets Lab Insig…" at bounding box center [784, 677] width 1568 height 1354
click at [534, 304] on html "YR FR - Sep 2025 - Business - FR - Business - 2025-09 person Datasets Lab Insig…" at bounding box center [784, 677] width 1568 height 1354
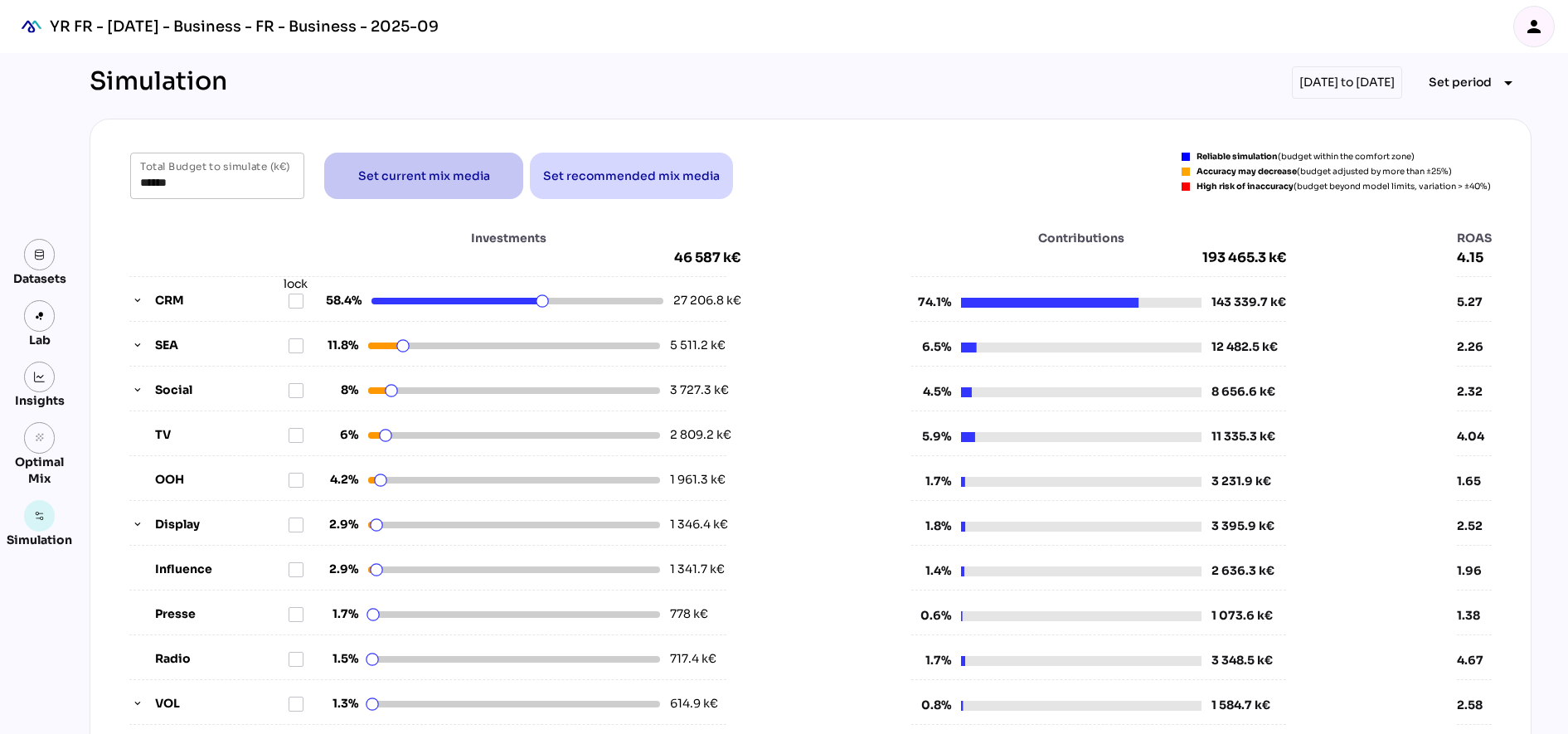
click at [486, 178] on span "Set current mix media" at bounding box center [424, 176] width 172 height 40
drag, startPoint x: 570, startPoint y: 299, endPoint x: 511, endPoint y: 296, distance: 59.1
click at [511, 296] on html "YR FR - Sep 2025 - Business - FR - Business - 2025-09 person Datasets Lab Insig…" at bounding box center [784, 677] width 1568 height 1354
click at [853, 710] on div "Investments 46 587 k€ CRM lock 50.1% 25 483.1 k€ SEA 14.2% 6 014.4 k€ Social 9.…" at bounding box center [810, 516] width 1362 height 574
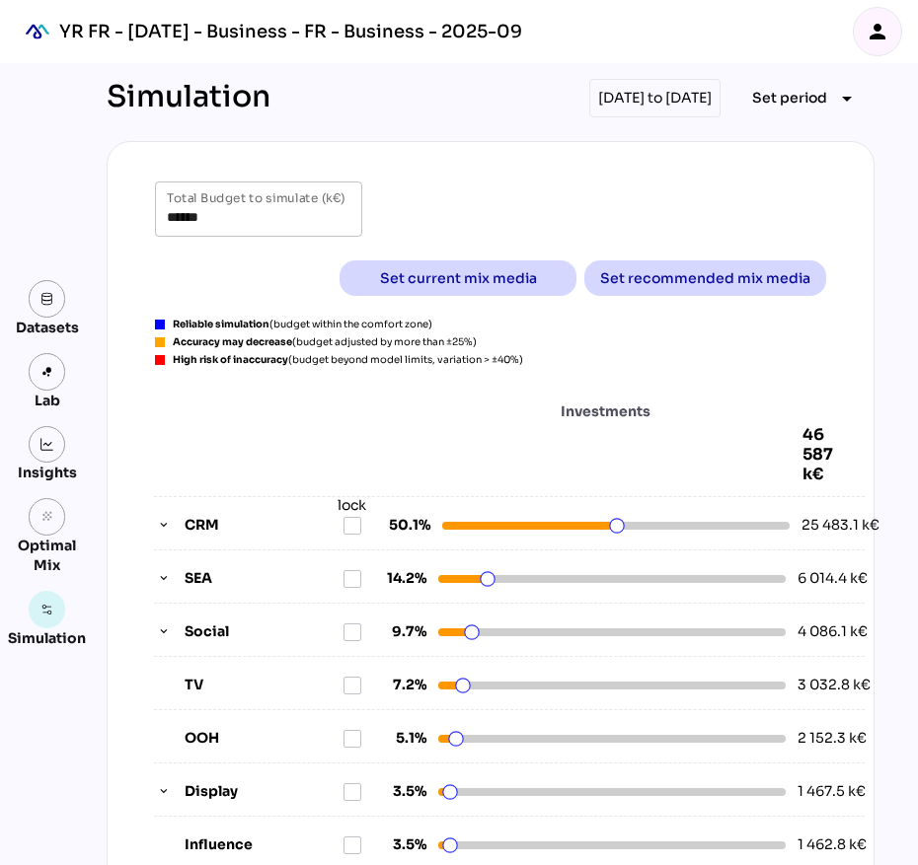
click at [21, 705] on div "Datasets Lab Insights grain Optimal Mix Simulation" at bounding box center [39, 464] width 63 height 802
click at [547, 459] on div "Investments 46 587 k€" at bounding box center [490, 443] width 673 height 83
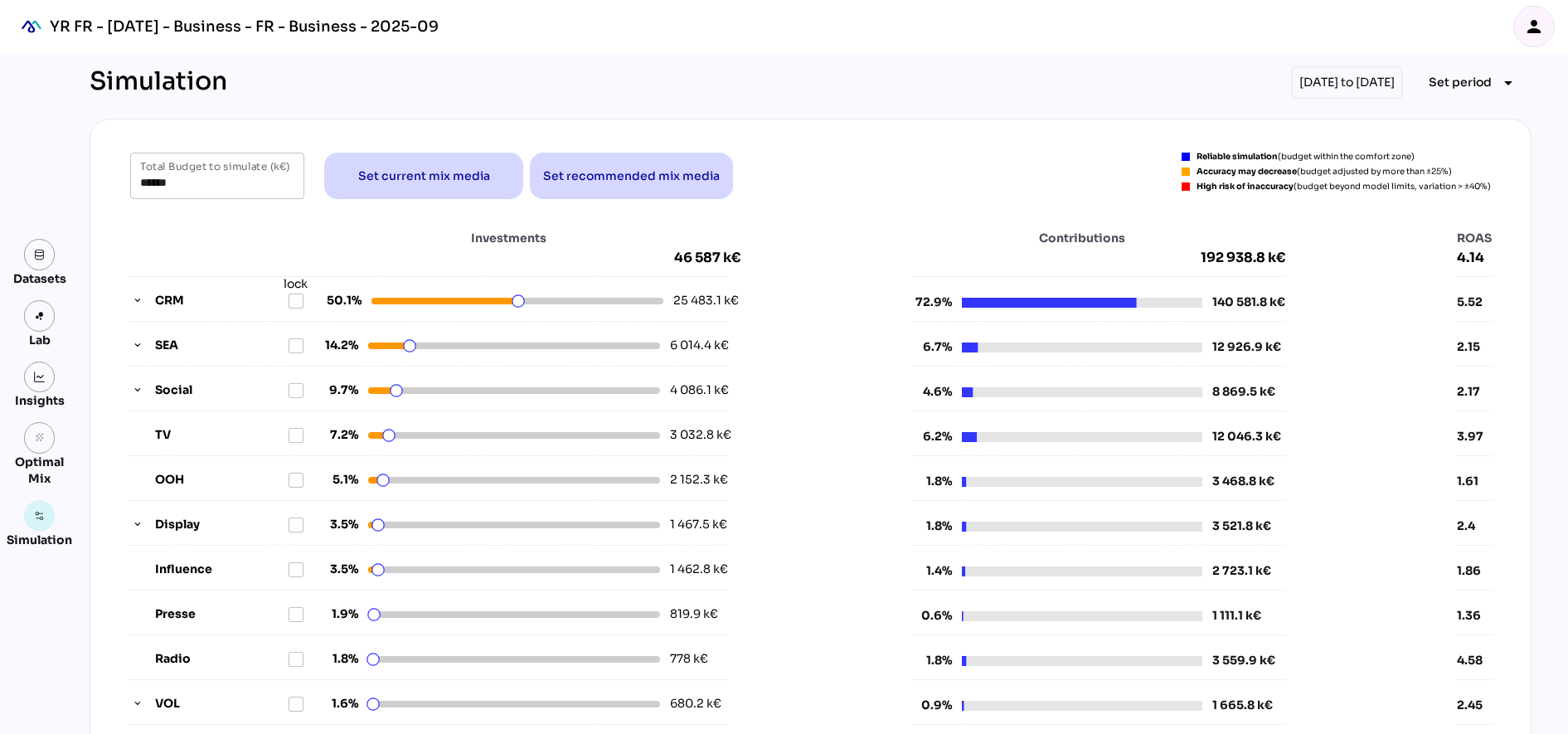
click at [1233, 166] on strong "Accuracy may decrease" at bounding box center [1246, 171] width 100 height 11
copy div "Accuracy may decrease (budget adjusted by more than ±25%)"
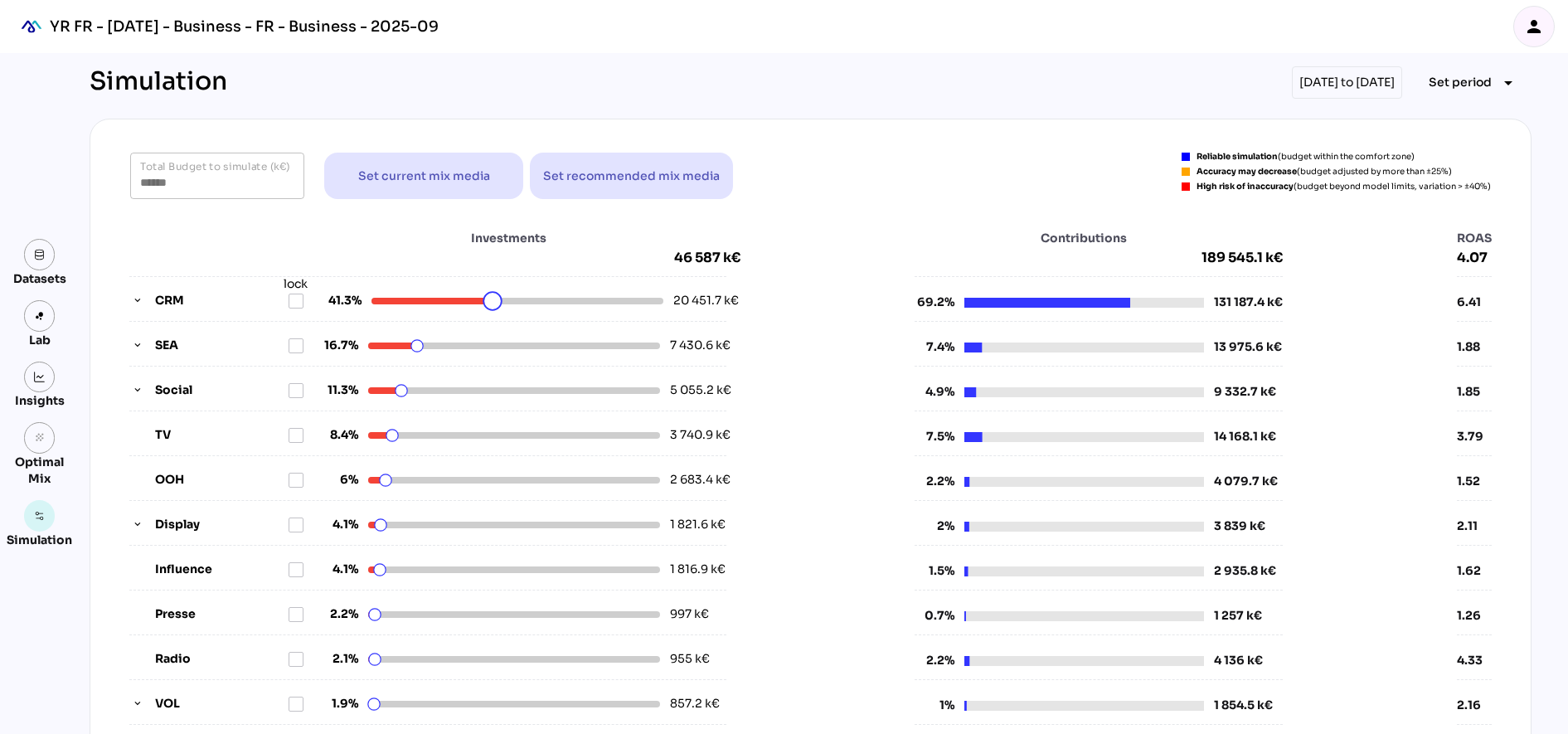
drag, startPoint x: 510, startPoint y: 302, endPoint x: 485, endPoint y: 301, distance: 25.0
click at [485, 301] on html "YR FR - Sep 2025 - Business - FR - Business - 2025-09 person Datasets Lab Insig…" at bounding box center [784, 677] width 1568 height 1354
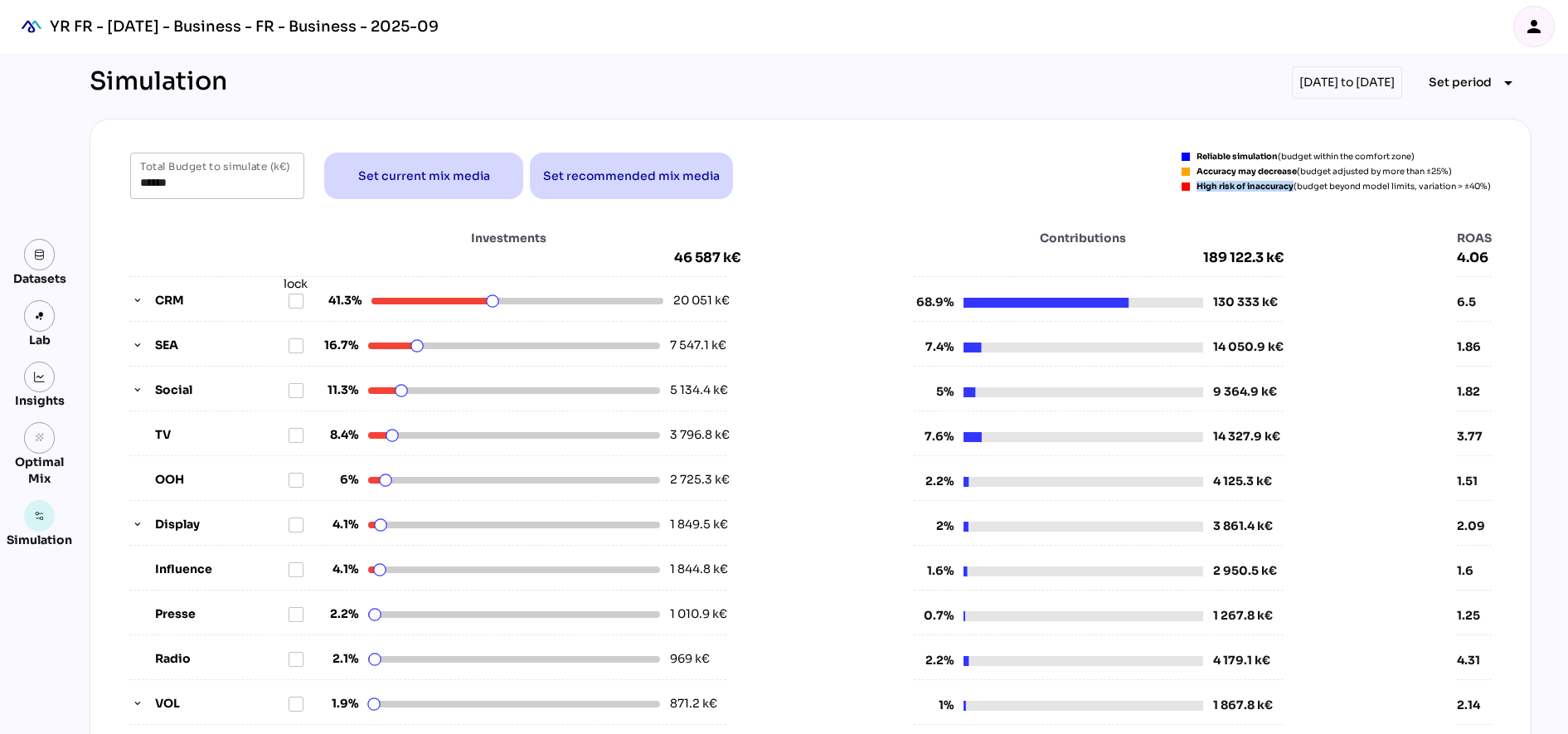
drag, startPoint x: 1204, startPoint y: 187, endPoint x: 1299, endPoint y: 185, distance: 95.0
click at [1299, 185] on div "High risk of inaccuracy (budget beyond model limits, variation > ±40%)" at bounding box center [1344, 187] width 294 height 8
copy strong "High risk of inaccuracy"
click at [484, 301] on html "YR FR - Sep 2025 - Business - FR - Business - 2025-09 person Datasets Lab Insig…" at bounding box center [784, 677] width 1568 height 1354
click at [592, 178] on span "Set recommended mix media" at bounding box center [631, 176] width 176 height 20
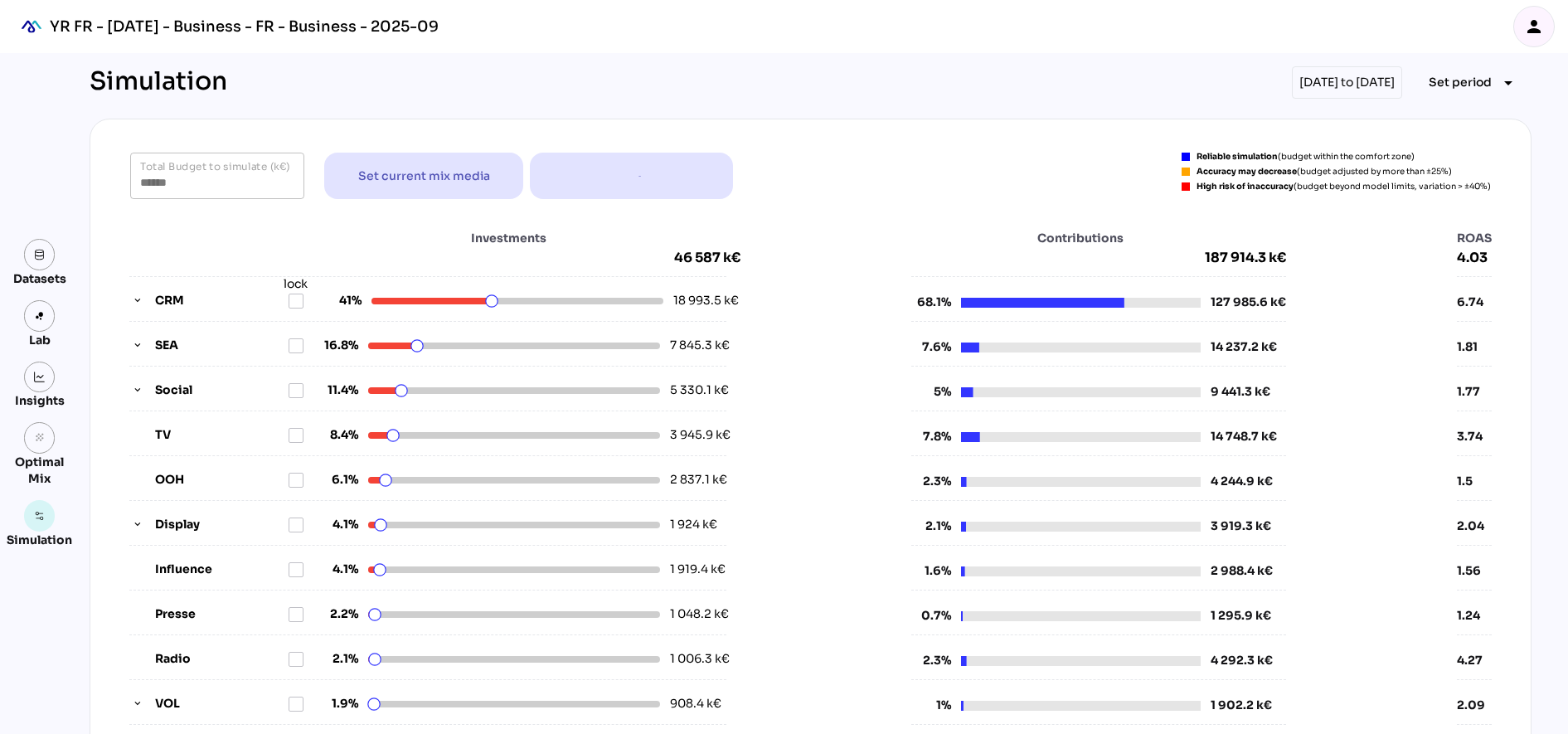
type input "******"
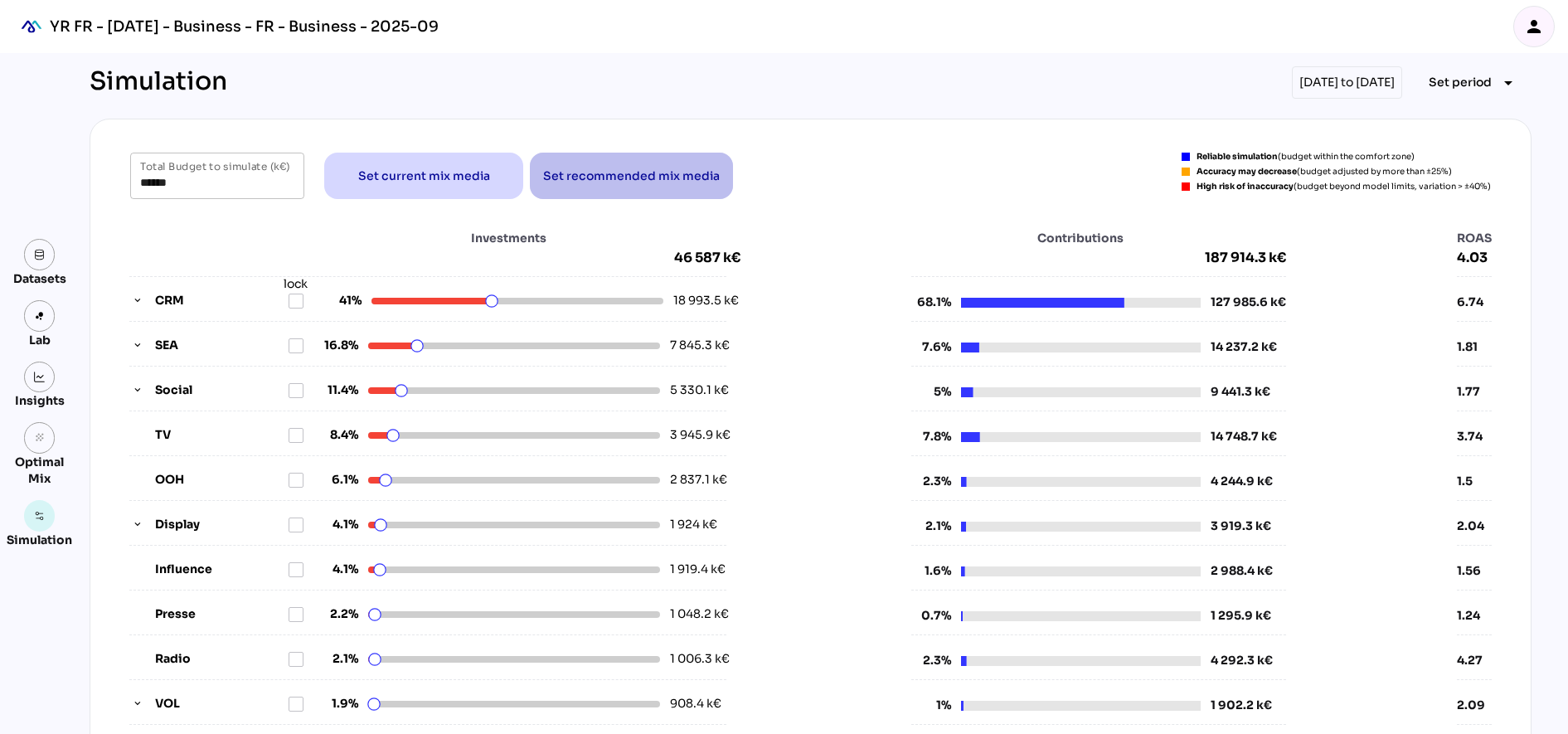
click at [614, 164] on span "Set recommended mix media" at bounding box center [631, 176] width 176 height 40
click at [610, 172] on span "Set recommended mix media" at bounding box center [631, 176] width 176 height 20
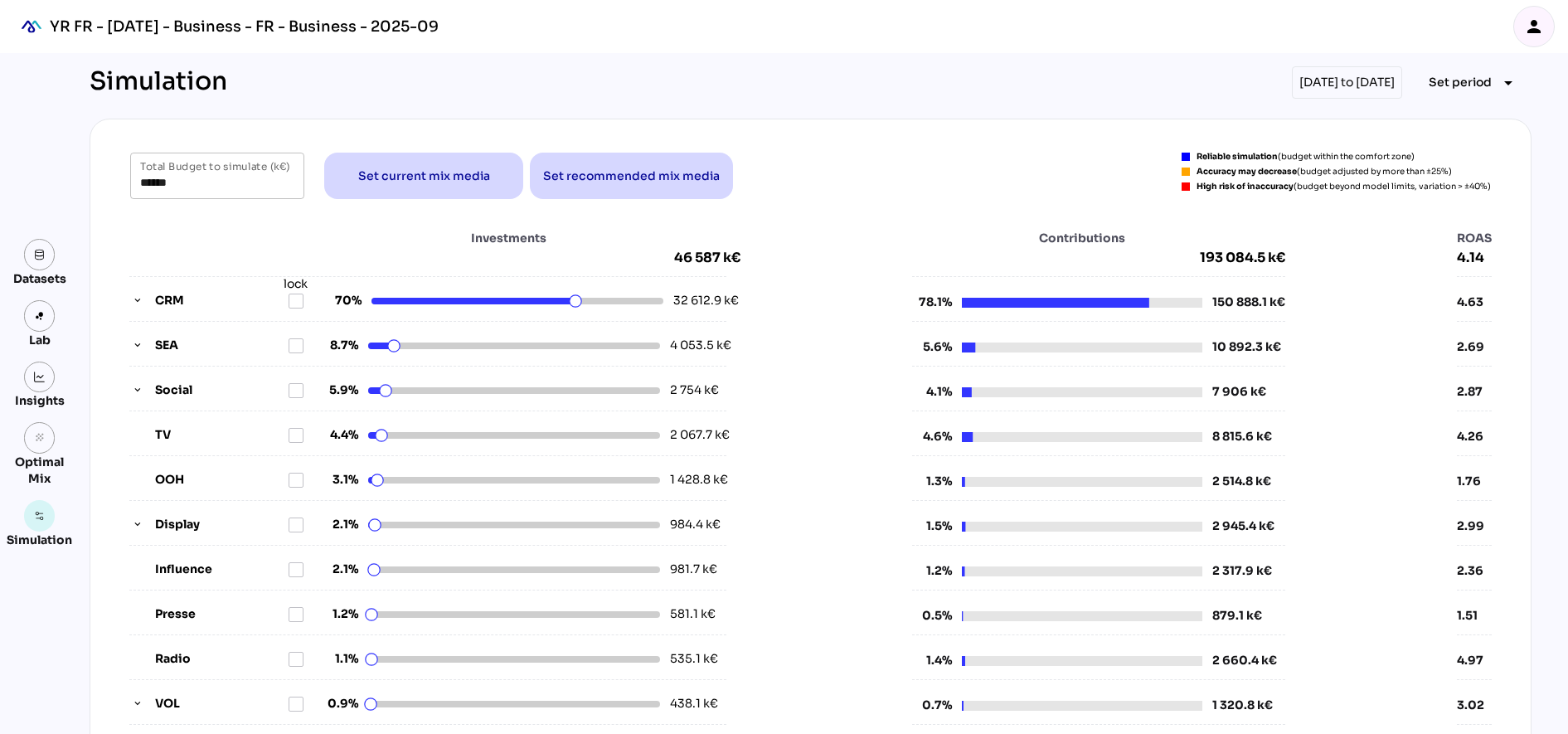
click at [1238, 257] on span "193 084.5 k€" at bounding box center [1097, 258] width 372 height 17
click at [645, 161] on span "Set recommended mix media" at bounding box center [631, 176] width 176 height 40
type input "******"
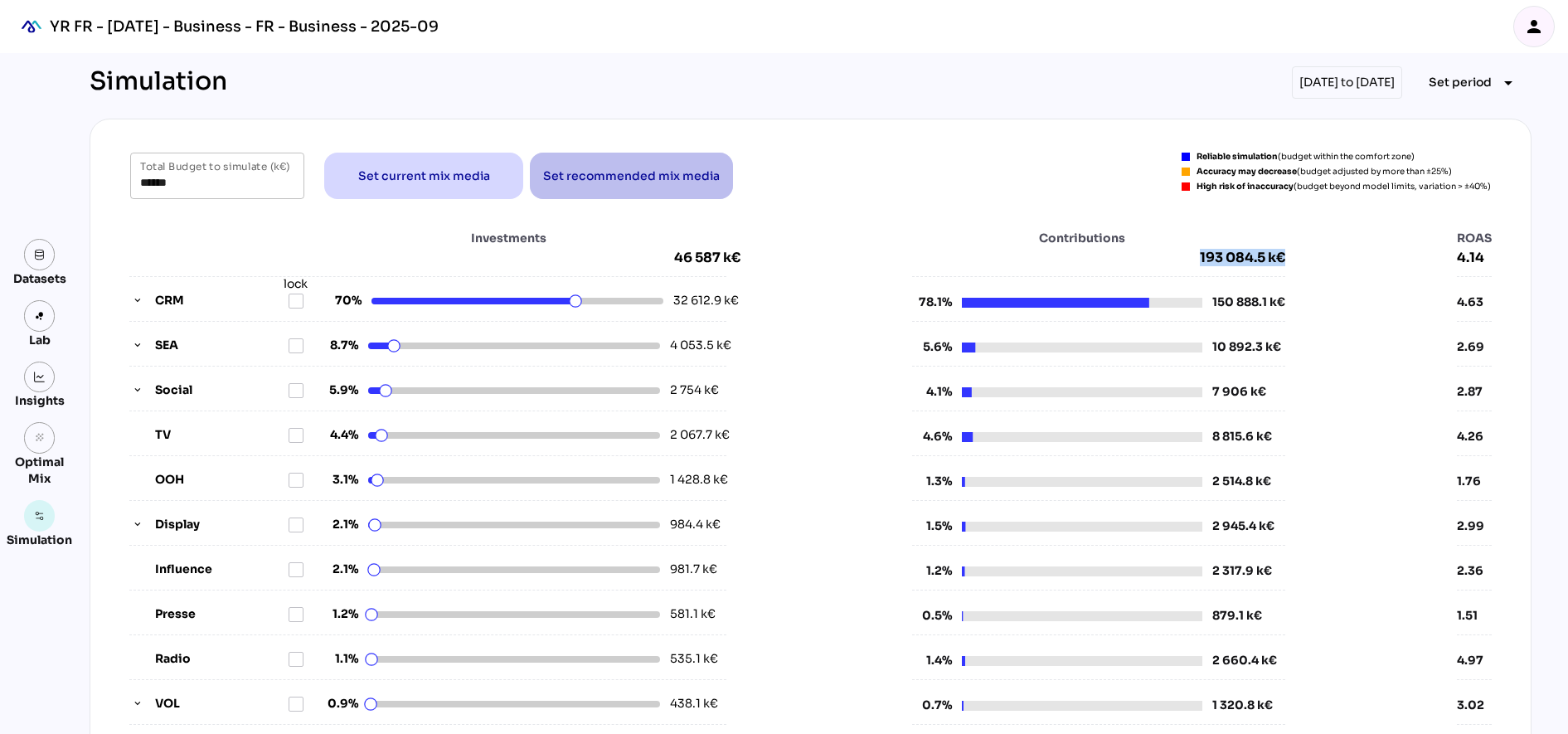
click at [612, 185] on span "Set recommended mix media" at bounding box center [631, 176] width 176 height 20
click at [232, 219] on div "Investments 46 587 k€ CRM lock 70% 32 612.9 k€ SEA 8.7% 4 053.5 k€ Social 5.9% …" at bounding box center [810, 517] width 1401 height 609
click at [562, 189] on span "Set recommended mix media" at bounding box center [631, 176] width 176 height 40
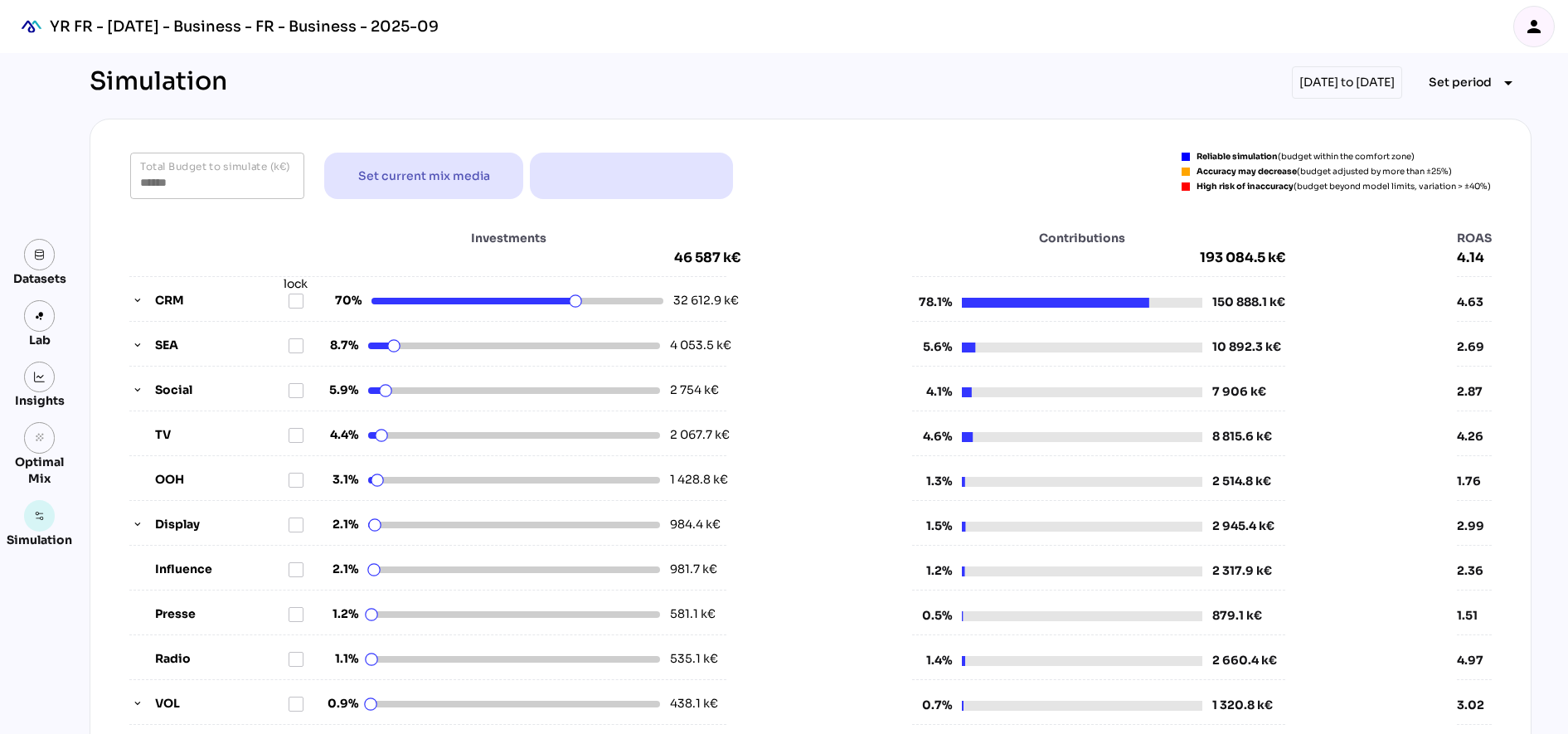
type input "******"
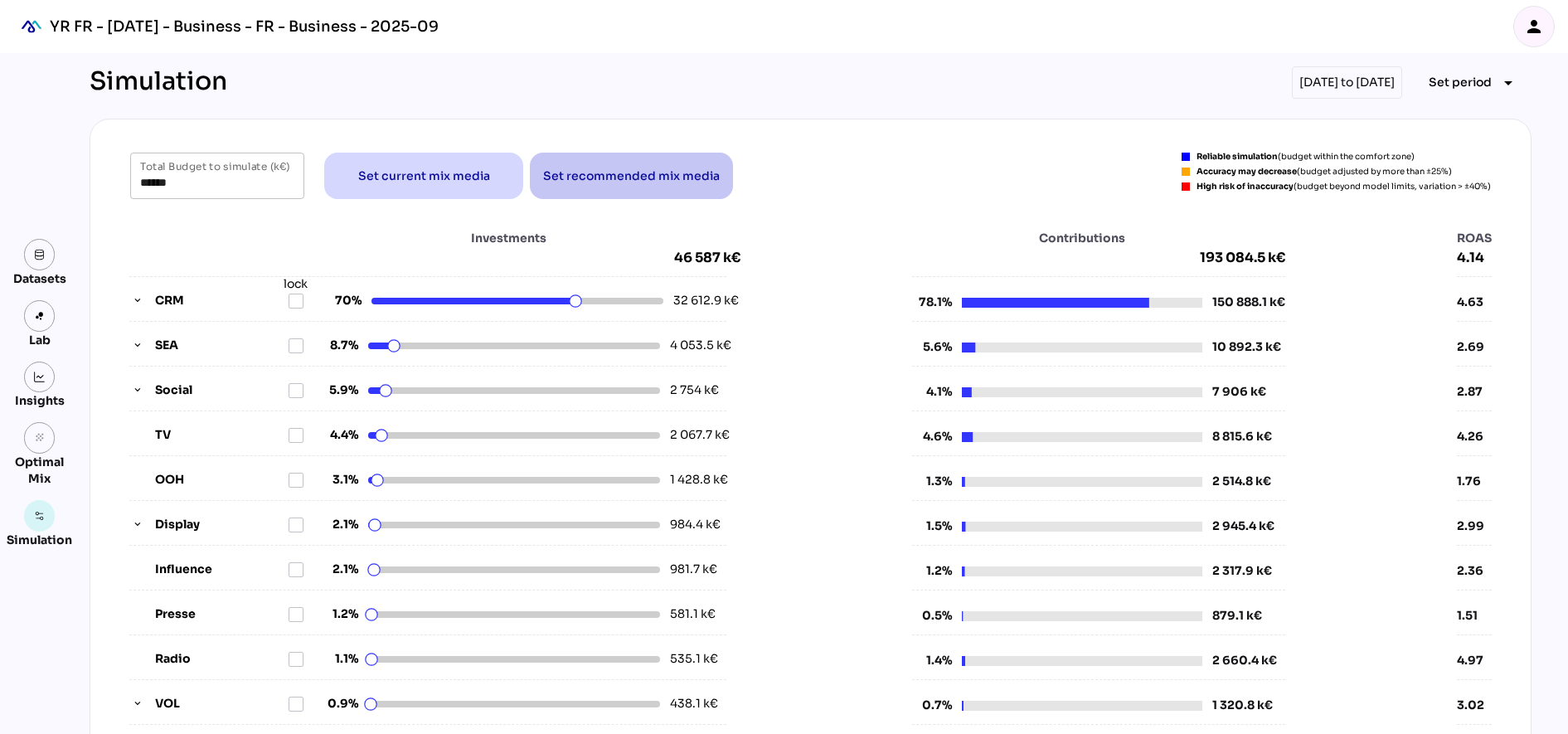
click at [620, 180] on span "Set recommended mix media" at bounding box center [631, 176] width 176 height 20
click at [692, 179] on span "Set recommended mix media" at bounding box center [631, 176] width 176 height 20
click at [576, 172] on span "Set recommended mix media" at bounding box center [631, 176] width 176 height 20
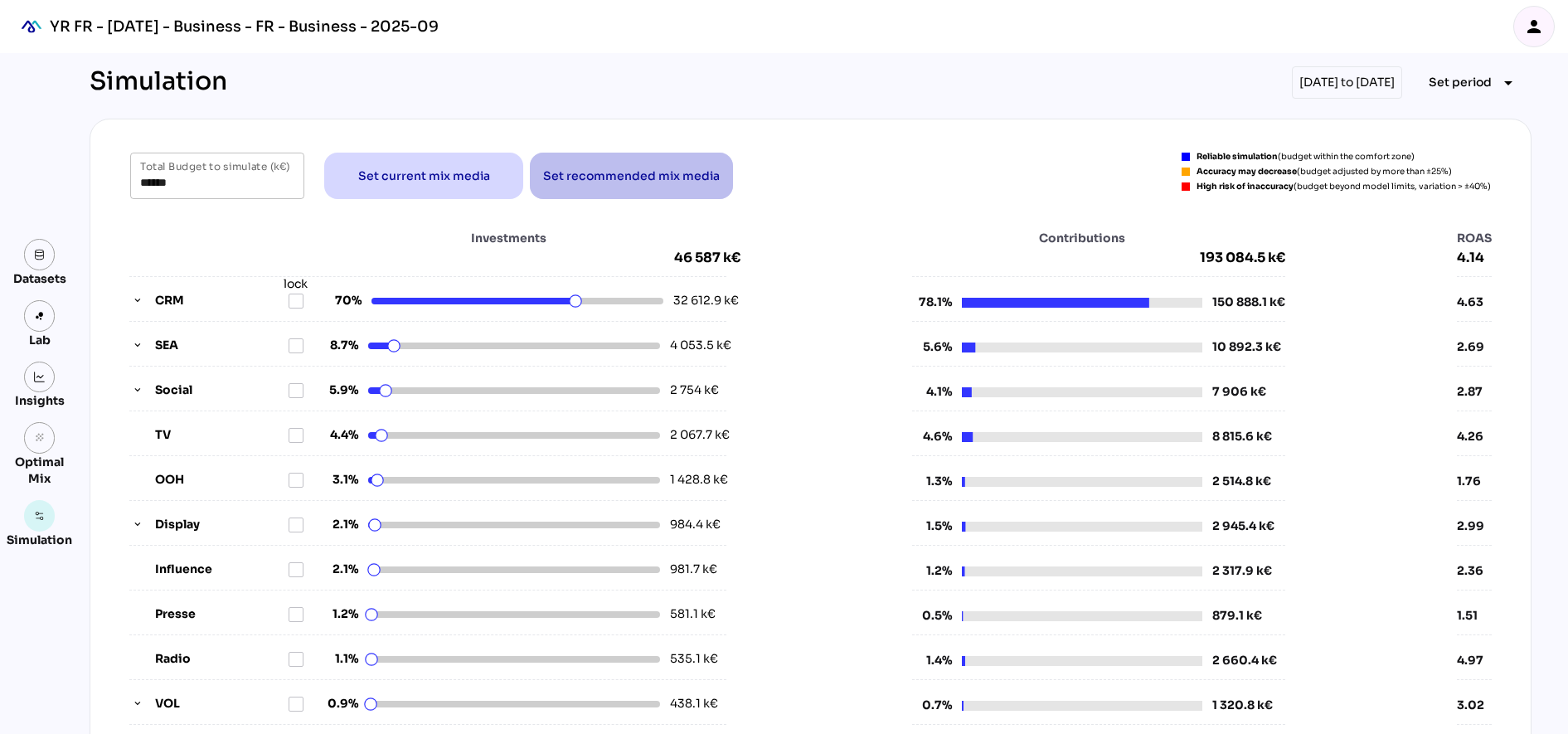
click at [576, 172] on span "Set recommended mix media" at bounding box center [631, 176] width 176 height 20
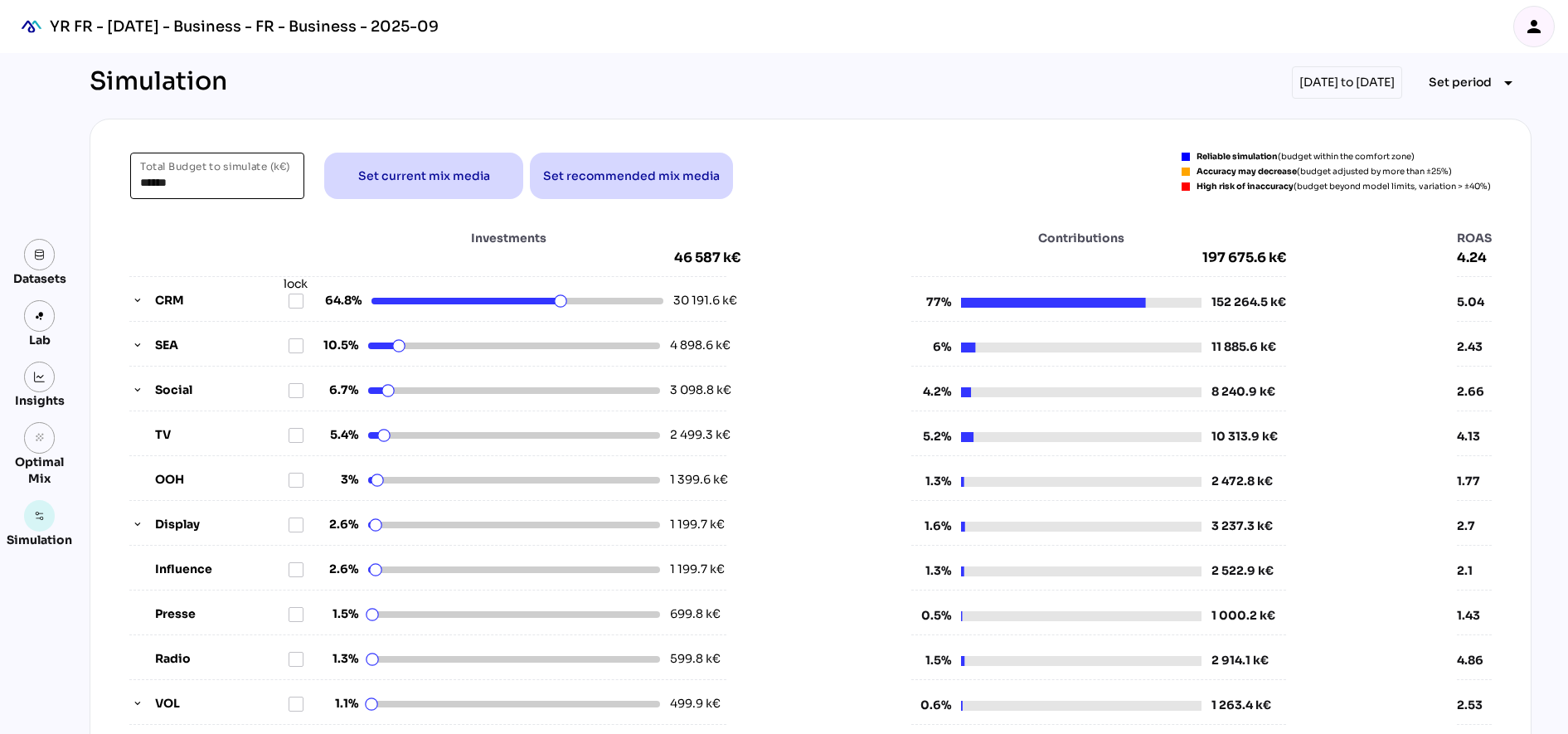
click at [165, 188] on input "******" at bounding box center [218, 176] width 155 height 46
click at [178, 219] on div "Investments 46 587 k€ CRM lock 64.8% 30 191.6 k€ SEA 10.5% 4 898.6 k€ Social 6.…" at bounding box center [810, 517] width 1401 height 609
click at [410, 182] on span "Set current mix media" at bounding box center [424, 176] width 132 height 20
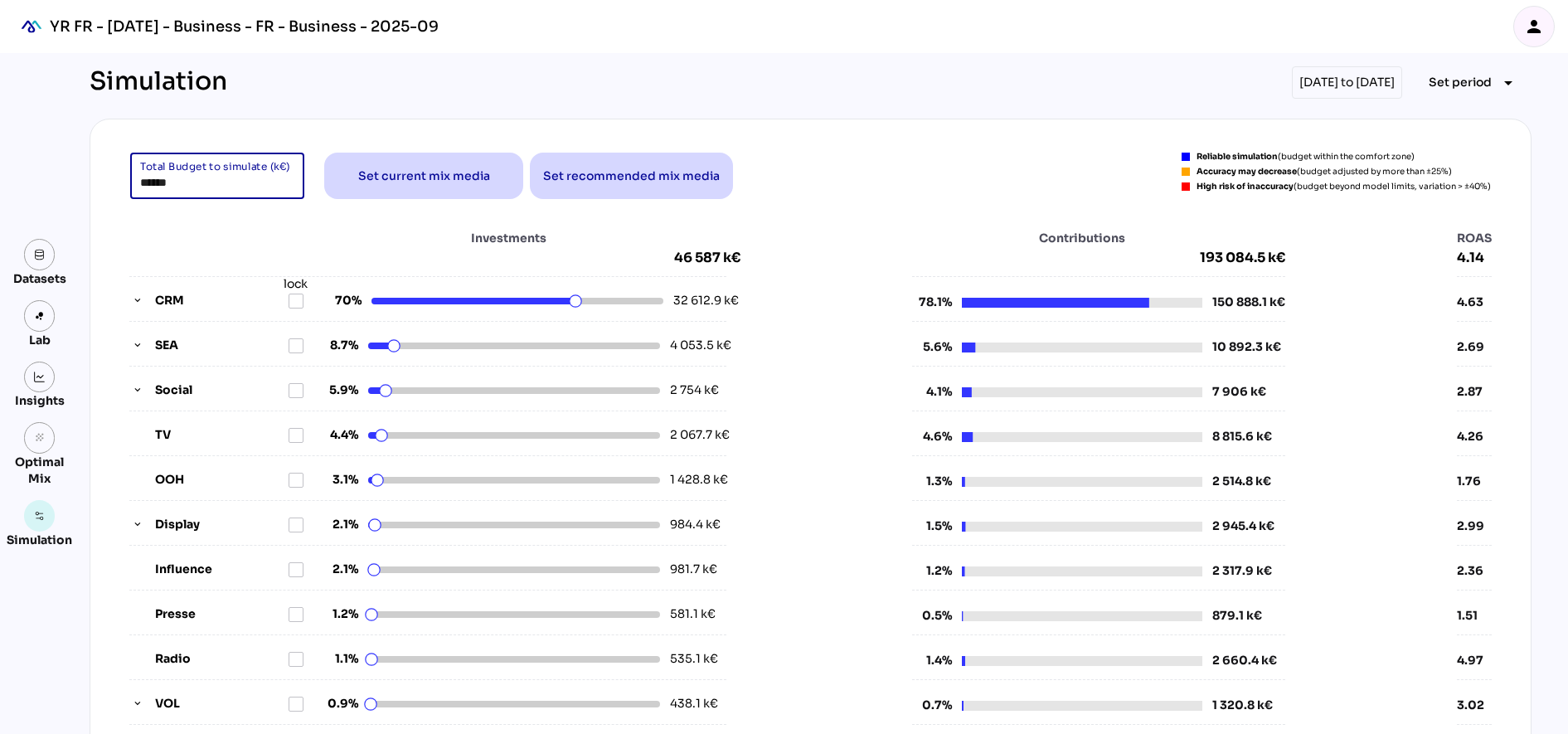
click at [158, 182] on input "******" at bounding box center [218, 176] width 155 height 46
click at [276, 219] on div "Investments 46 587 k€ CRM lock 70% 32 612.9 k€ SEA 8.7% 4 053.5 k€ Social 5.9% …" at bounding box center [810, 517] width 1401 height 609
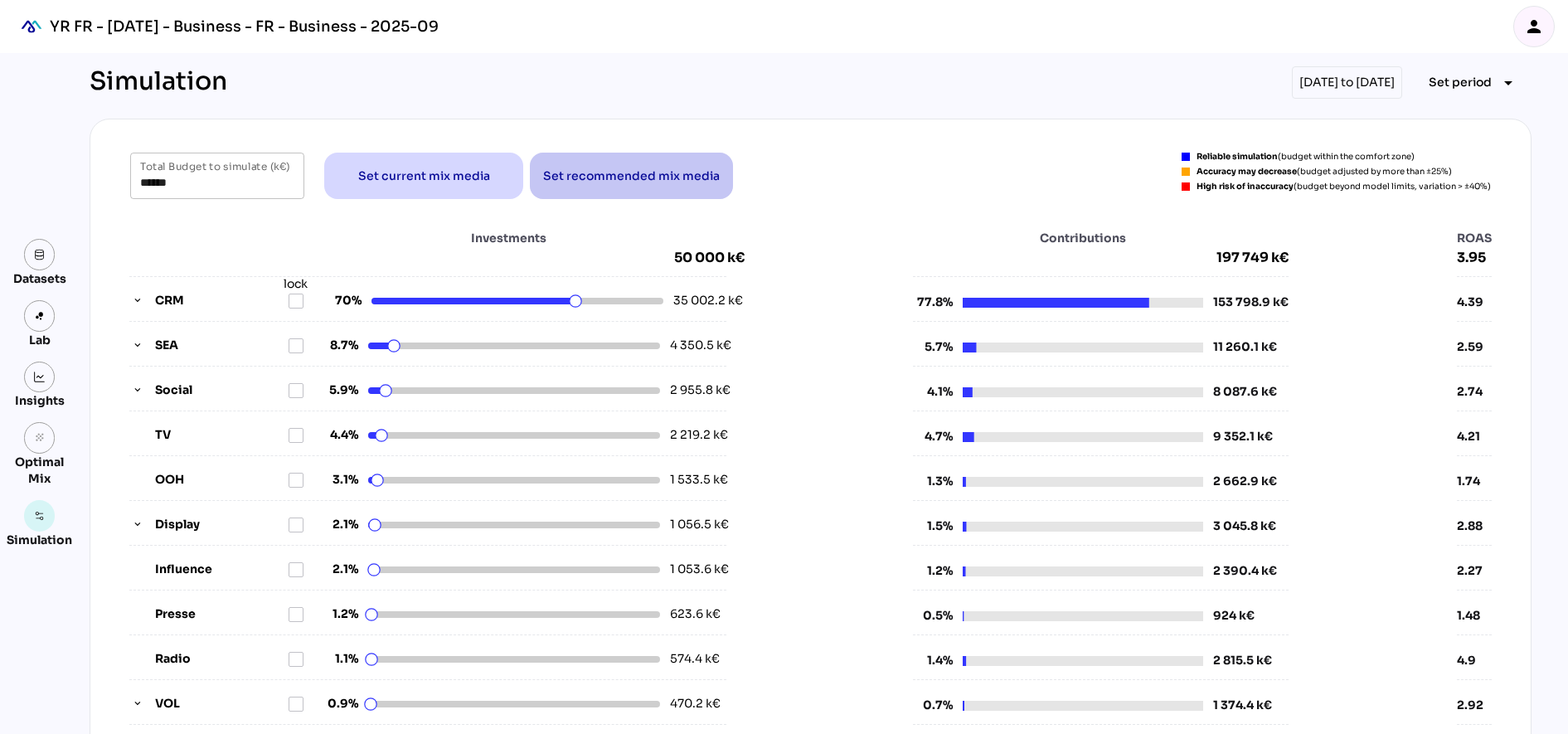
click at [608, 172] on span "Set recommended mix media" at bounding box center [631, 176] width 176 height 20
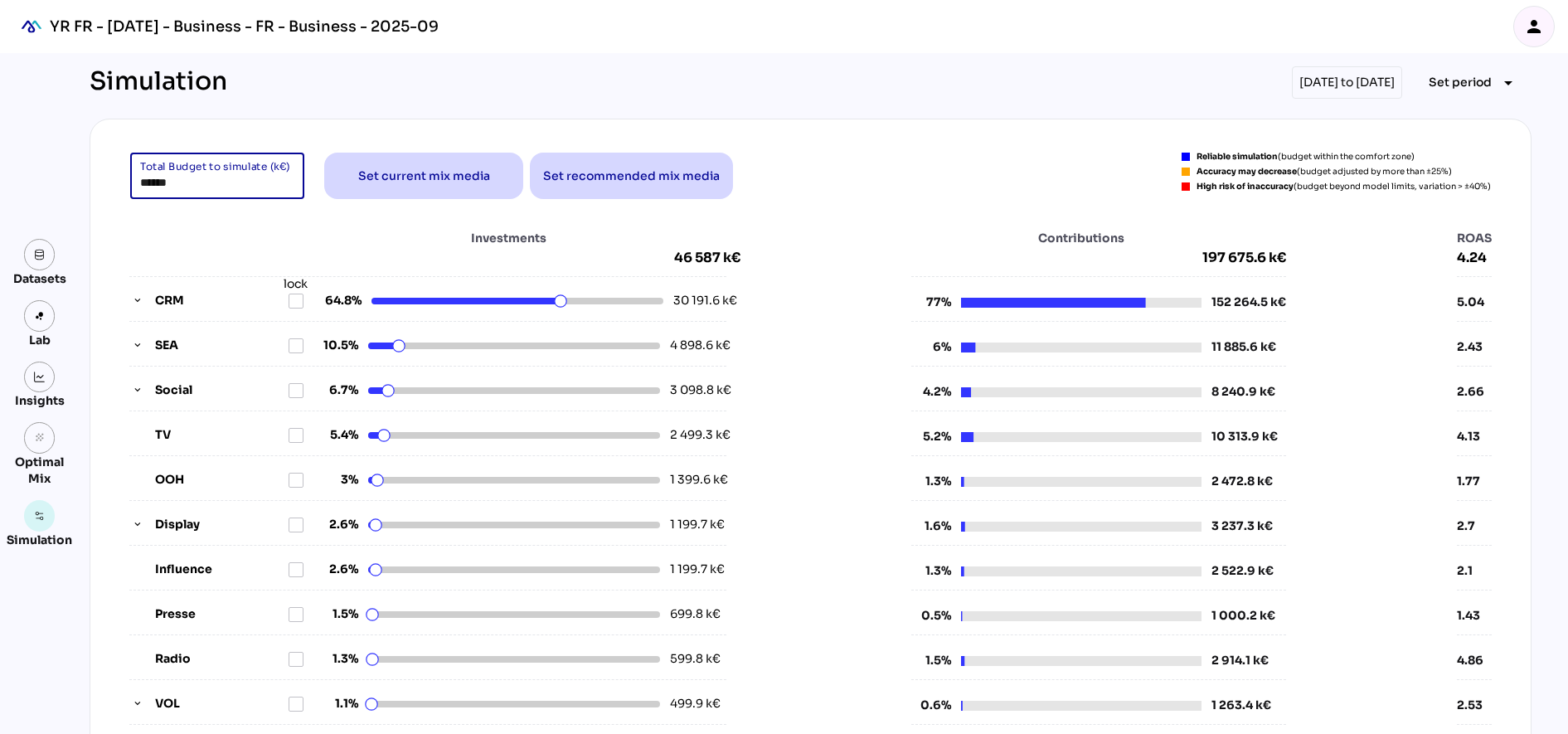
drag, startPoint x: 193, startPoint y: 190, endPoint x: 63, endPoint y: 169, distance: 131.7
click at [63, 169] on div "Datasets Lab Insights grain Optimal Mix Simulation Simulation [DATE] to [DATE] …" at bounding box center [784, 704] width 1568 height 1302
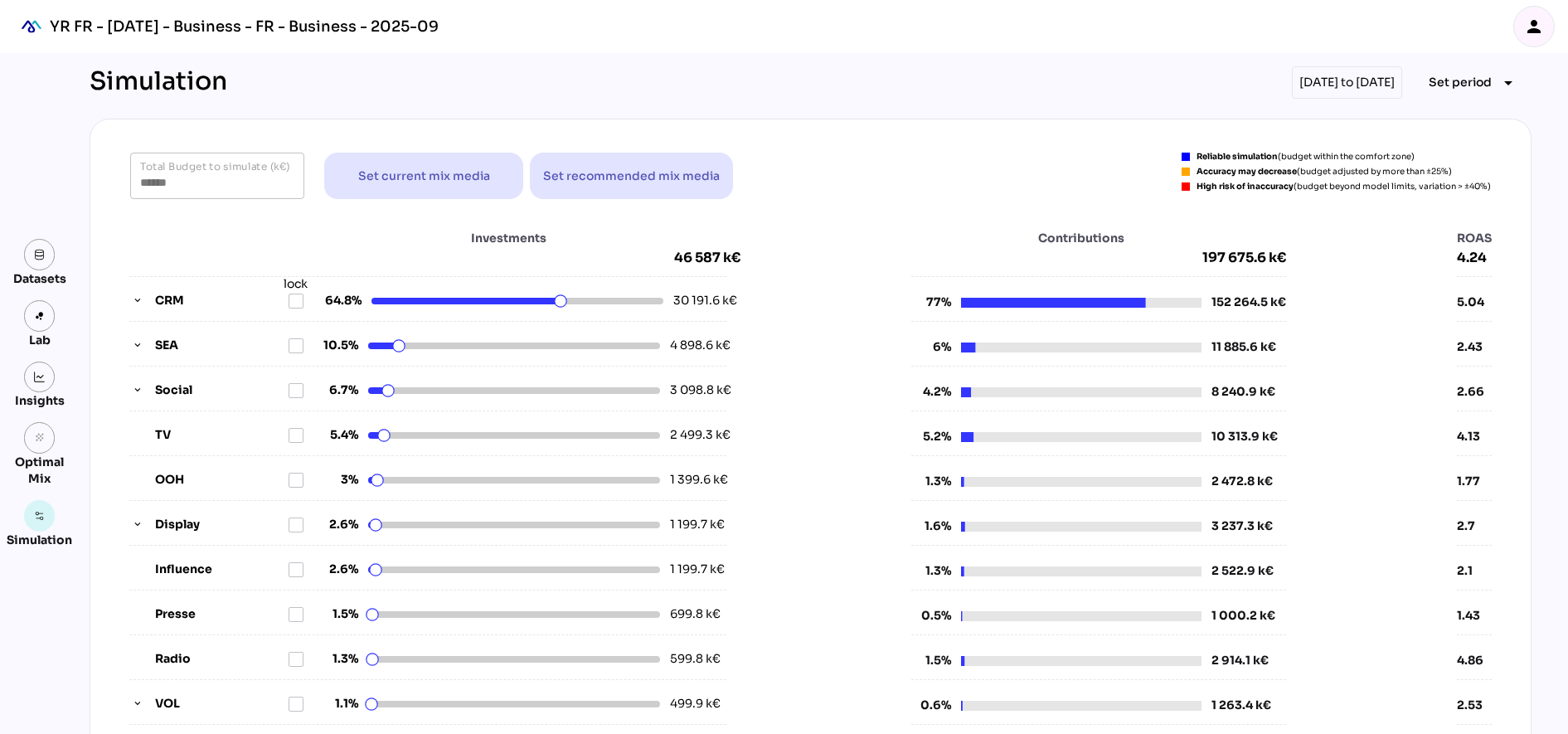
click at [277, 223] on div "Investments 46 587 k€ CRM lock 64.8% 30 191.6 k€ SEA 10.5% 4 898.6 k€ Social 6.…" at bounding box center [810, 517] width 1401 height 609
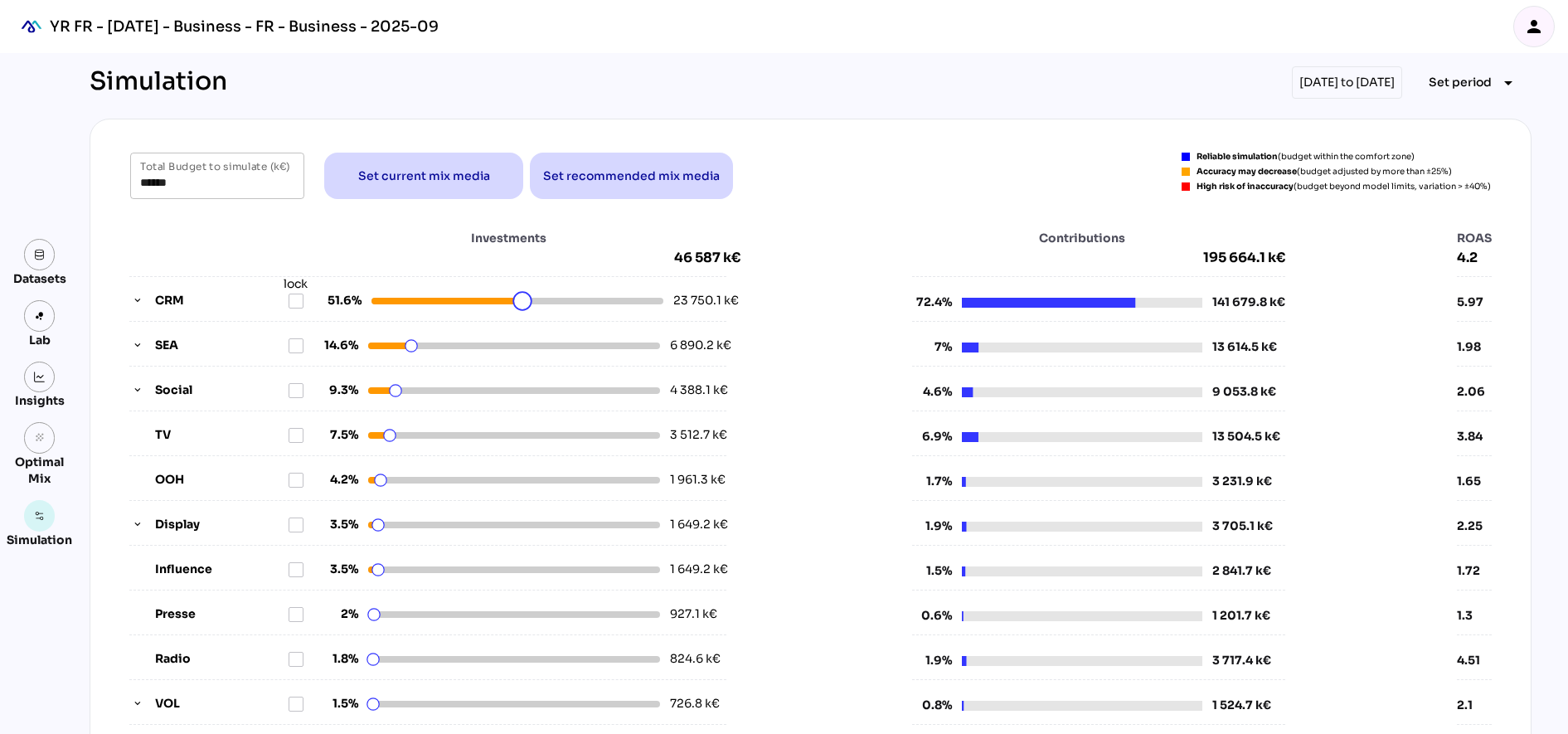
drag, startPoint x: 557, startPoint y: 304, endPoint x: 515, endPoint y: 304, distance: 42.0
click at [515, 304] on html "YR FR - [DATE] - Business - FR - Business - 2025-09 person Datasets Lab Insight…" at bounding box center [784, 677] width 1568 height 1354
click at [161, 169] on input "******" at bounding box center [218, 176] width 155 height 46
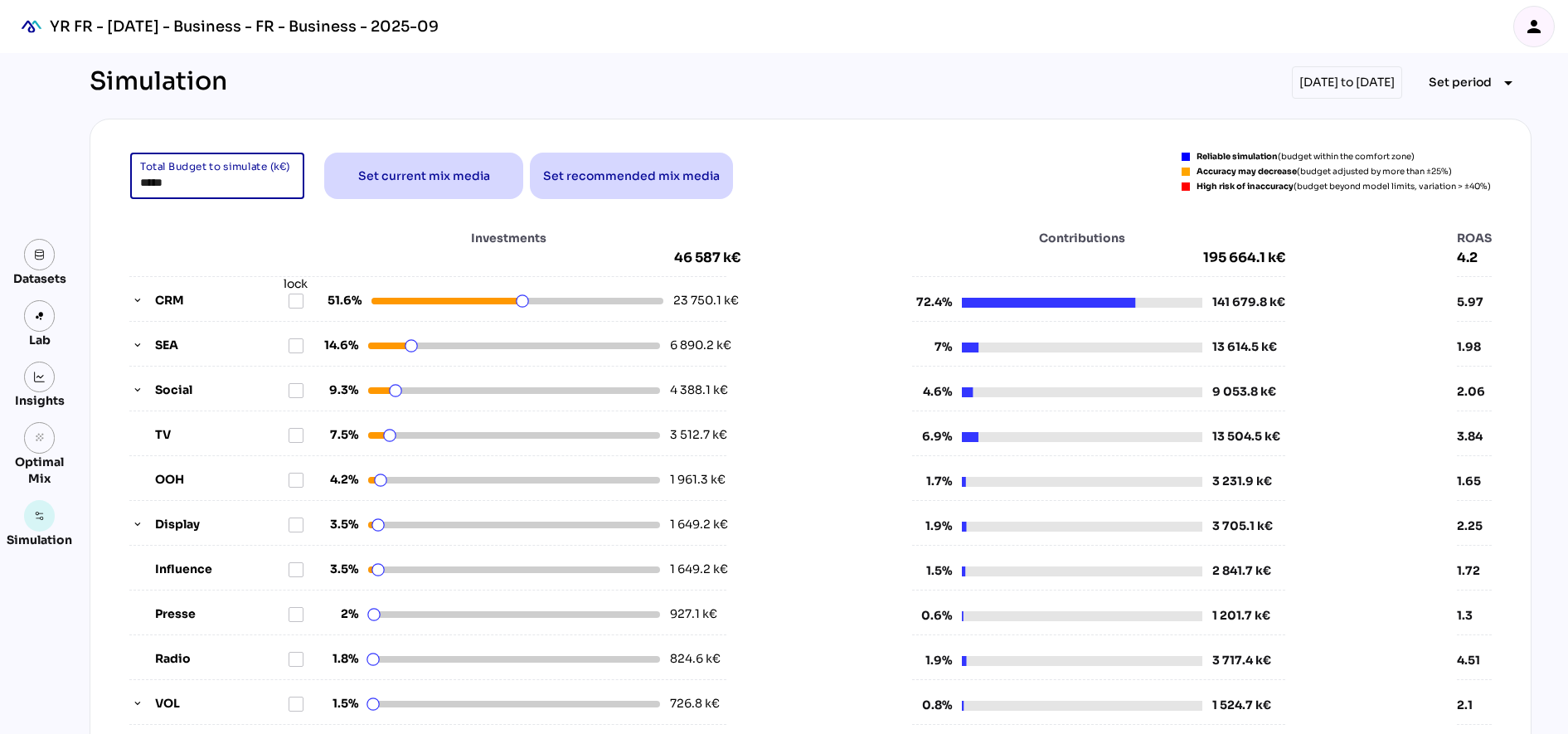
click at [218, 216] on div "Investments 46 587 k€ CRM lock 51.6% 23 750.1 k€ SEA 14.6% 6 890.2 k€ Social 9.…" at bounding box center [810, 517] width 1401 height 609
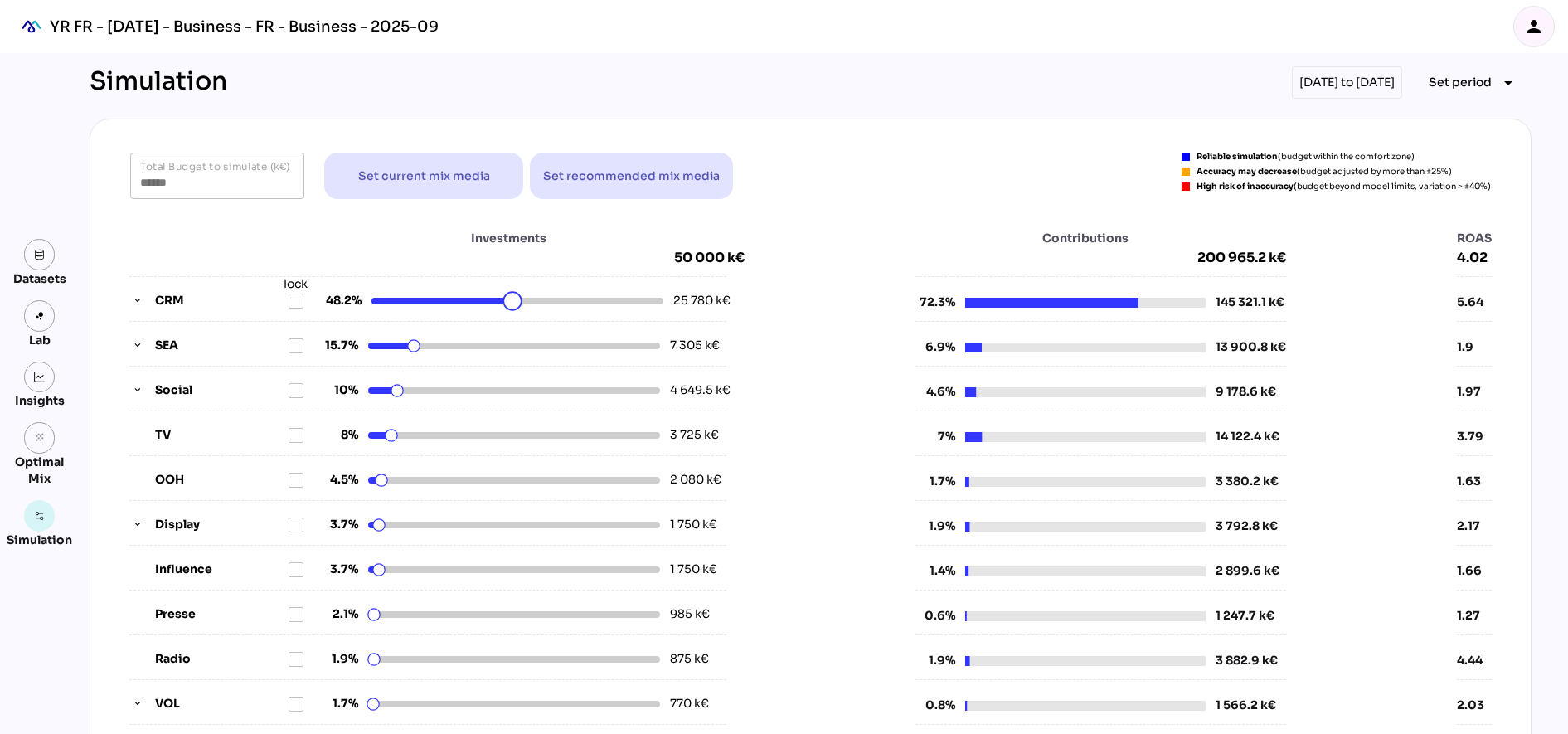
drag, startPoint x: 514, startPoint y: 298, endPoint x: 505, endPoint y: 297, distance: 9.1
click at [505, 297] on html "YR FR - [DATE] - Business - FR - Business - 2025-09 person Datasets Lab Insight…" at bounding box center [784, 677] width 1568 height 1354
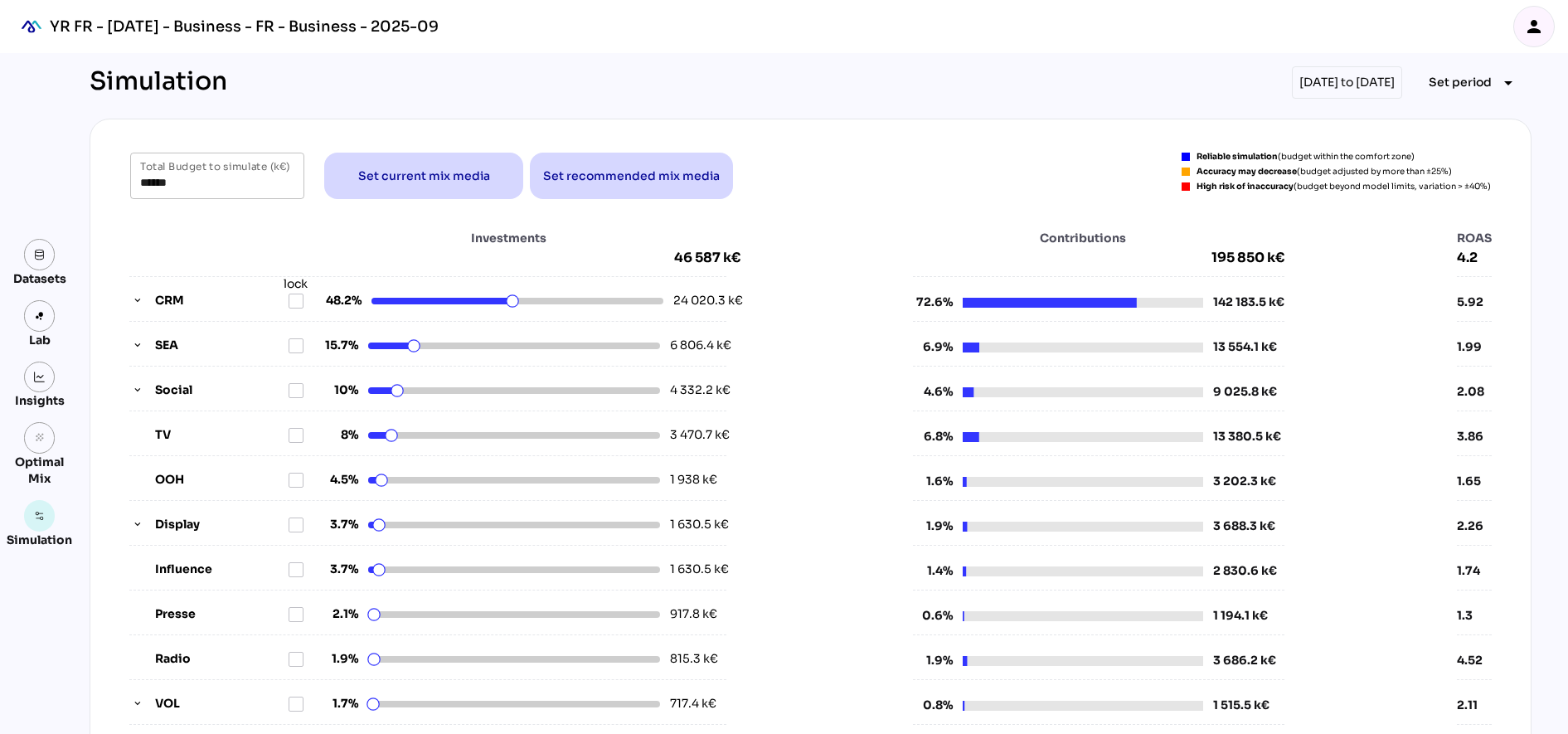
click at [348, 212] on div "****** Total Budget to simulate (k€) Set current mix media Set recommended mix …" at bounding box center [810, 487] width 1401 height 668
click at [194, 173] on input "******" at bounding box center [218, 176] width 155 height 46
click at [219, 218] on div "Investments 46 587 k€ CRM lock 48.2% 24 020.3 k€ SEA 15.7% 6 806.4 k€ Social 10…" at bounding box center [810, 517] width 1401 height 609
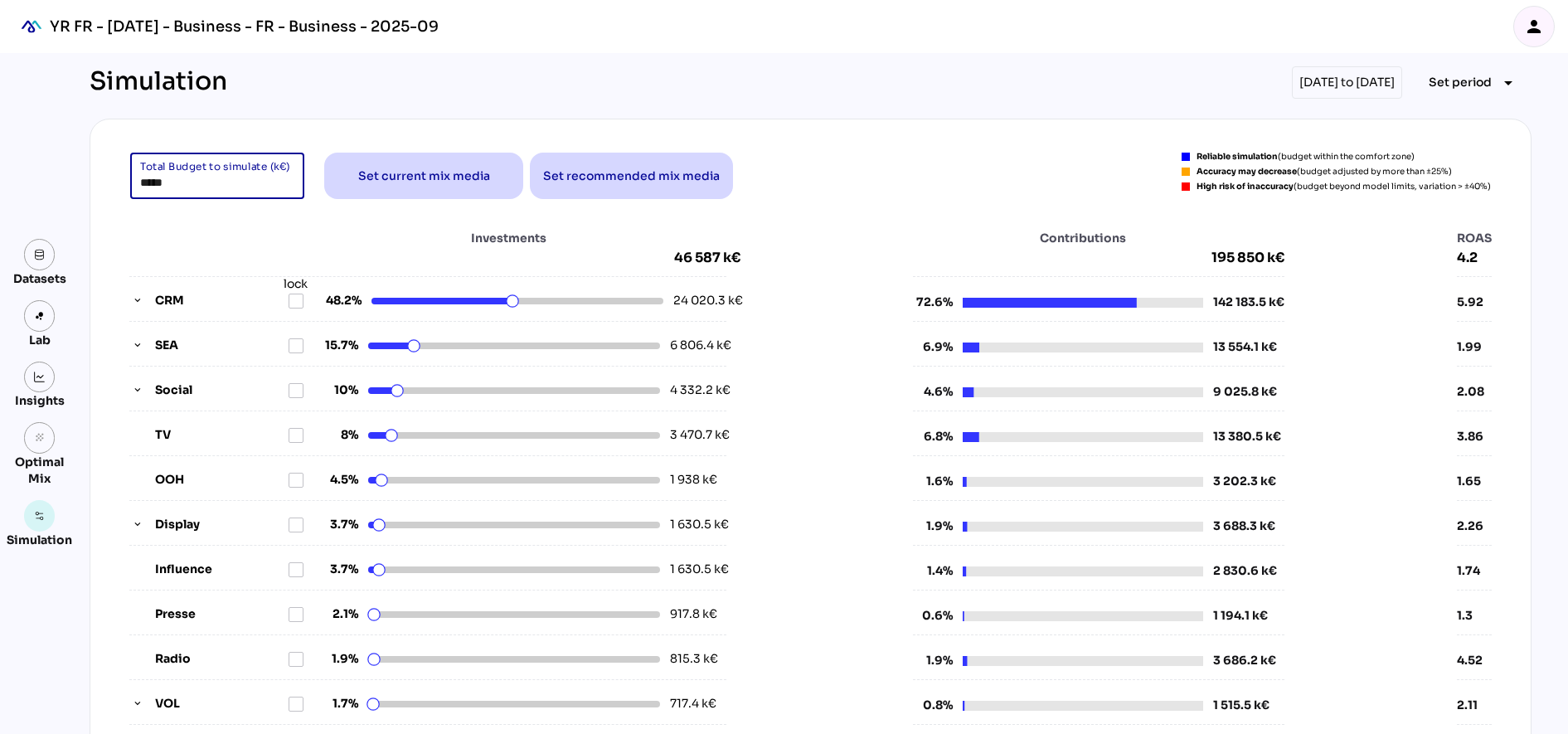
type input "******"
